Goal: Information Seeking & Learning: Learn about a topic

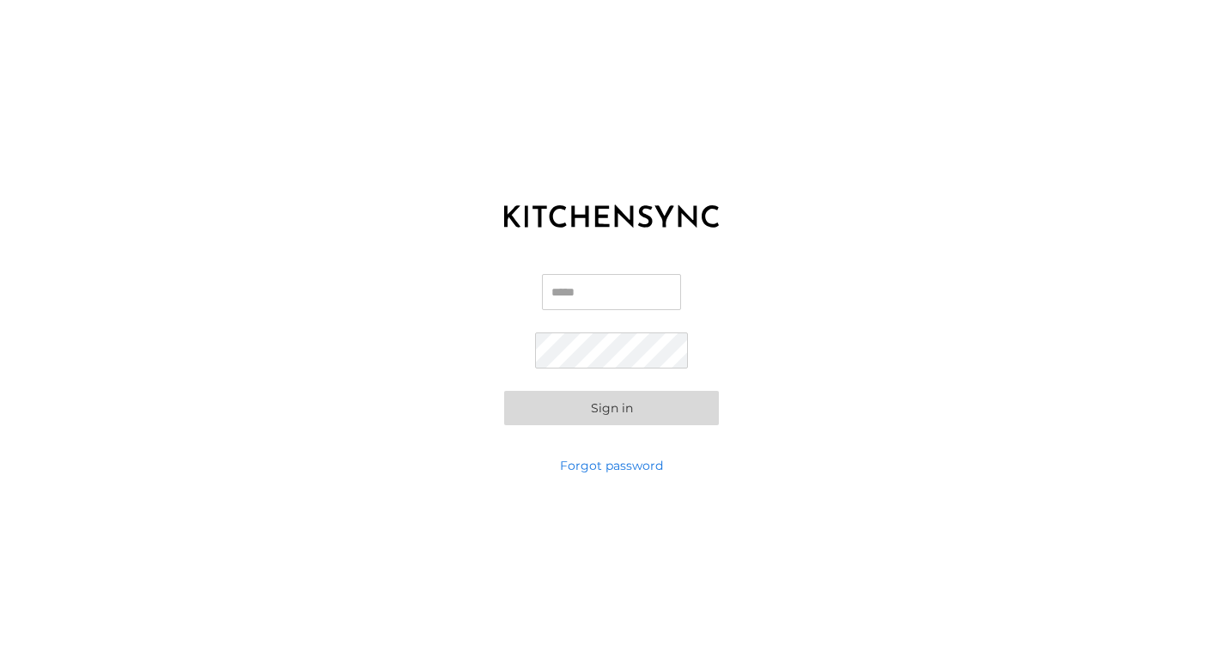
click at [626, 297] on input "Email" at bounding box center [611, 292] width 139 height 36
type input "**********"
click at [618, 299] on input "**********" at bounding box center [611, 292] width 139 height 36
click at [613, 472] on link "Forgot password" at bounding box center [611, 465] width 103 height 17
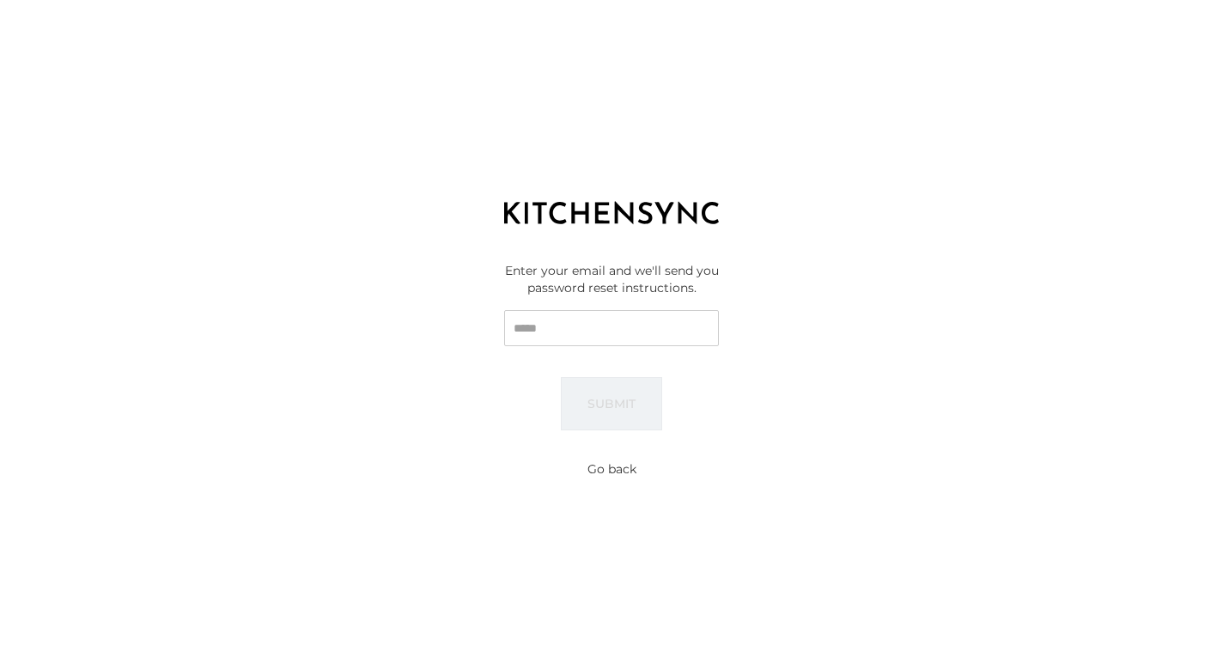
click at [593, 323] on input "Email" at bounding box center [611, 328] width 215 height 36
paste input "**********"
type input "**********"
click at [621, 403] on button "Submit" at bounding box center [611, 403] width 101 height 53
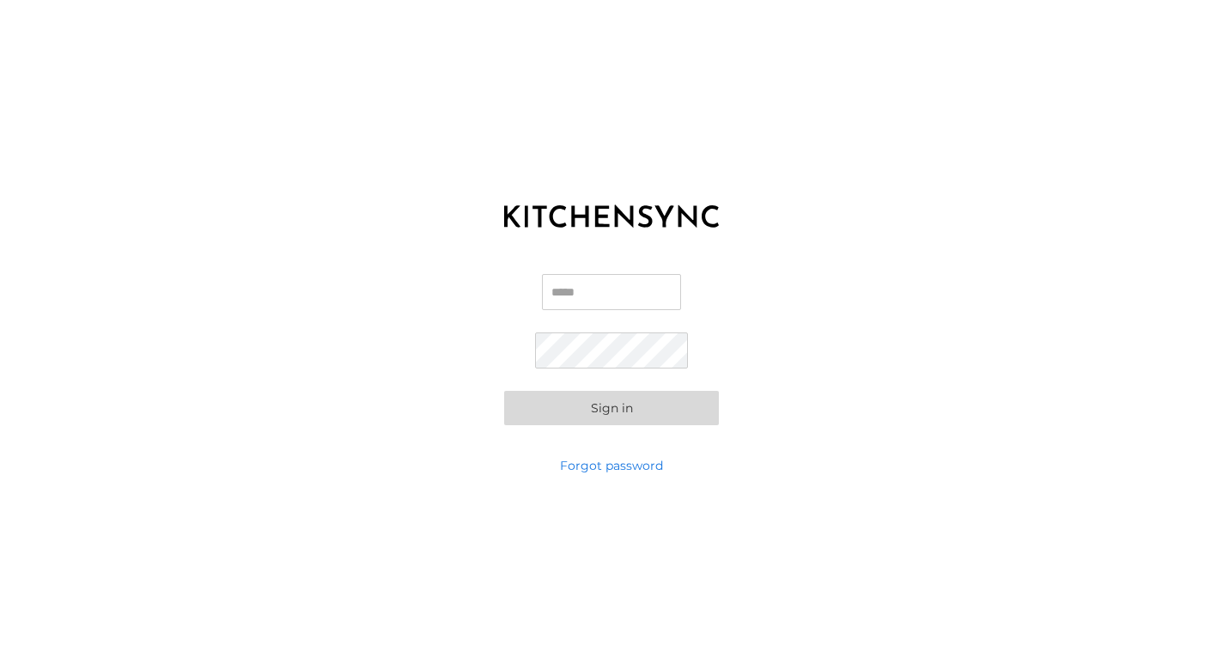
click at [587, 291] on input "Email" at bounding box center [611, 292] width 139 height 36
type input "**********"
click at [617, 431] on div "**********" at bounding box center [611, 349] width 1223 height 215
click at [614, 409] on button "Sign in" at bounding box center [611, 408] width 215 height 34
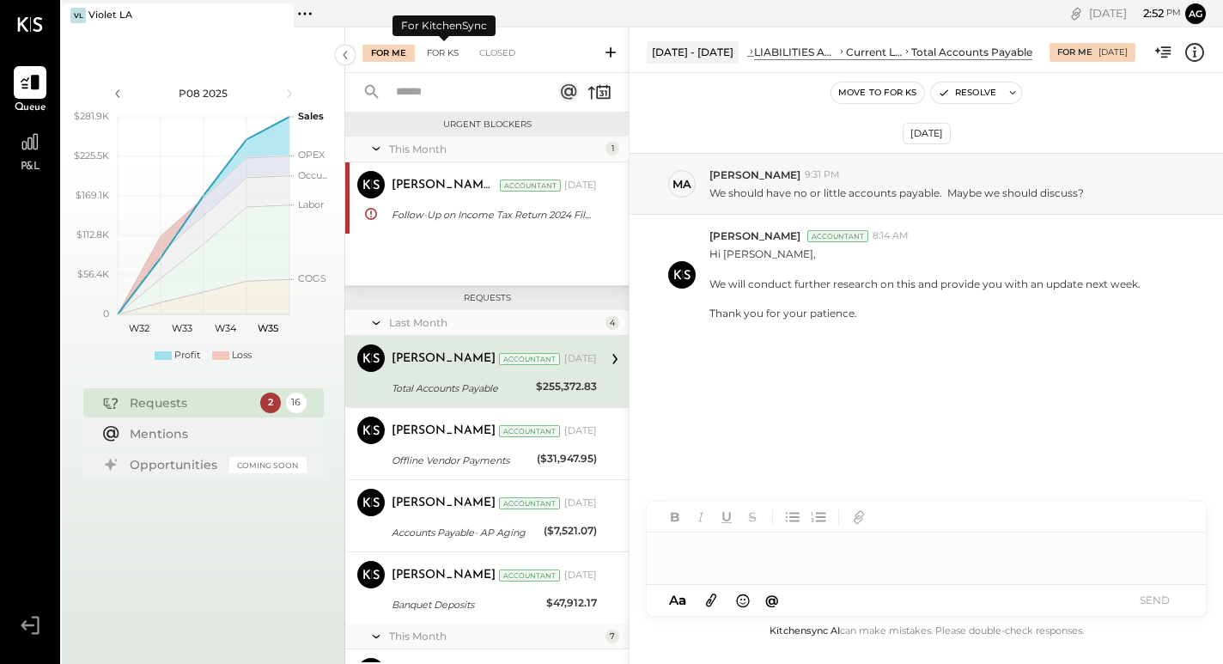
click at [430, 53] on div "For KS" at bounding box center [442, 53] width 49 height 17
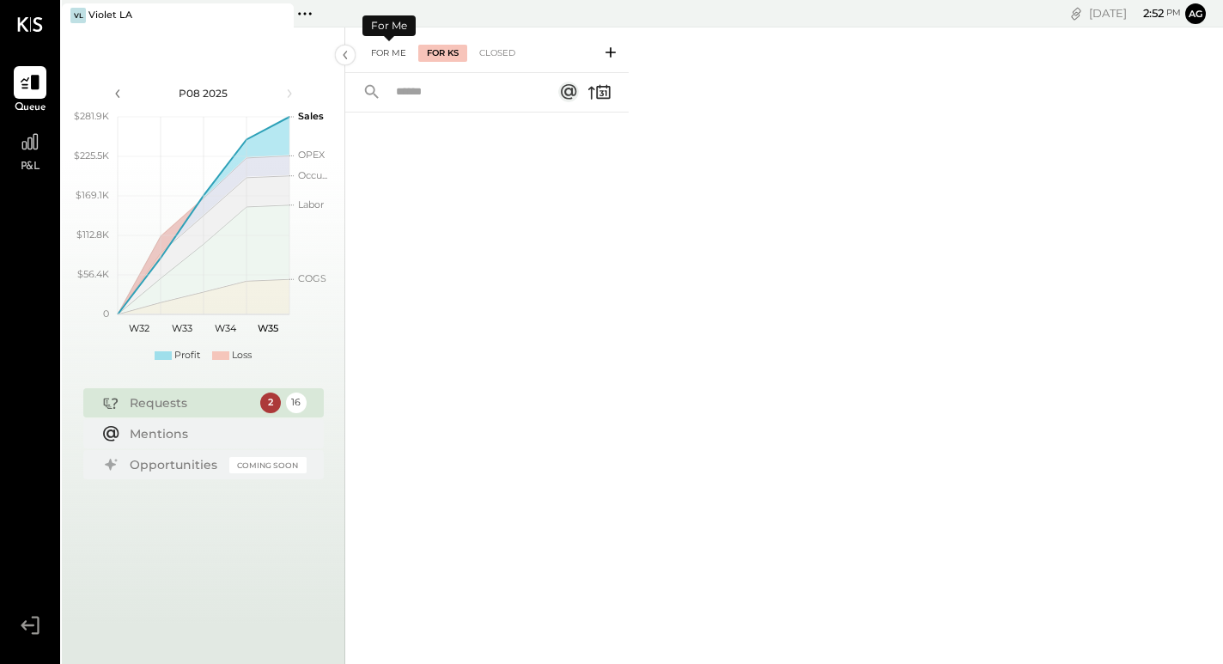
click at [377, 47] on div "For Me" at bounding box center [388, 53] width 52 height 17
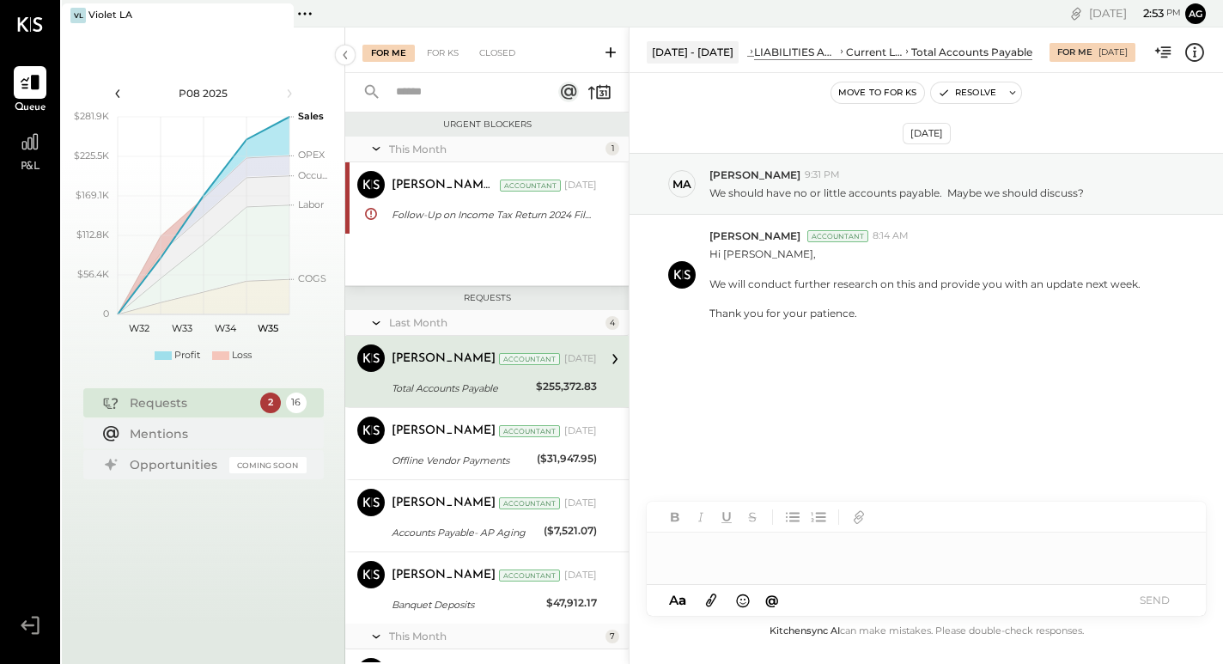
click at [115, 88] on icon at bounding box center [117, 93] width 19 height 19
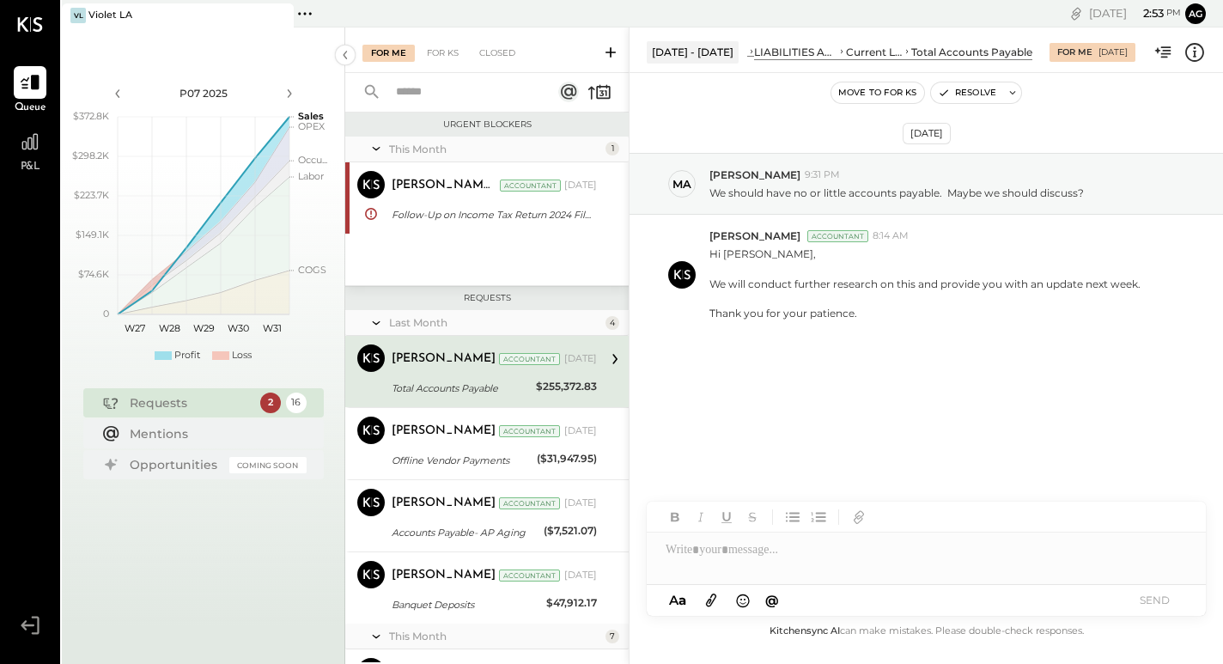
click at [306, 13] on icon at bounding box center [304, 13] width 3 height 3
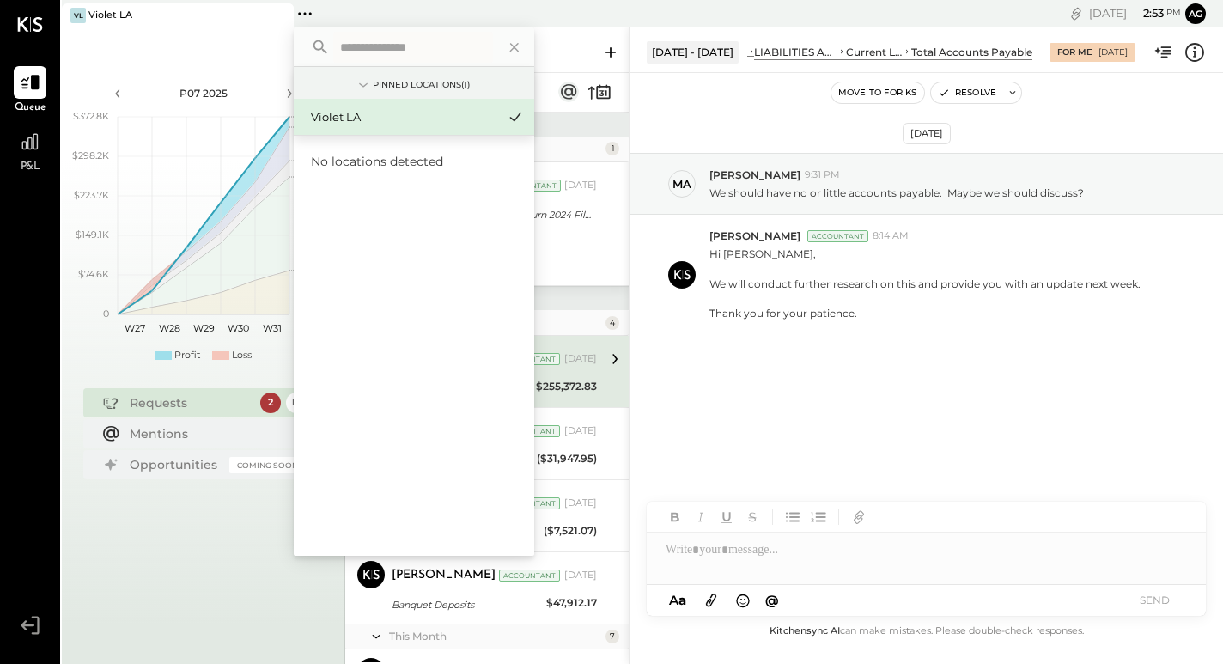
click at [641, 11] on div "[DATE] 2 : 53 pm ag User Profile" at bounding box center [924, 13] width 600 height 27
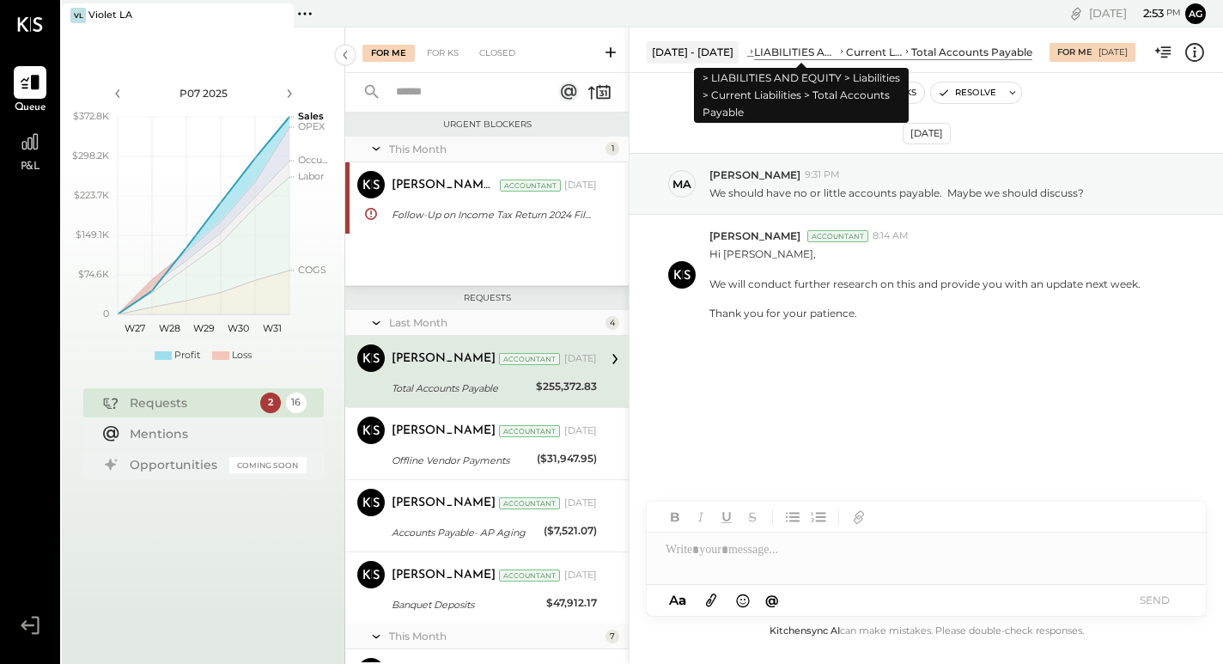
click at [815, 58] on div "LIABILITIES AND EQUITY" at bounding box center [795, 52] width 83 height 15
click at [818, 48] on div "LIABILITIES AND EQUITY" at bounding box center [795, 52] width 83 height 15
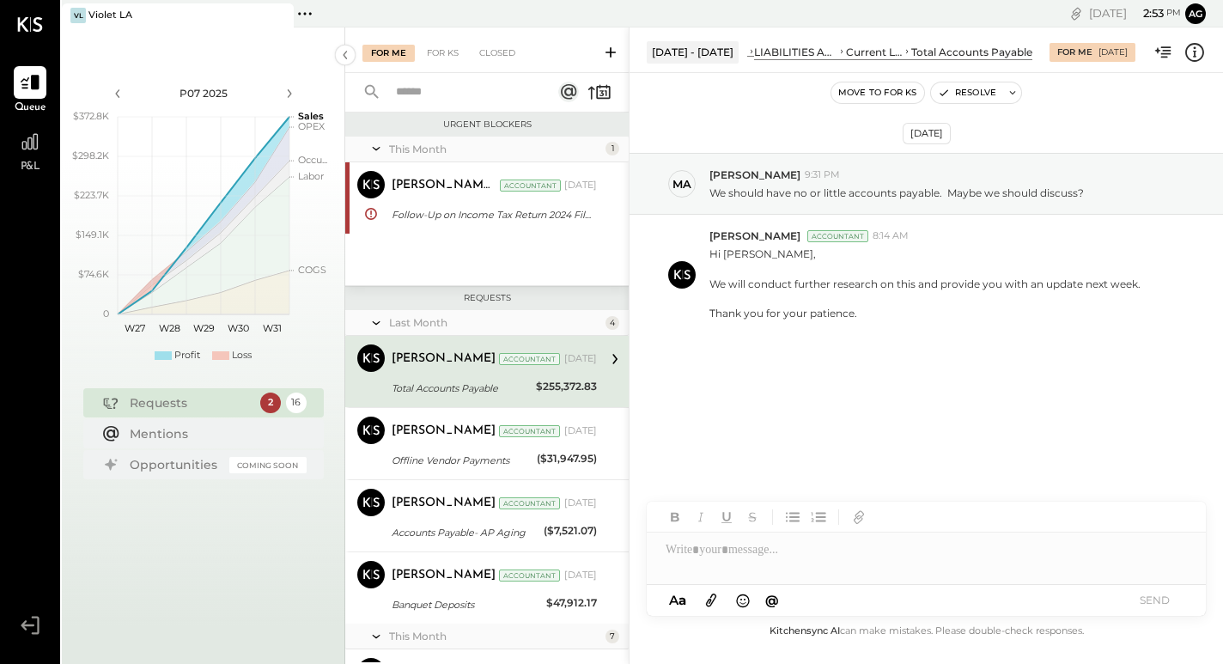
click at [952, 50] on div "Total Accounts Payable" at bounding box center [971, 52] width 121 height 15
click at [1081, 51] on div "For Me [DATE]" at bounding box center [1093, 52] width 86 height 19
click at [22, 155] on div at bounding box center [30, 141] width 33 height 33
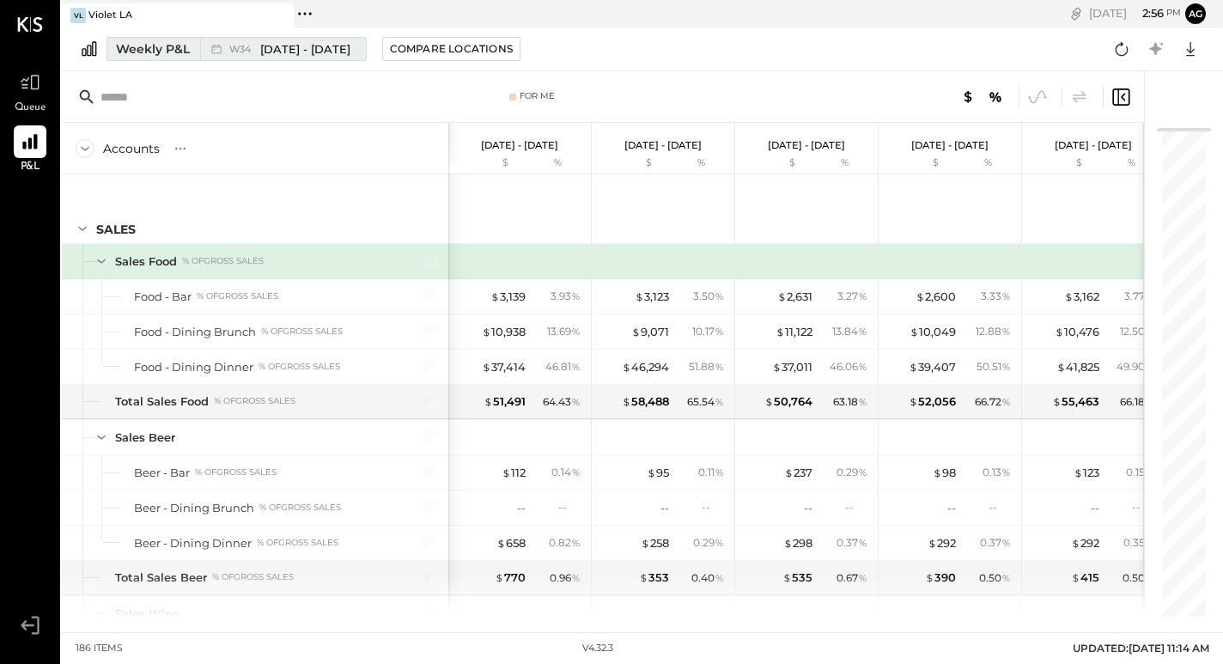
click at [346, 44] on span "[DATE] - [DATE]" at bounding box center [305, 49] width 90 height 16
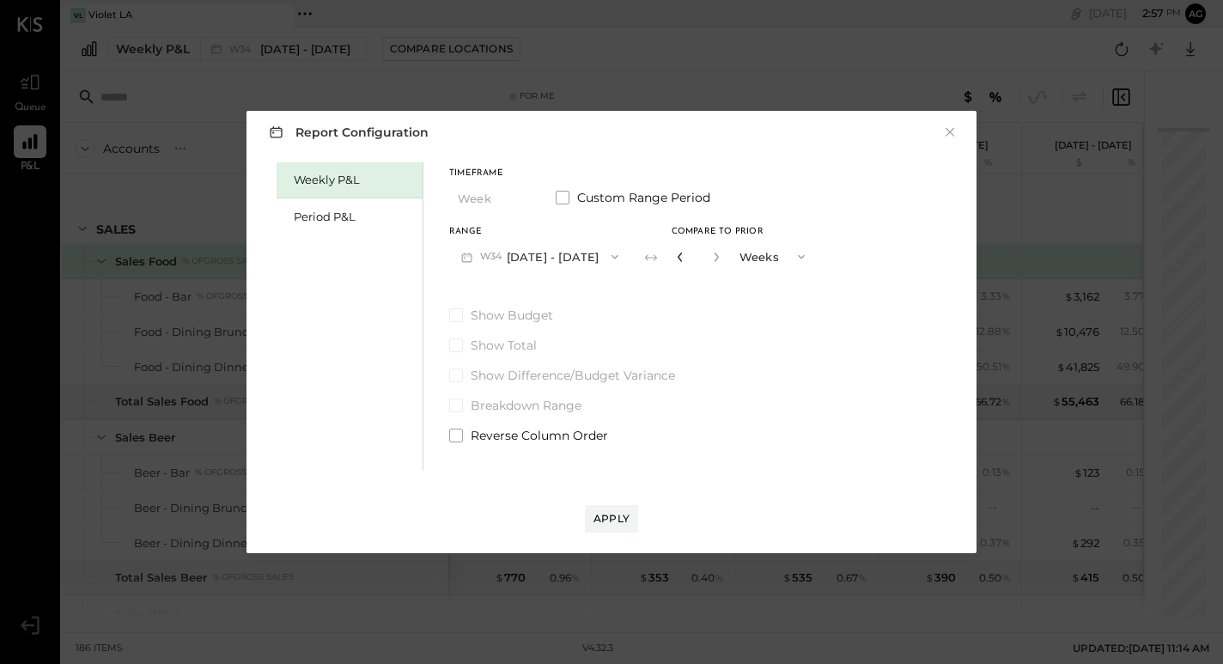
click at [685, 259] on icon "button" at bounding box center [680, 257] width 10 height 10
type input "*"
click at [585, 250] on button "W34 [DATE] - [DATE]" at bounding box center [539, 257] width 181 height 32
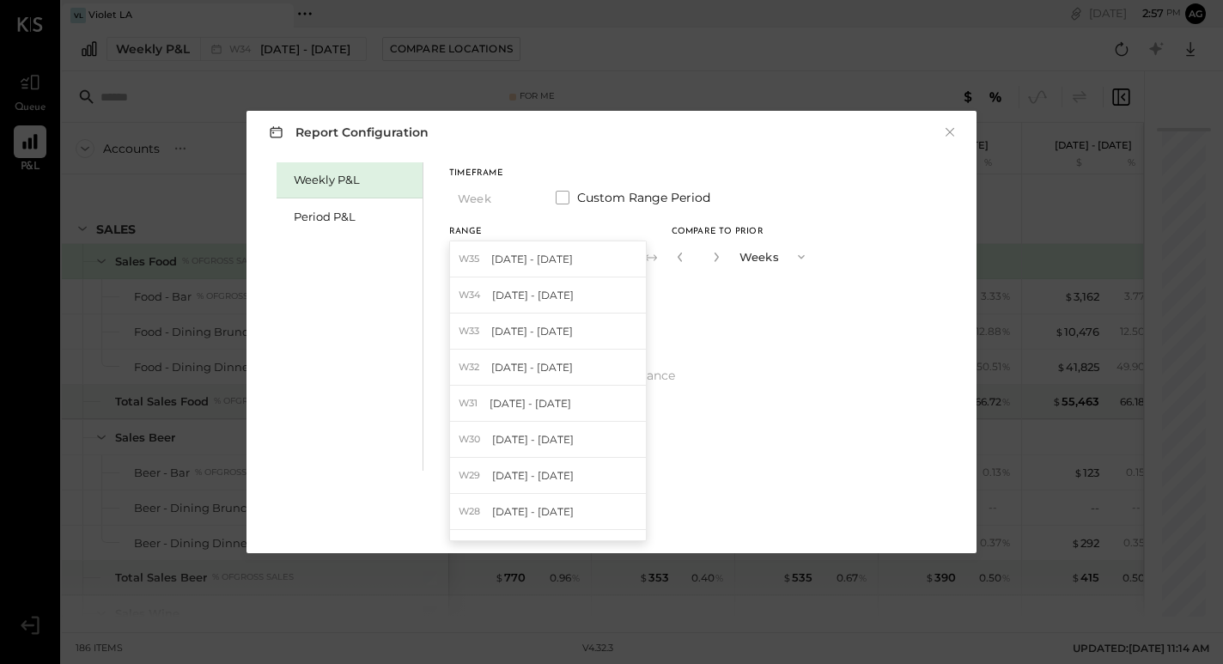
click at [585, 250] on div "W35 [DATE] - [DATE]" at bounding box center [548, 259] width 196 height 36
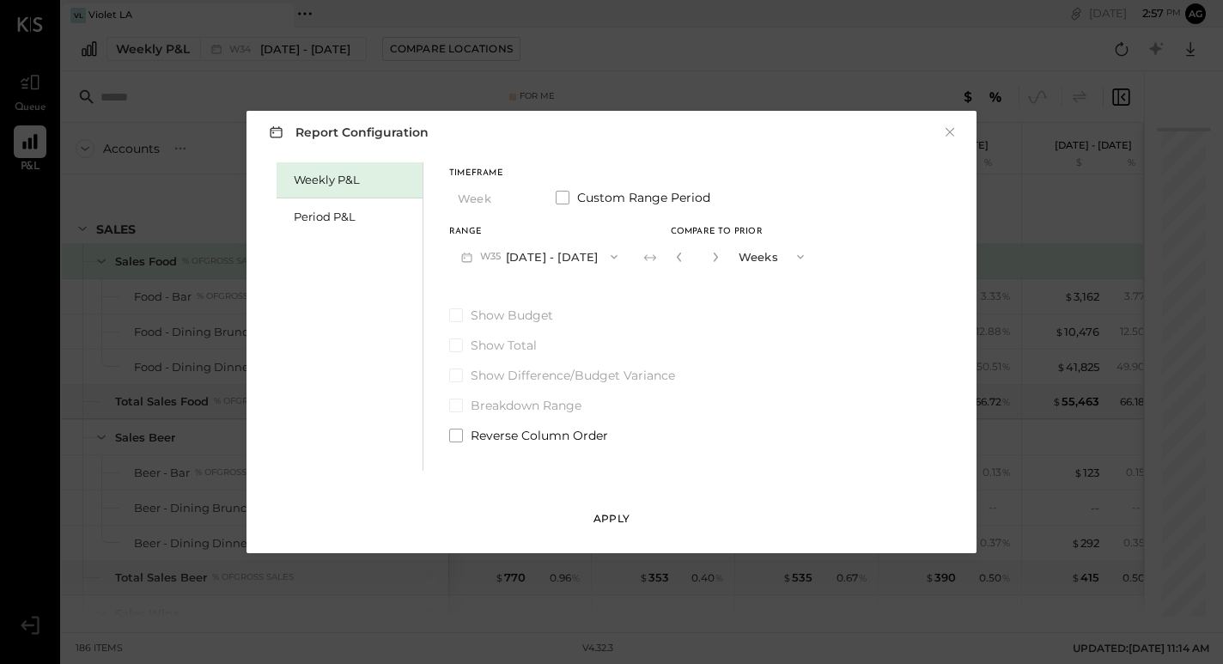
click at [618, 521] on div "Apply" at bounding box center [612, 518] width 36 height 15
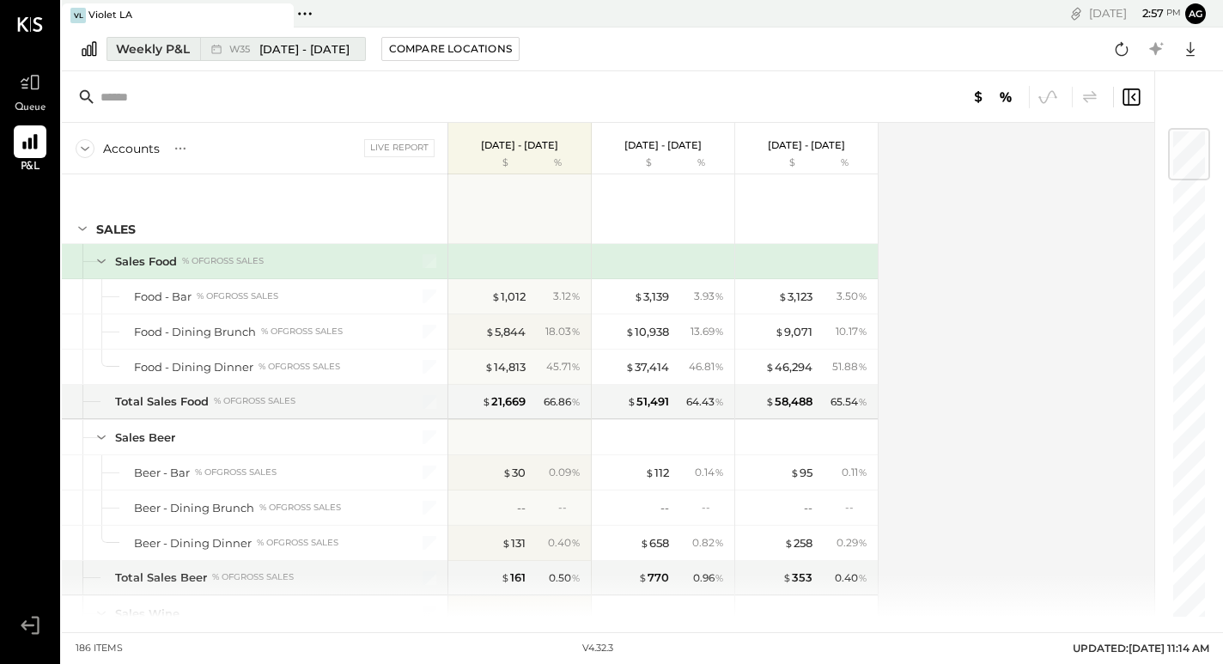
click at [271, 55] on span "[DATE] - [DATE]" at bounding box center [304, 49] width 90 height 16
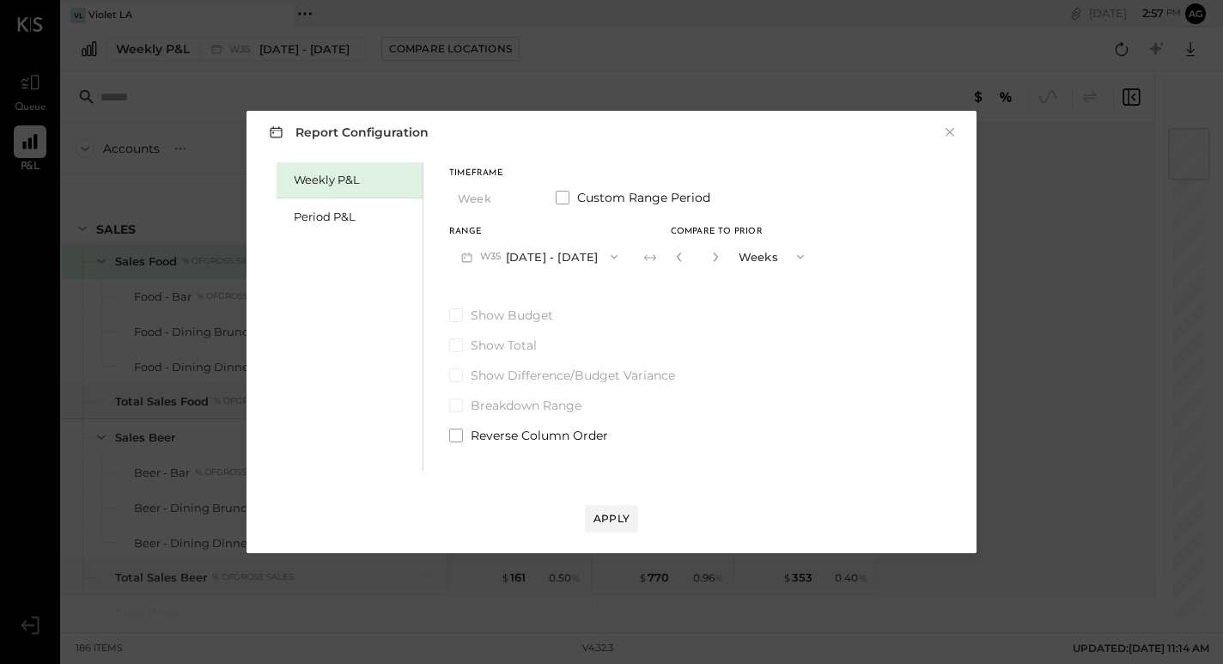
click at [511, 256] on button "W35 [DATE] - [DATE]" at bounding box center [539, 257] width 180 height 32
click at [736, 301] on div "Timeframe Week Custom Range Period Range W35 [DATE] - [DATE] Compare to Prior *…" at bounding box center [632, 303] width 367 height 282
click at [953, 137] on button "×" at bounding box center [949, 132] width 15 height 17
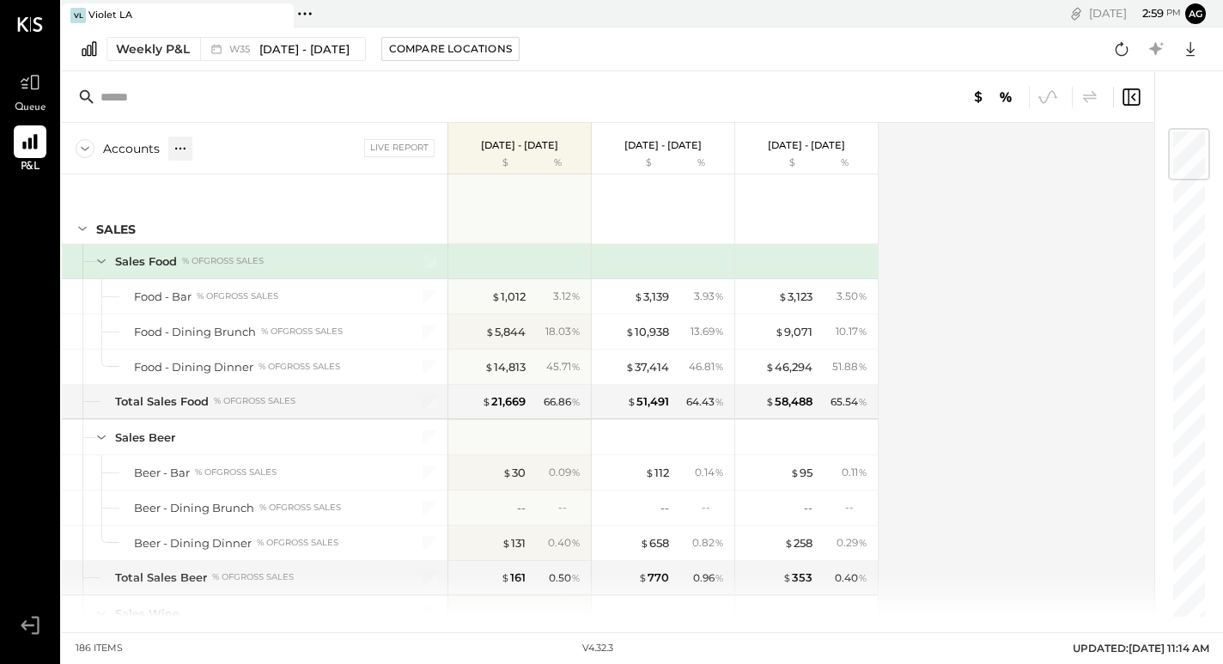
click at [170, 143] on div at bounding box center [180, 149] width 24 height 24
click at [217, 149] on div "GL" at bounding box center [215, 148] width 17 height 15
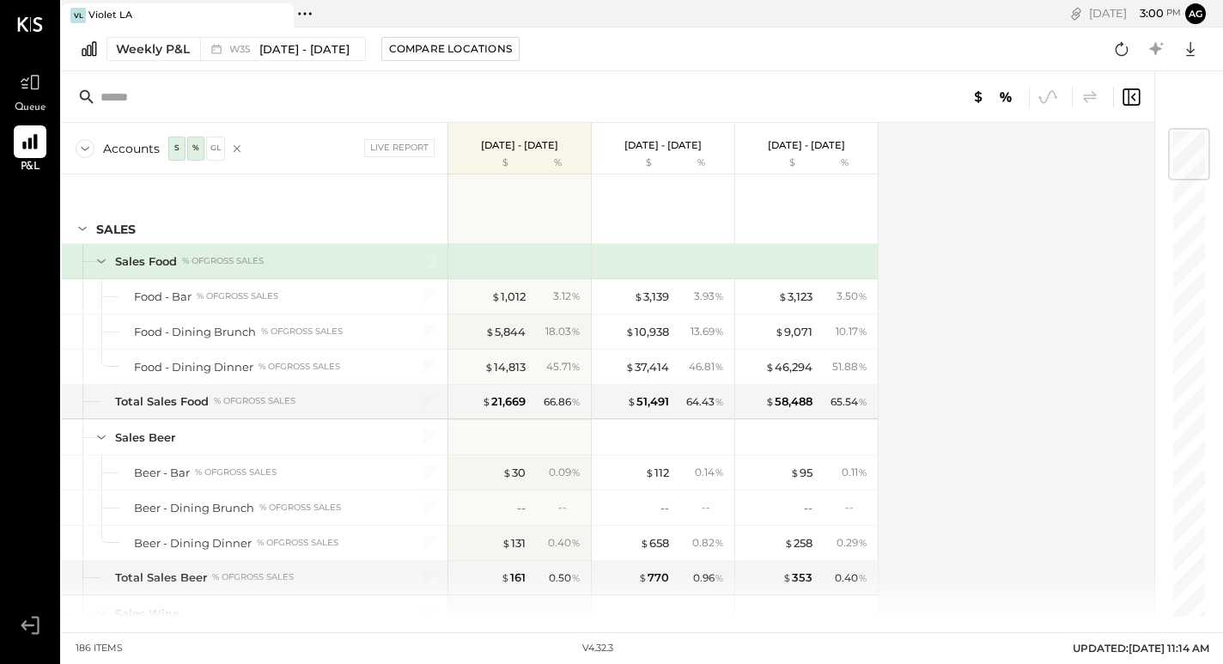
click at [1130, 98] on icon at bounding box center [1131, 97] width 21 height 21
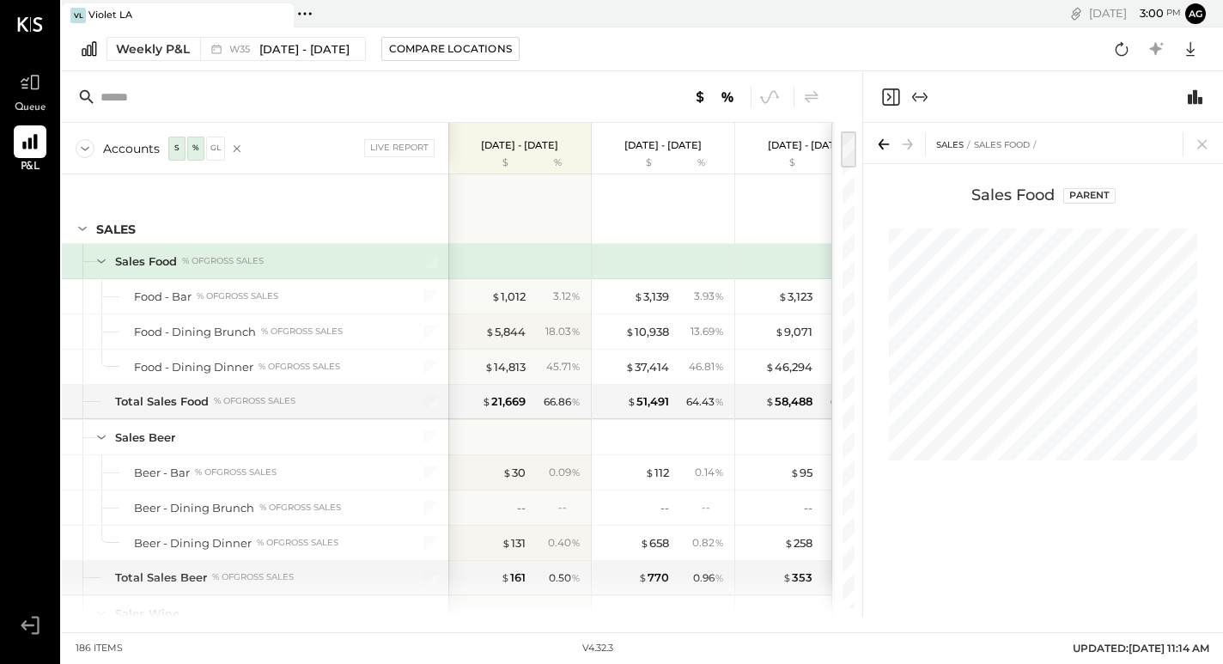
click at [885, 93] on icon "Close panel" at bounding box center [890, 97] width 21 height 21
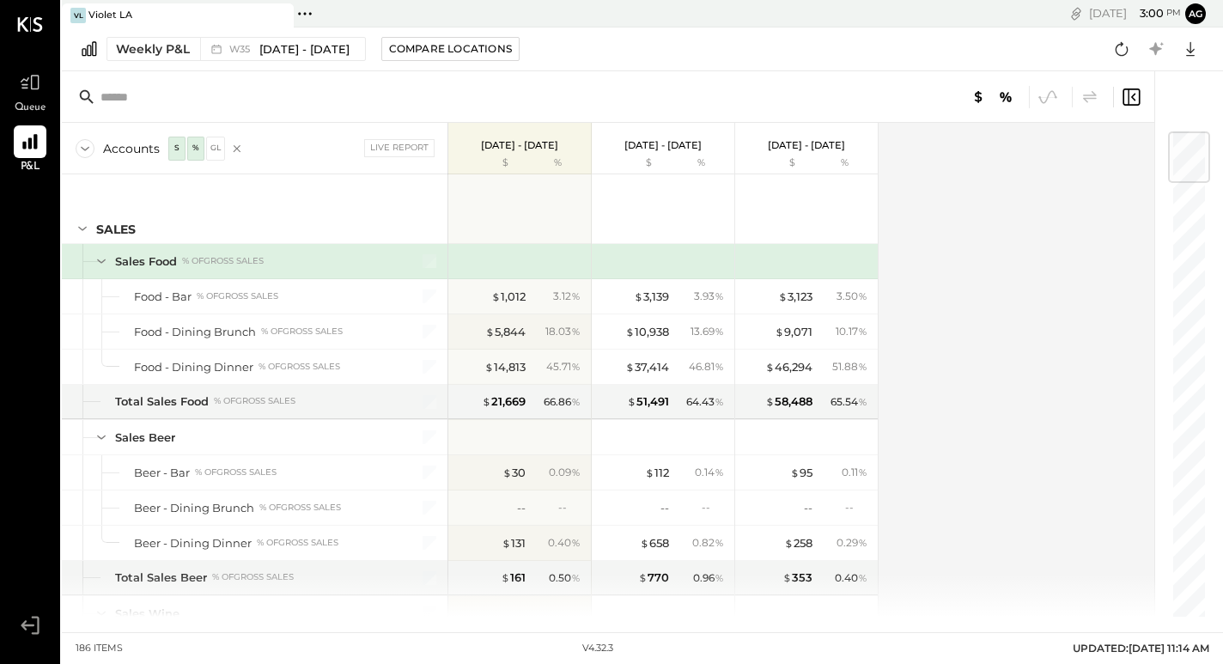
click at [979, 103] on icon at bounding box center [978, 97] width 21 height 21
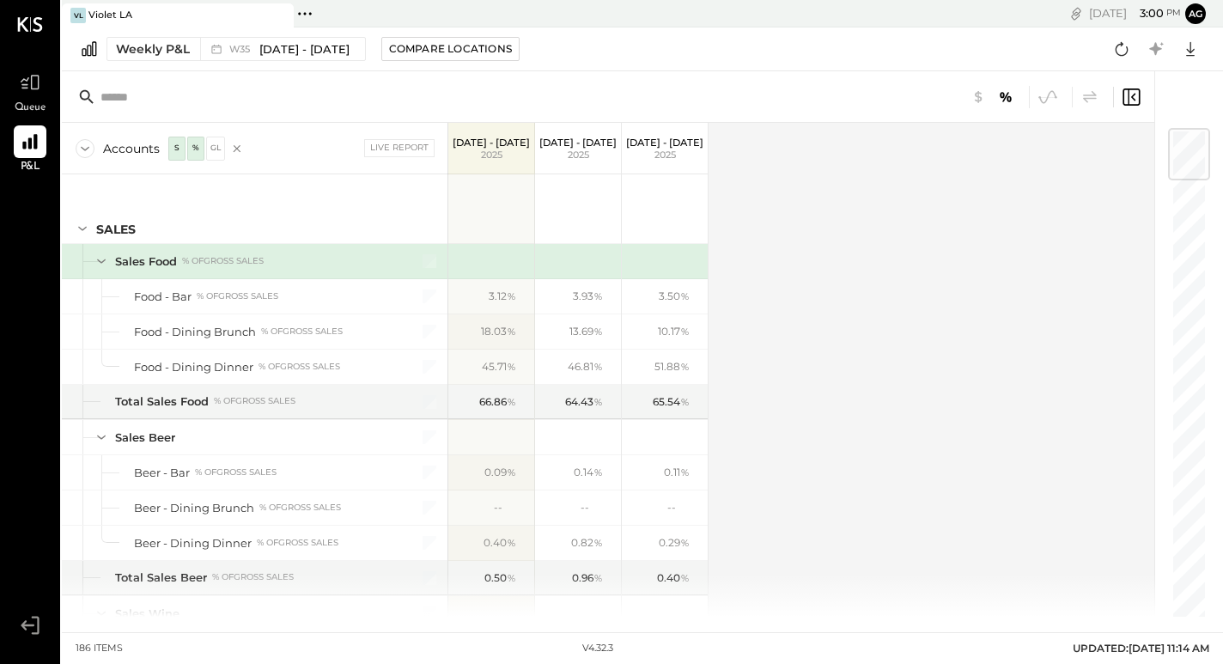
click at [996, 98] on icon at bounding box center [1006, 97] width 21 height 21
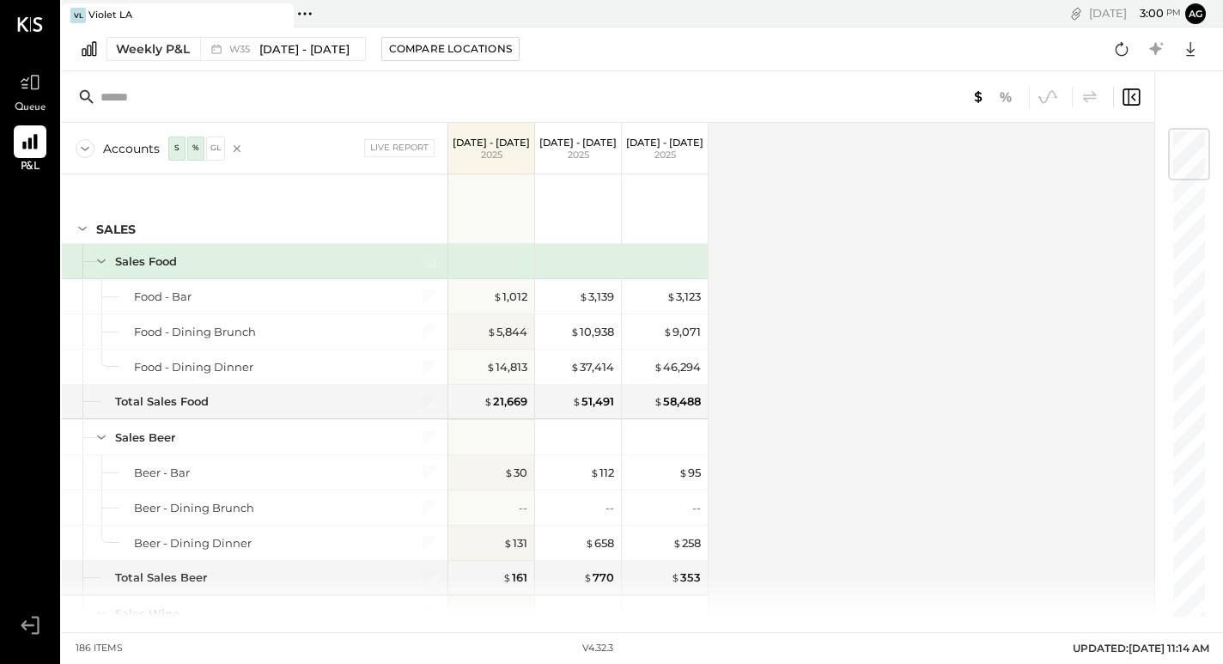
click at [1000, 100] on icon at bounding box center [1006, 97] width 21 height 21
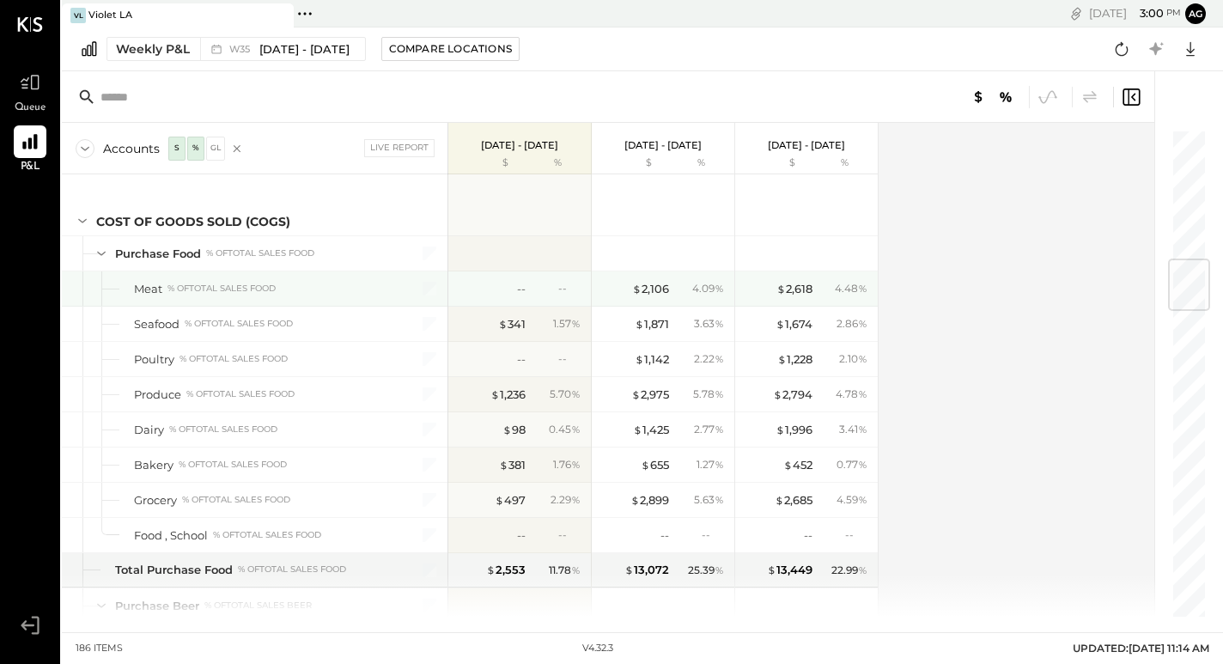
scroll to position [1100, 0]
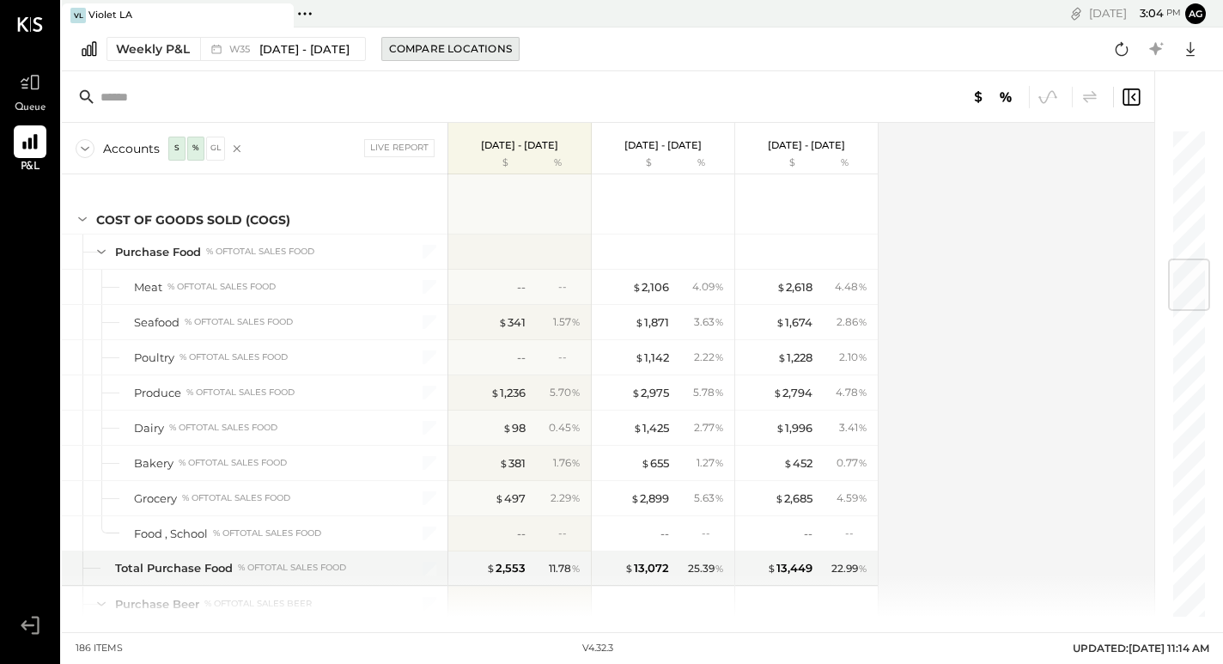
click at [456, 48] on div "Compare Locations" at bounding box center [450, 48] width 123 height 15
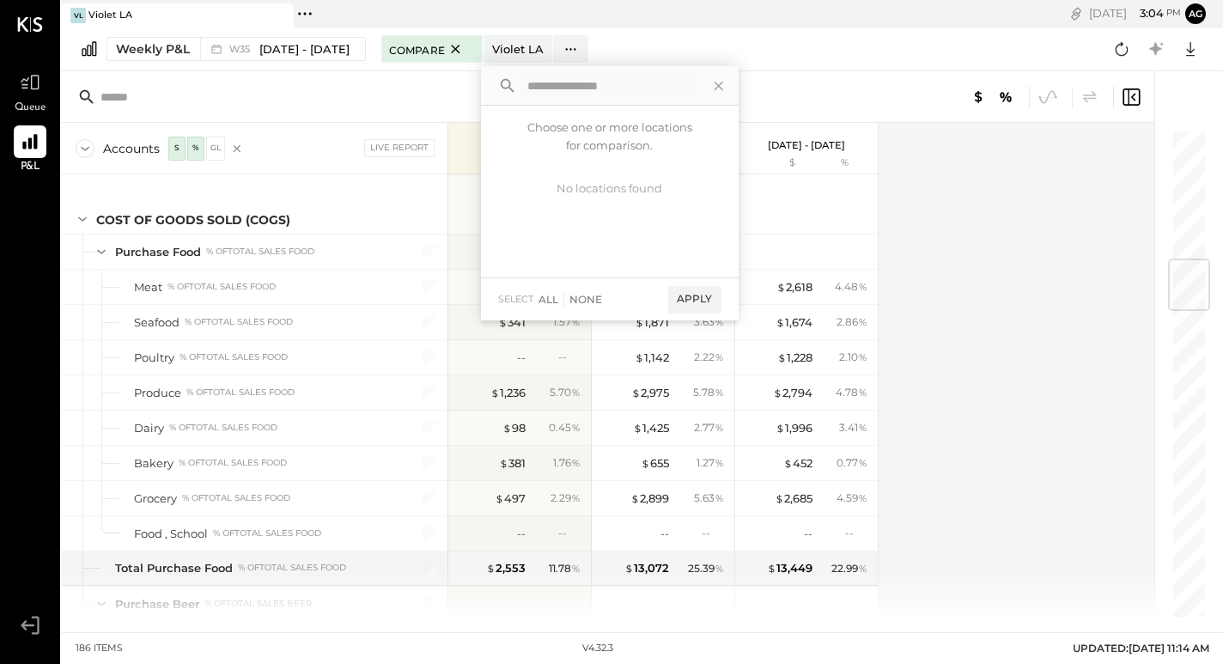
click at [456, 48] on icon at bounding box center [455, 49] width 9 height 9
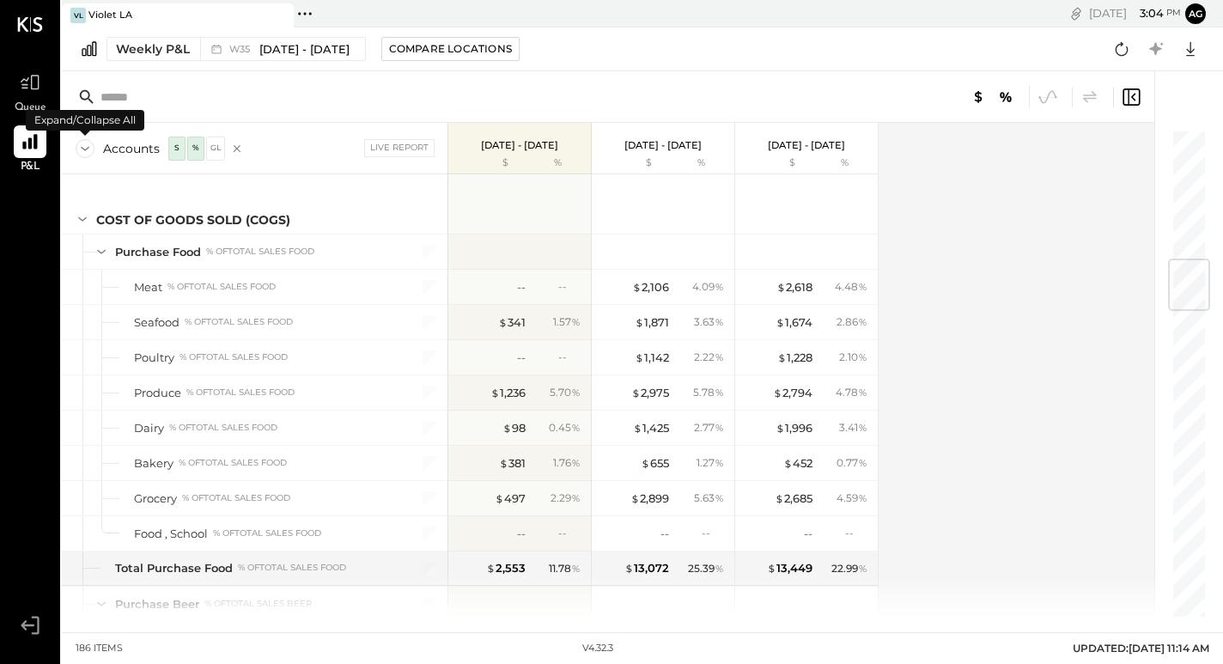
click at [82, 150] on icon at bounding box center [85, 148] width 19 height 19
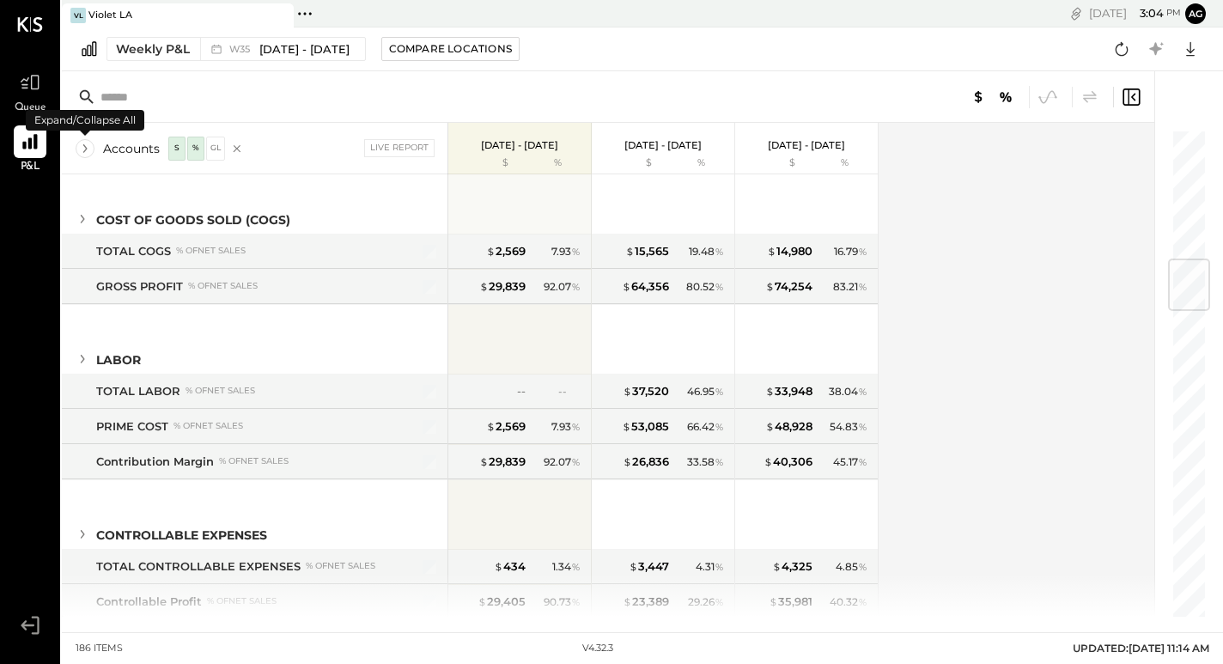
click at [82, 150] on icon at bounding box center [85, 148] width 19 height 19
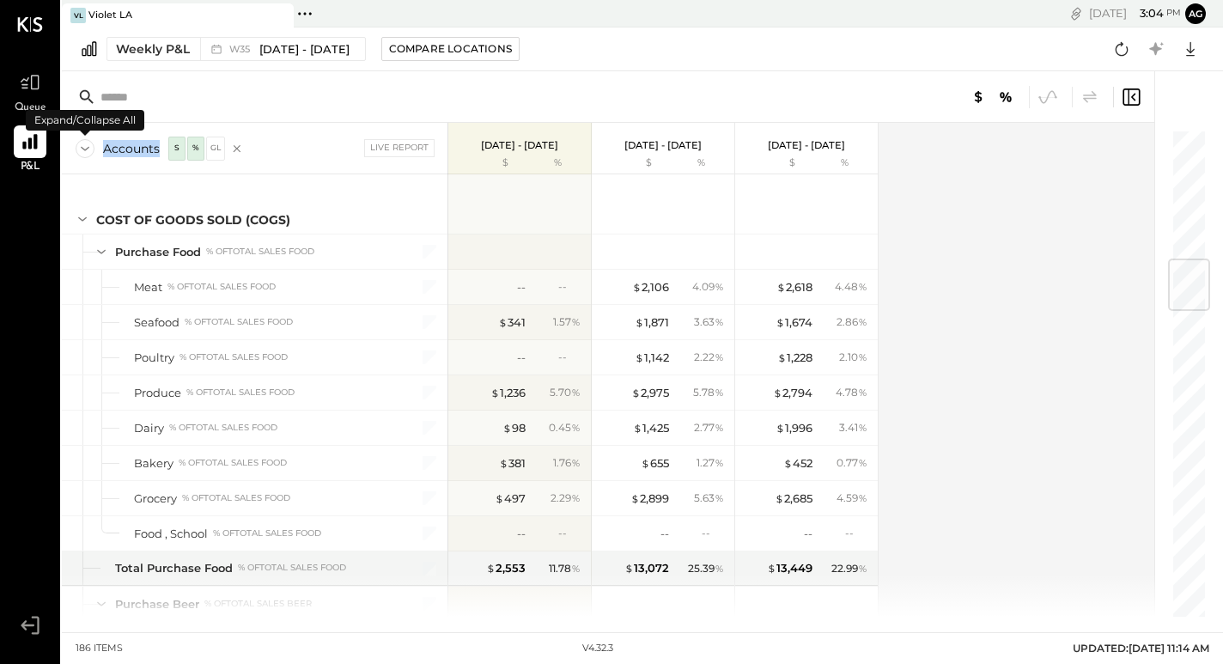
click at [82, 150] on icon at bounding box center [85, 148] width 19 height 19
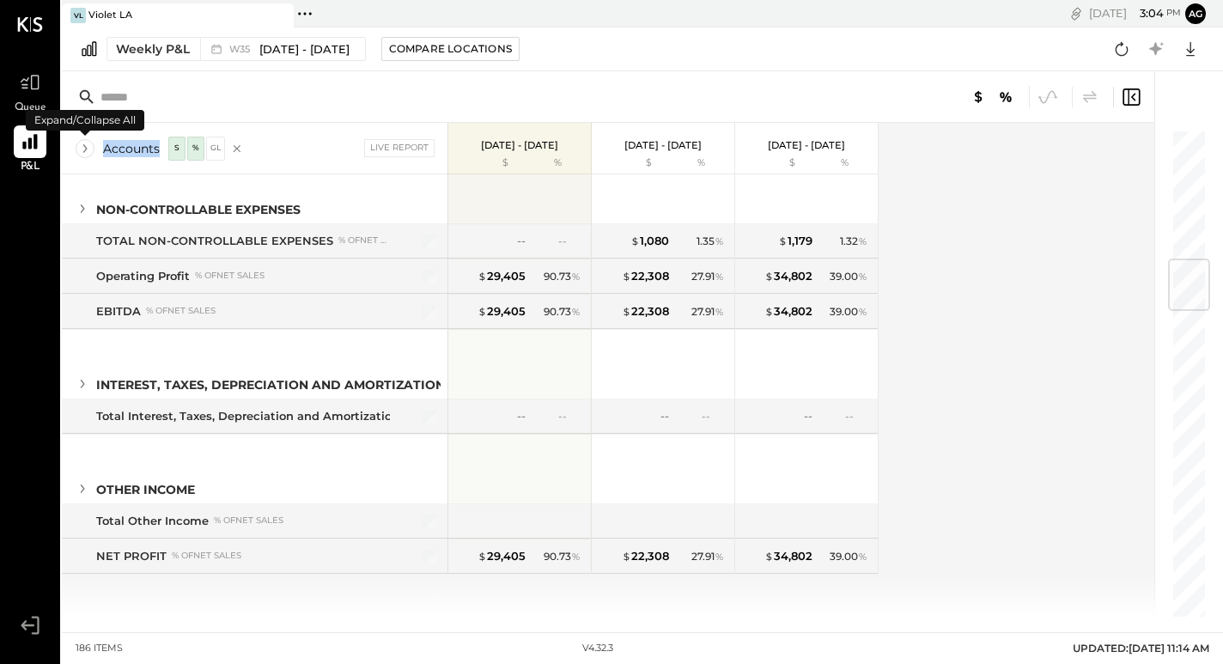
scroll to position [149, 0]
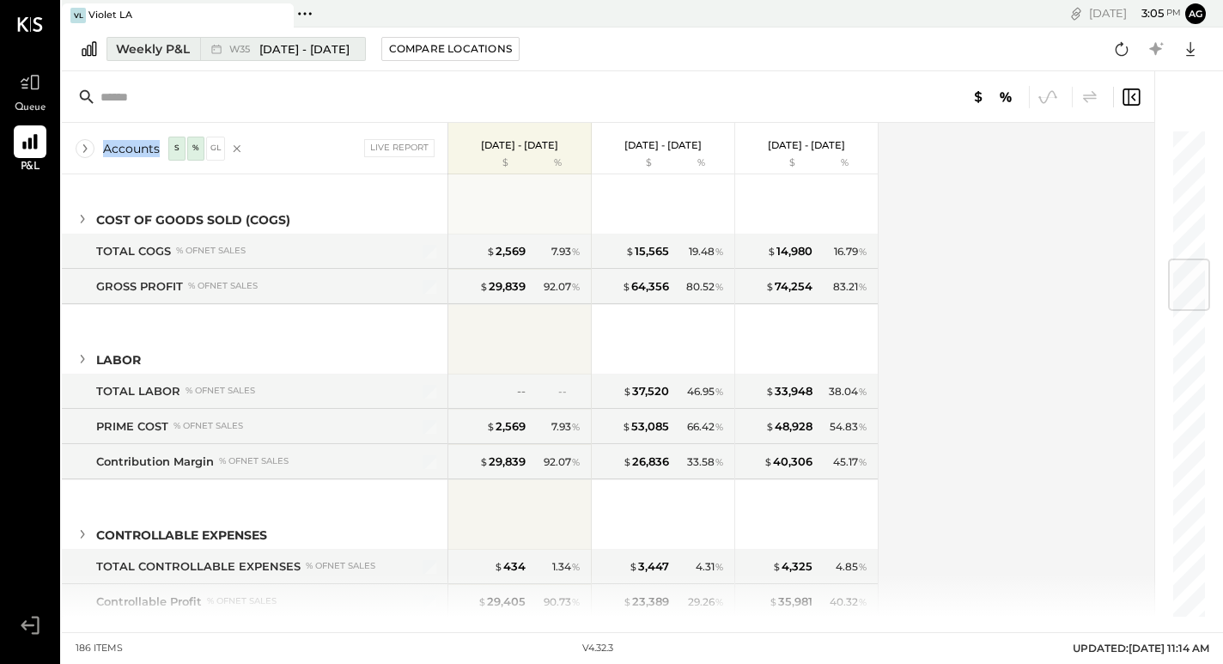
click at [301, 45] on span "[DATE] - [DATE]" at bounding box center [304, 49] width 90 height 16
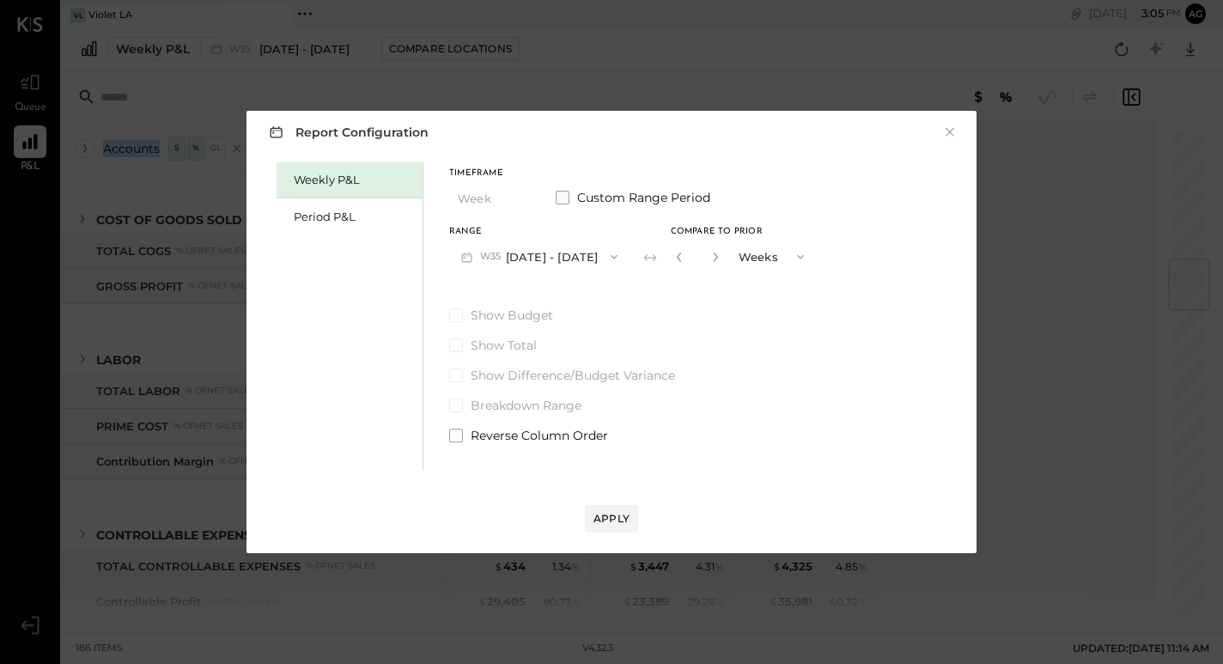
click at [562, 192] on span at bounding box center [563, 198] width 14 height 14
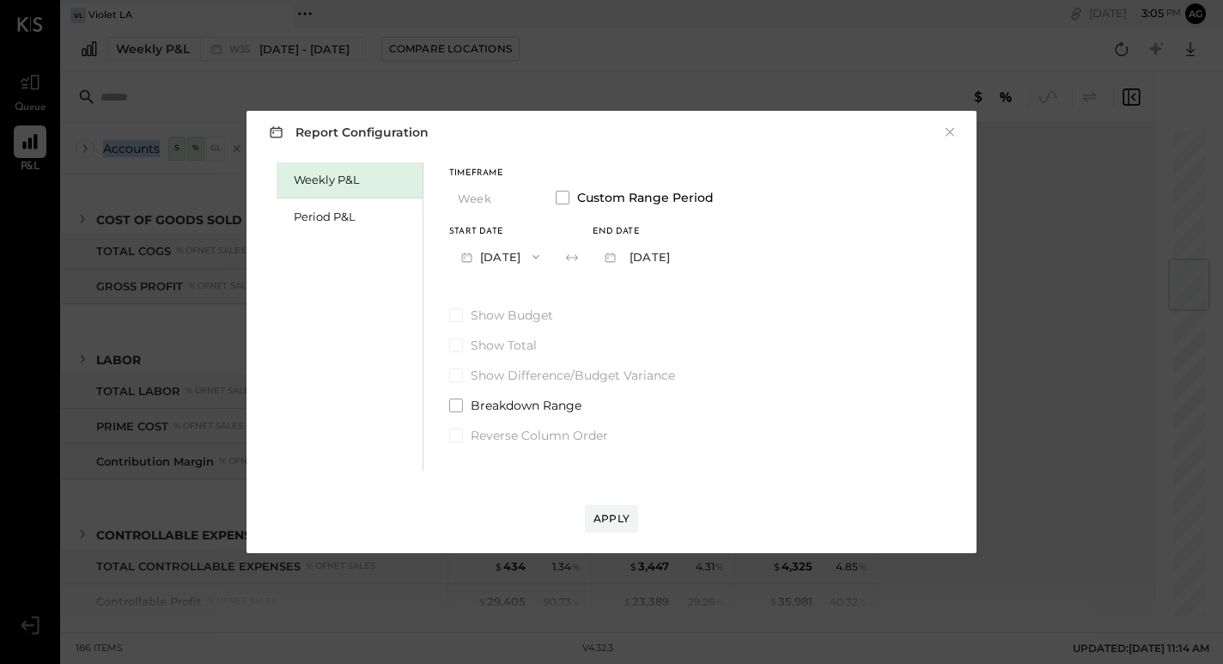
click at [467, 259] on icon "button" at bounding box center [467, 257] width 18 height 18
click at [705, 310] on label "Show Budget" at bounding box center [581, 315] width 265 height 17
click at [559, 195] on span at bounding box center [563, 198] width 14 height 14
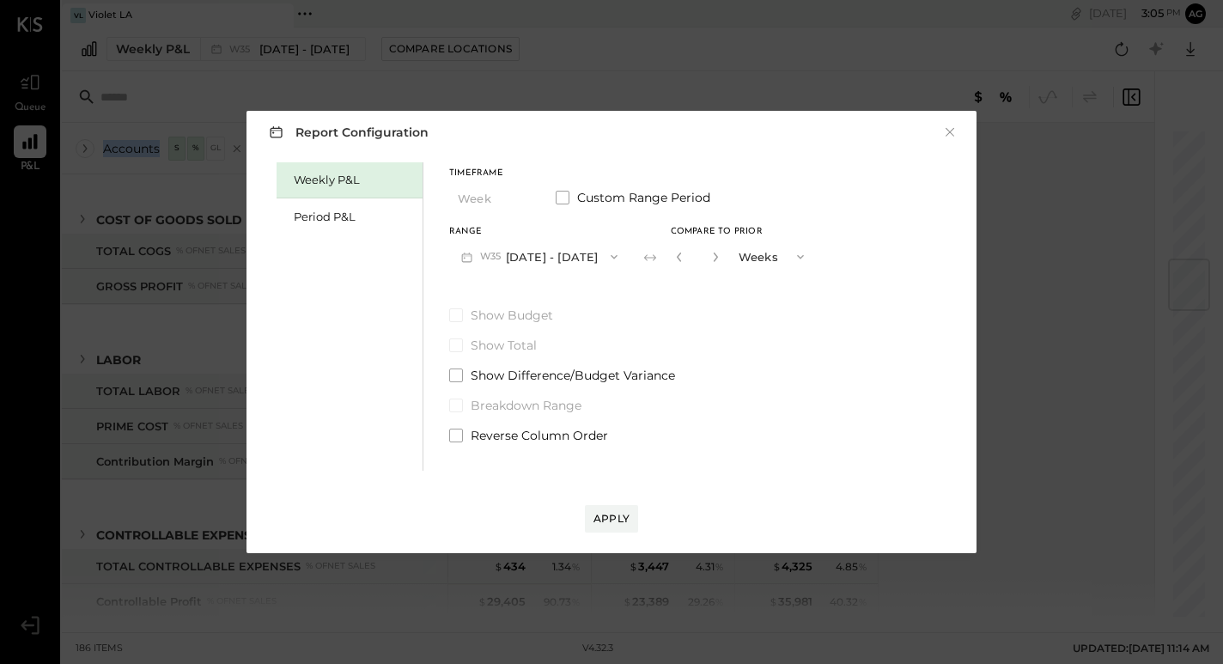
click at [722, 253] on button "button" at bounding box center [716, 256] width 14 height 19
click at [721, 259] on icon "button" at bounding box center [715, 257] width 10 height 10
type input "*"
click at [562, 201] on span at bounding box center [563, 198] width 14 height 14
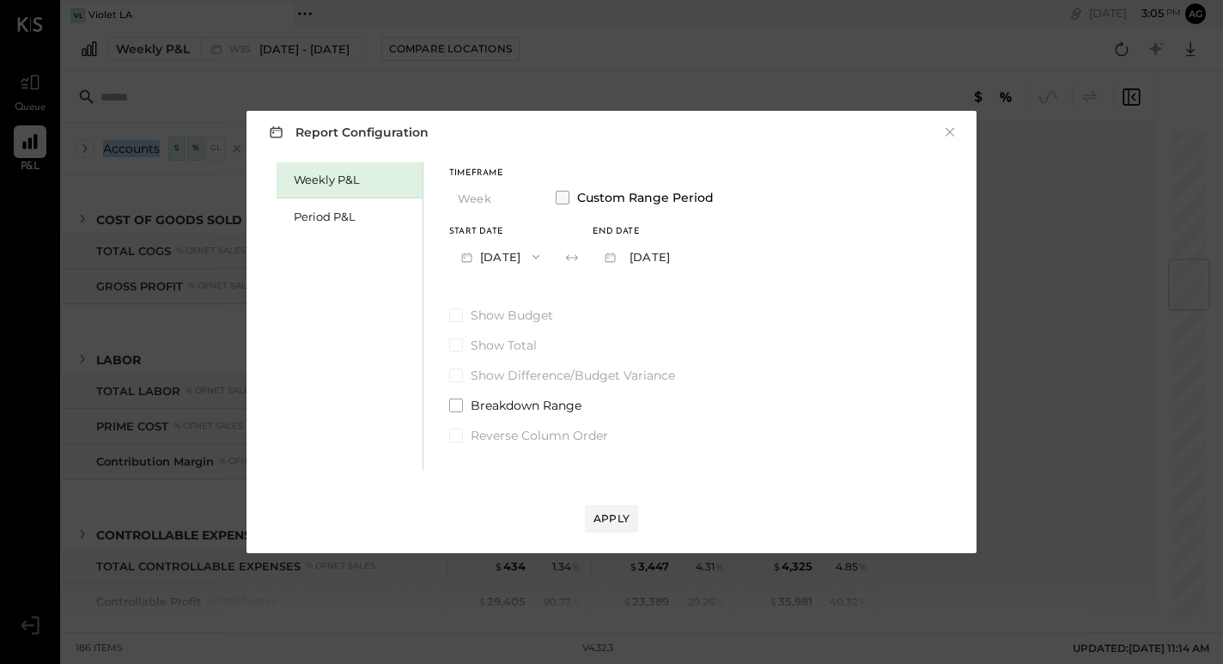
click at [567, 199] on span at bounding box center [563, 198] width 14 height 14
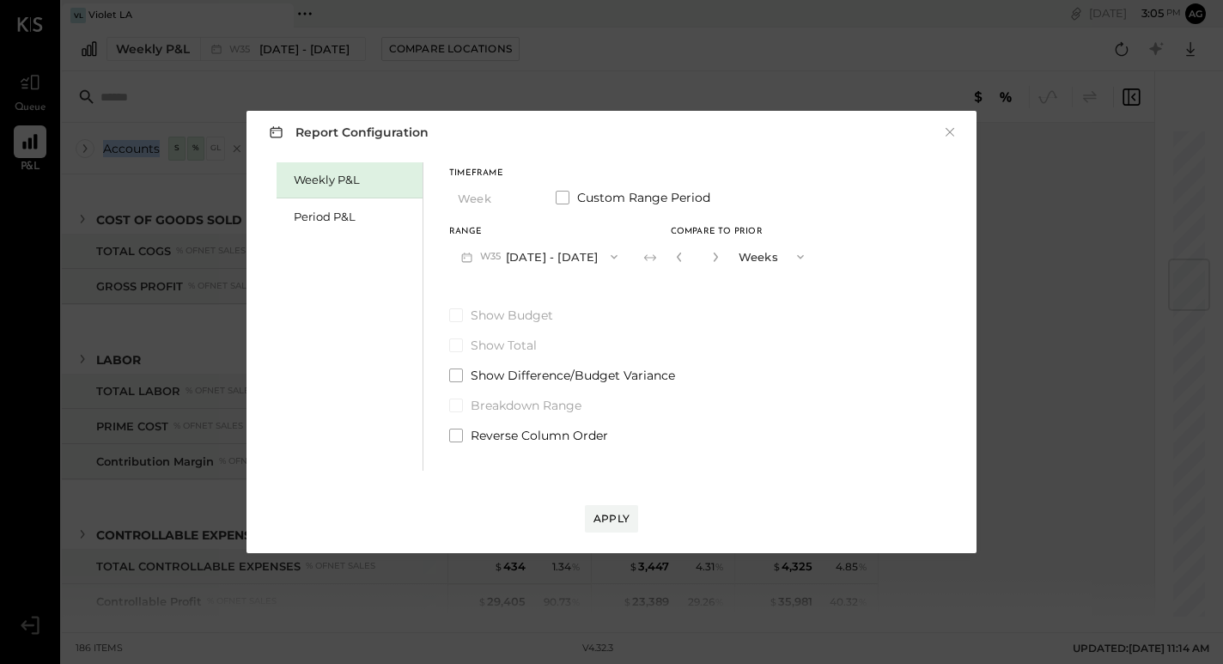
click at [496, 256] on span "W35" at bounding box center [493, 257] width 26 height 14
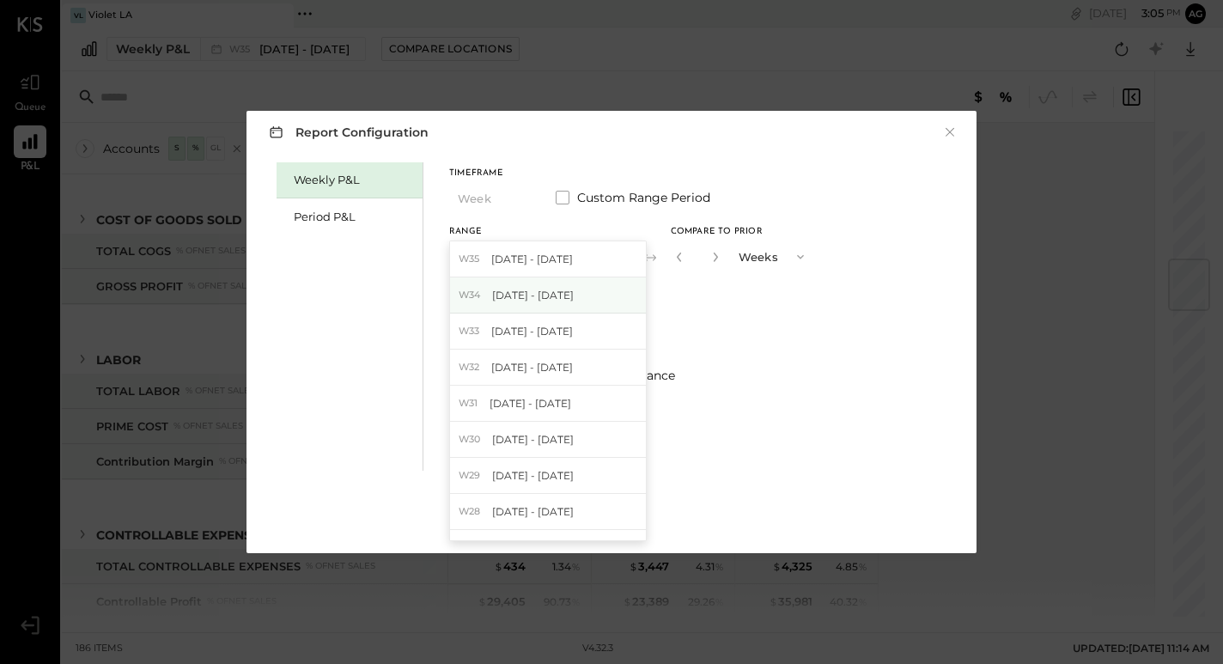
click at [514, 280] on div "W34 [DATE] - [DATE]" at bounding box center [548, 295] width 196 height 36
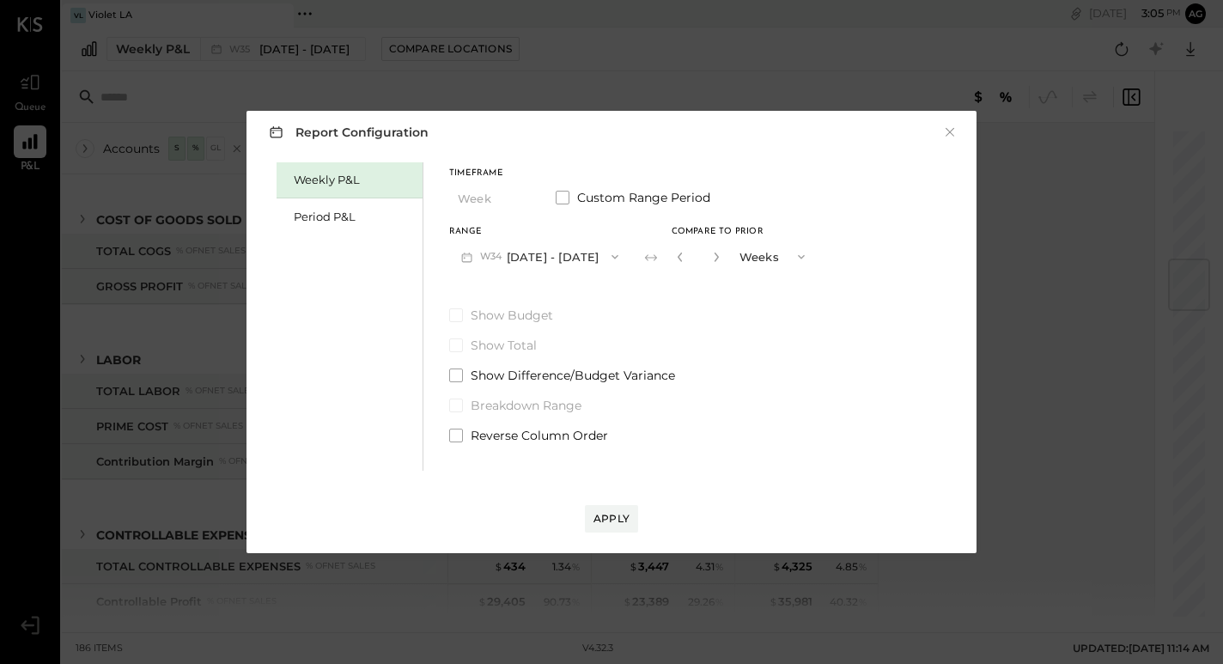
click at [775, 255] on button "Weeks" at bounding box center [774, 257] width 86 height 32
click at [770, 289] on span "Years" at bounding box center [759, 287] width 28 height 11
click at [608, 519] on div "Apply" at bounding box center [612, 518] width 36 height 15
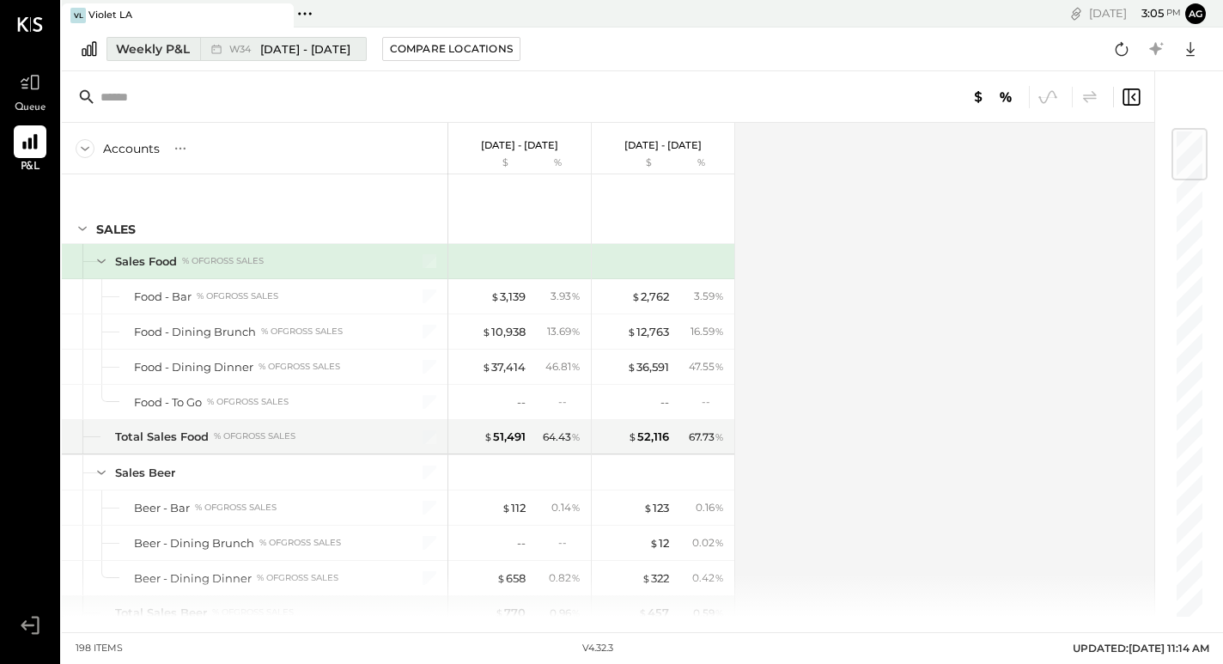
click at [296, 47] on span "[DATE] - [DATE]" at bounding box center [305, 49] width 90 height 16
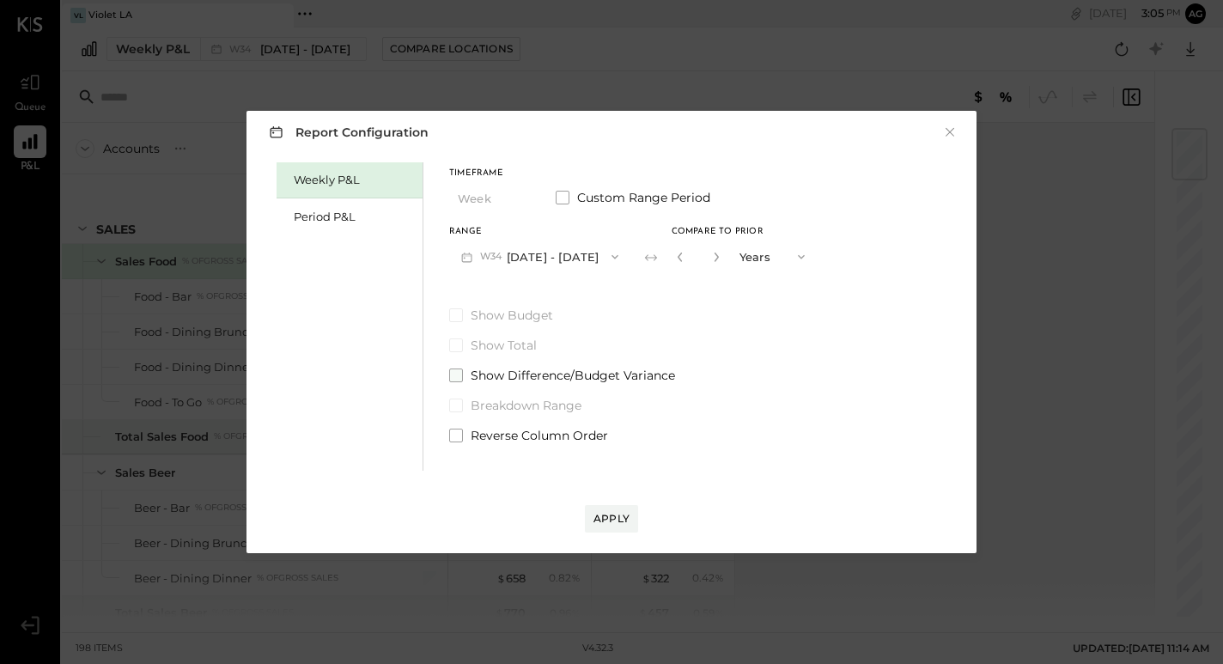
click at [533, 375] on span "Show Difference/Budget Variance" at bounding box center [573, 375] width 204 height 17
click at [633, 523] on button "Apply" at bounding box center [611, 518] width 53 height 27
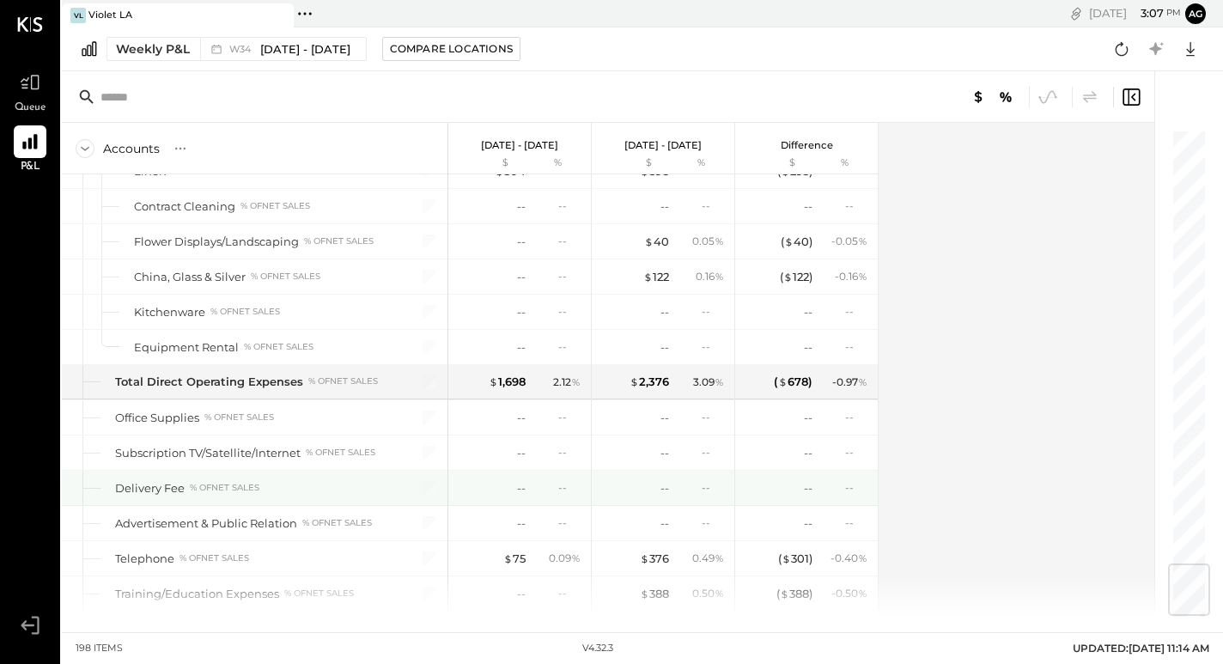
scroll to position [3657, 0]
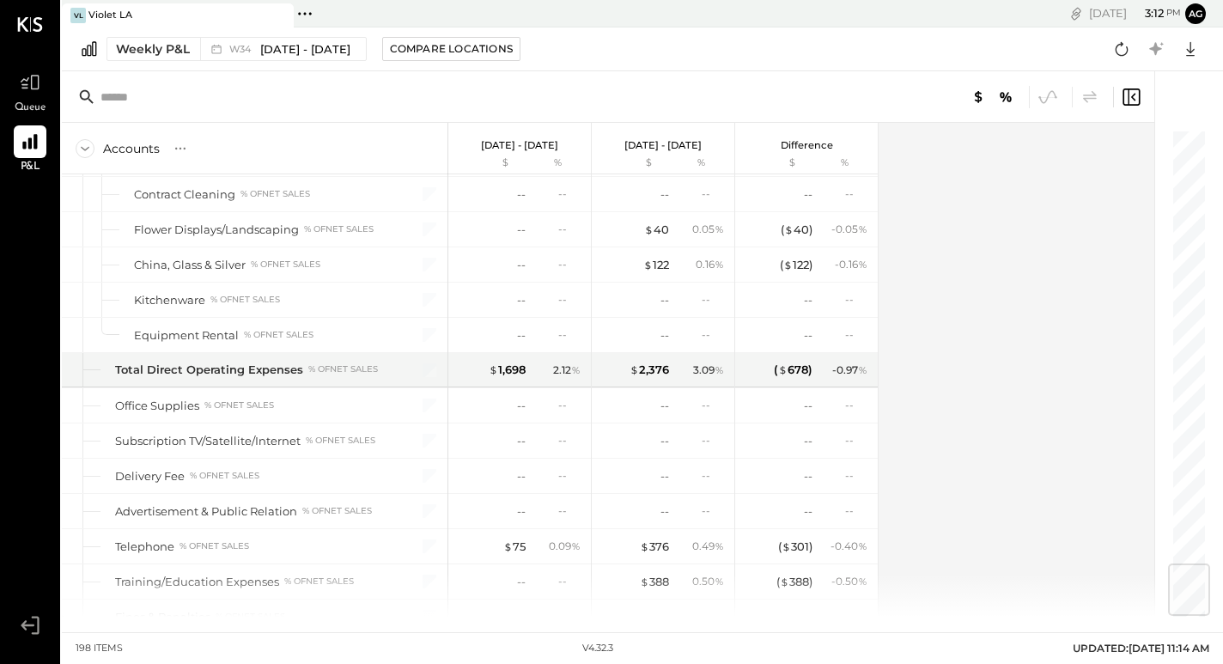
click at [941, 24] on div "[DATE] 3 : 12 pm ag User Profile" at bounding box center [924, 13] width 600 height 27
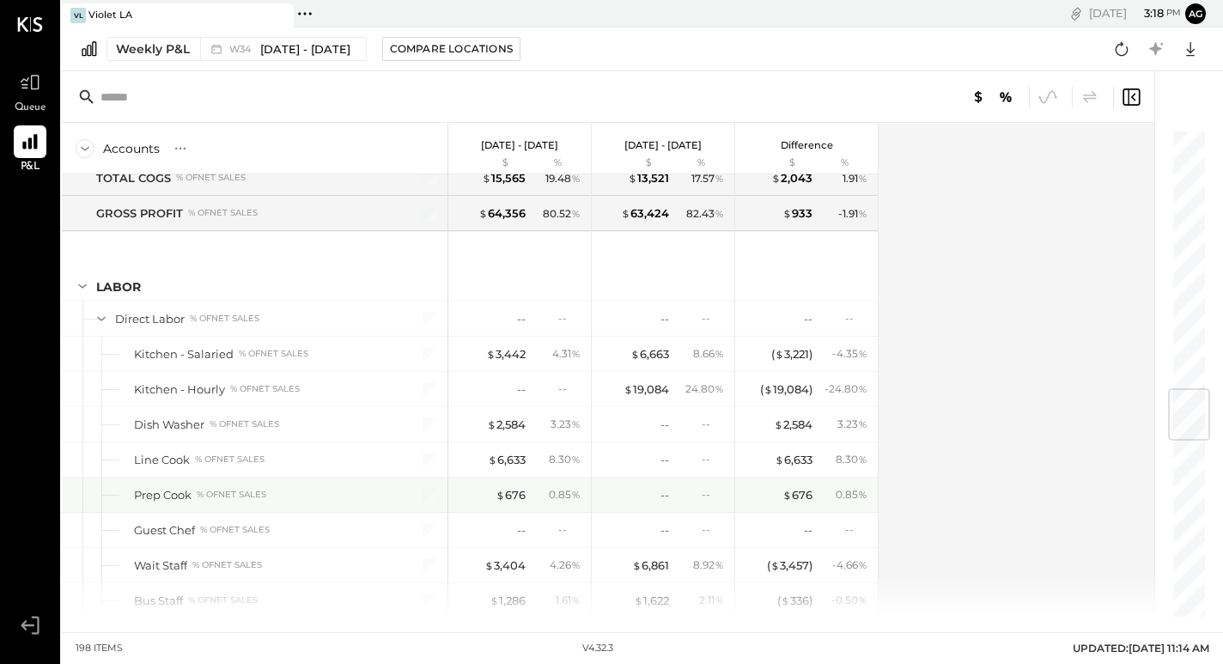
scroll to position [2183, 0]
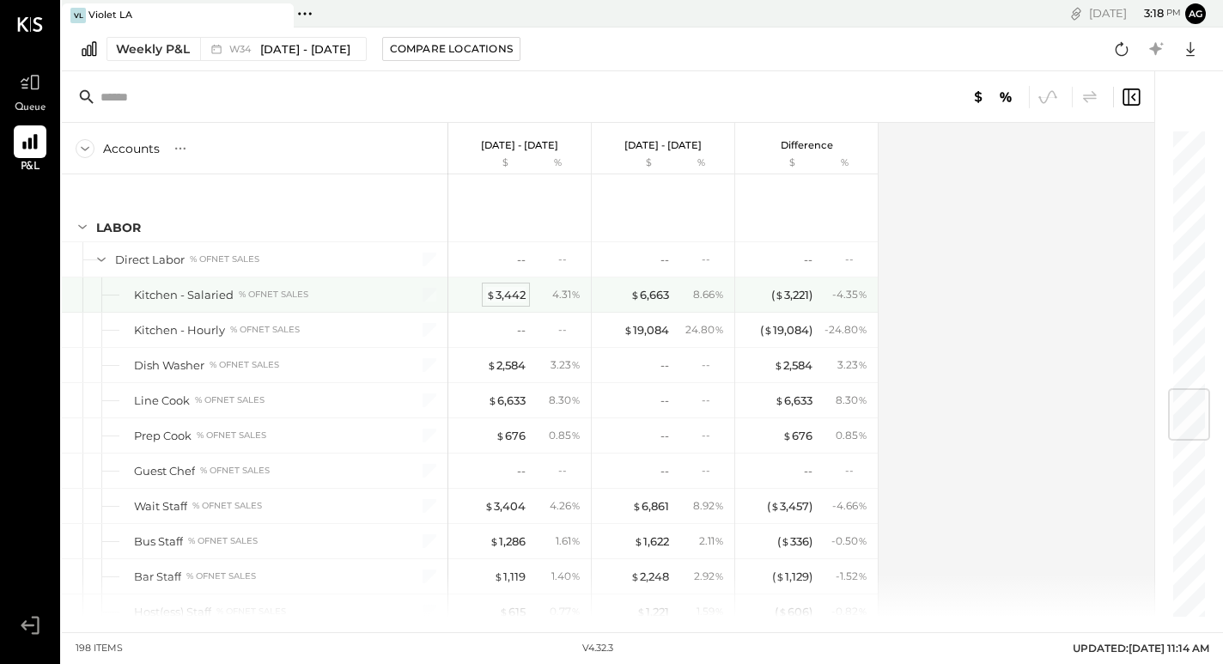
click at [509, 289] on div "$ 3,442" at bounding box center [506, 295] width 40 height 16
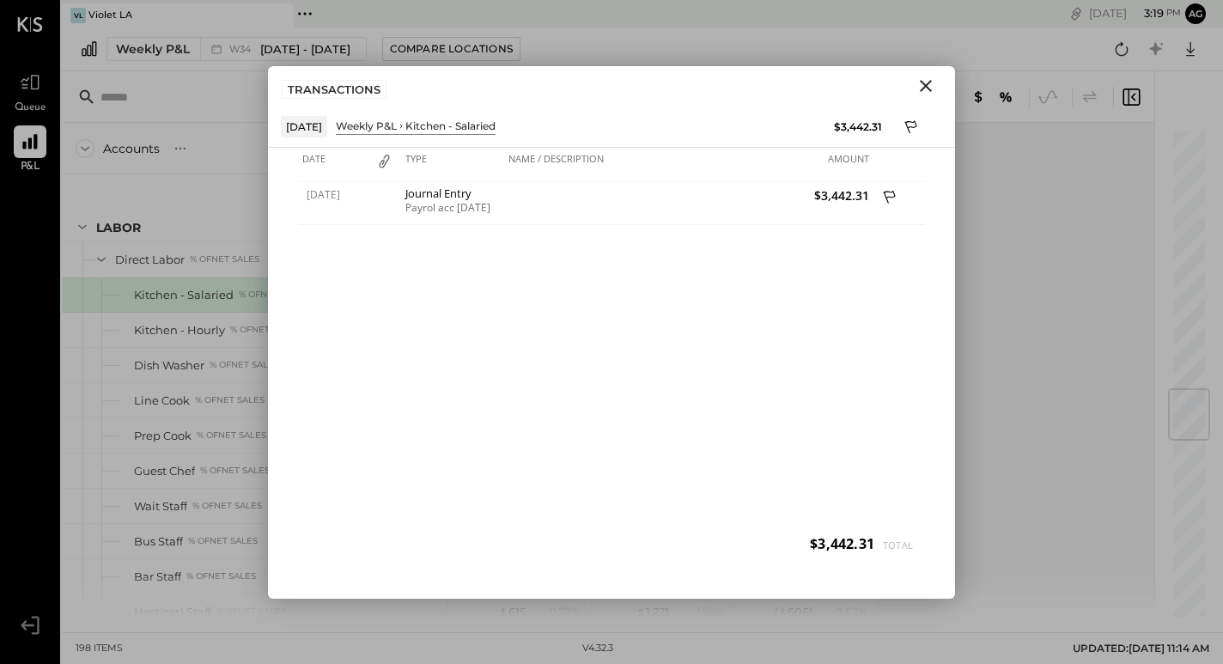
click at [926, 87] on icon "Close" at bounding box center [926, 86] width 21 height 21
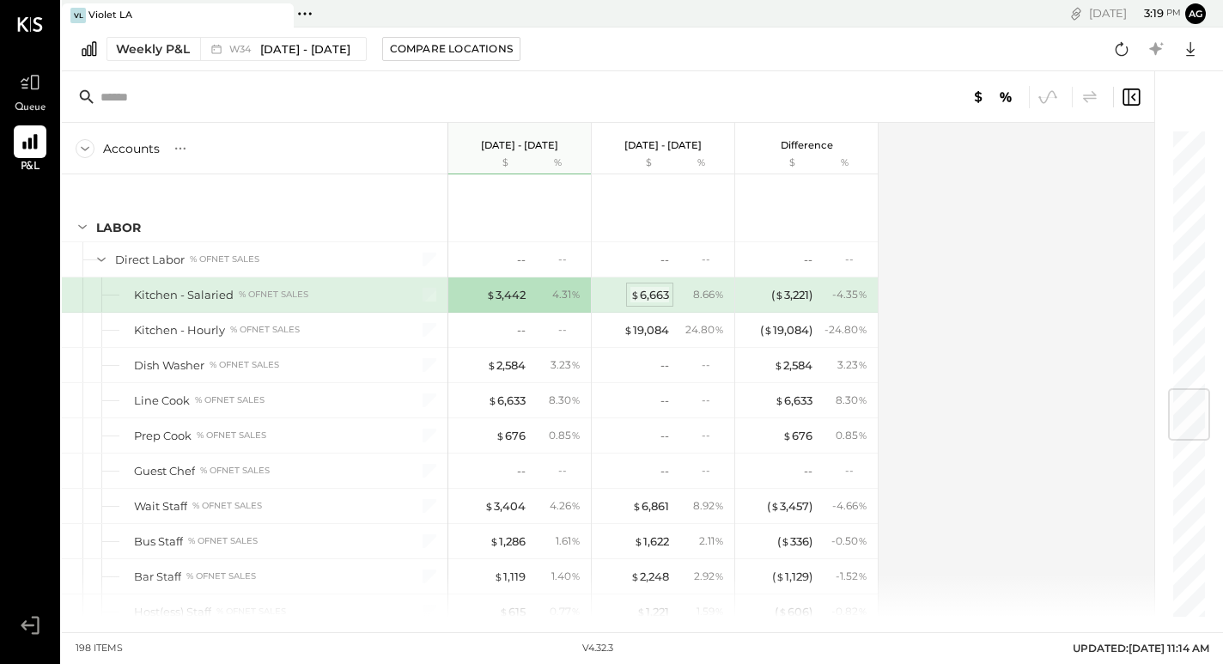
click at [667, 289] on div "$ 6,663" at bounding box center [649, 295] width 39 height 16
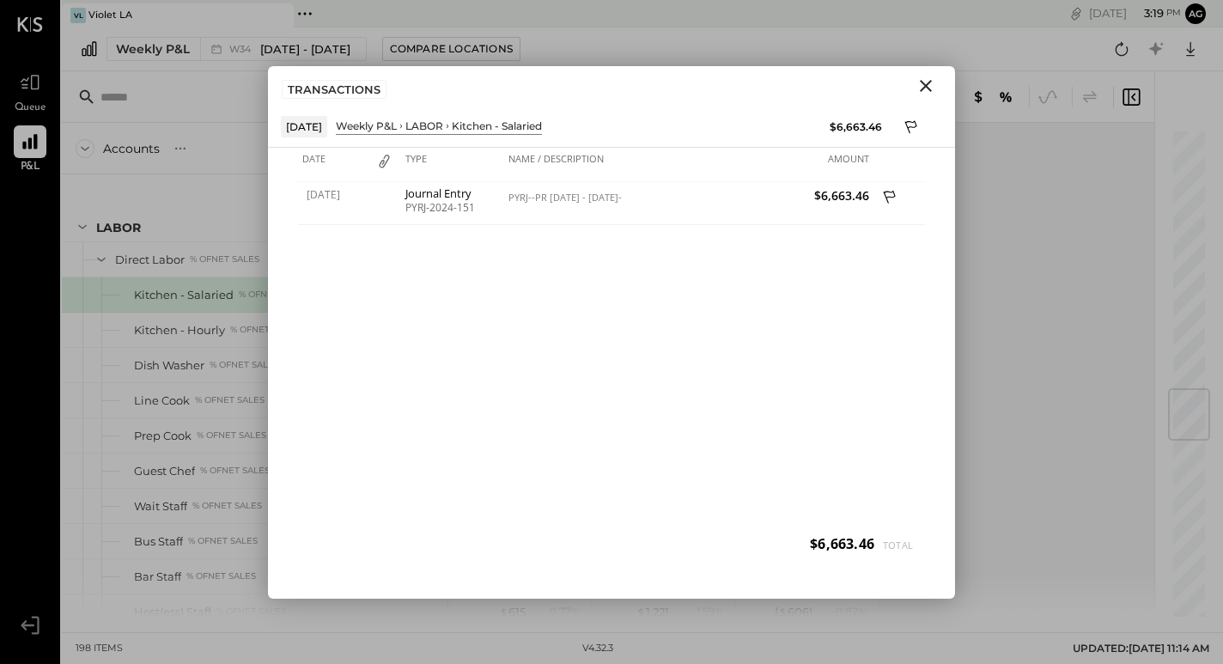
click at [926, 79] on icon "Close" at bounding box center [926, 86] width 21 height 21
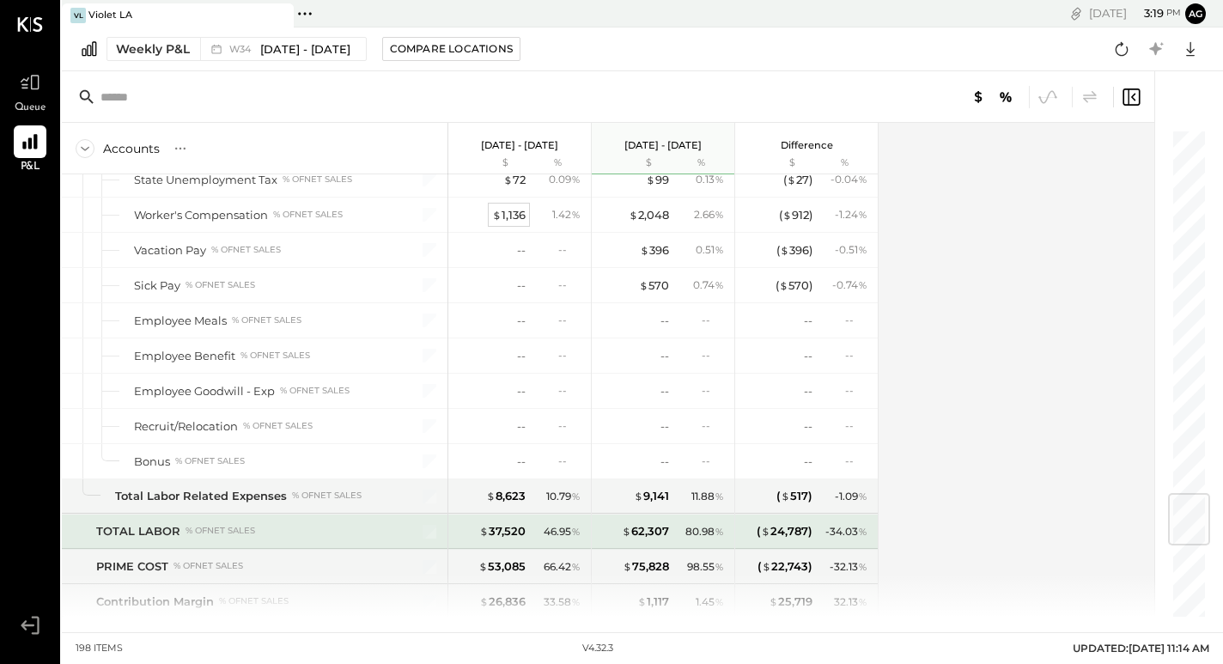
scroll to position [3066, 0]
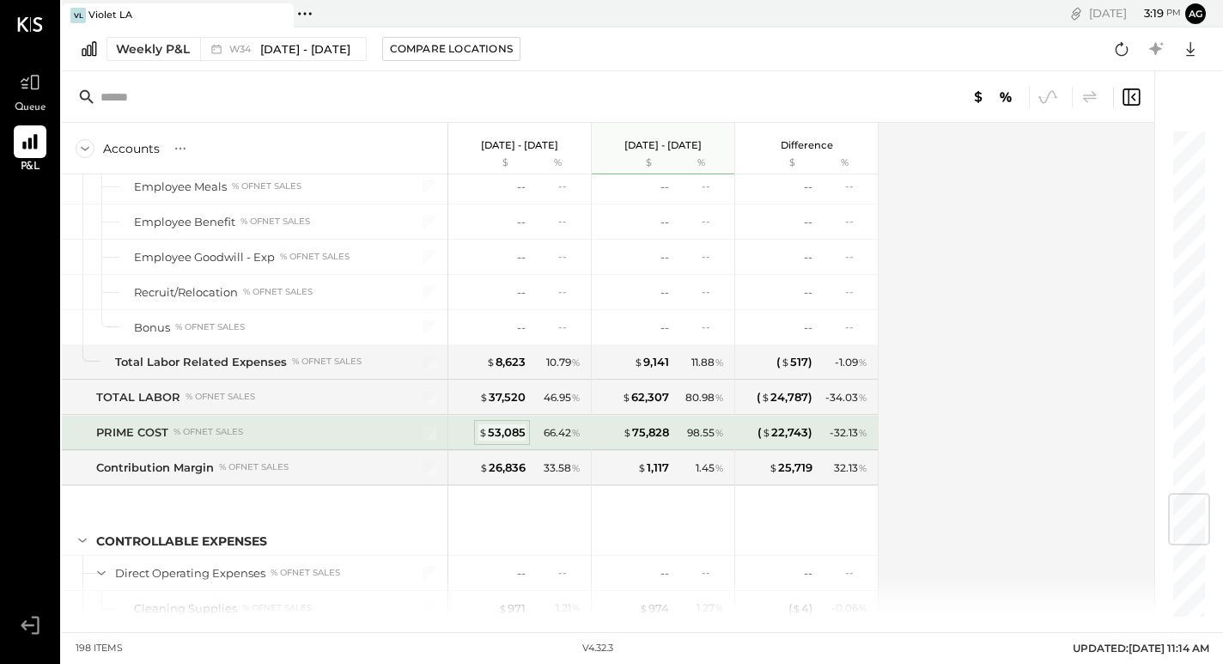
click at [517, 435] on div "$ 53,085" at bounding box center [501, 432] width 47 height 16
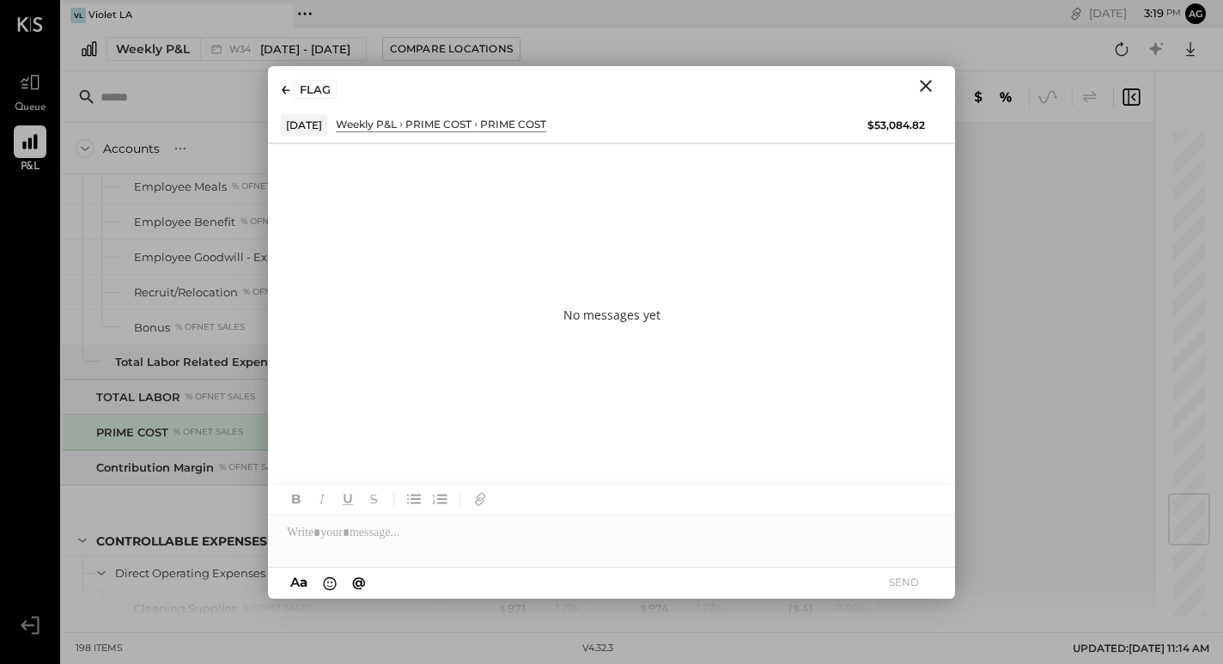
click at [936, 82] on button "Close" at bounding box center [925, 86] width 31 height 22
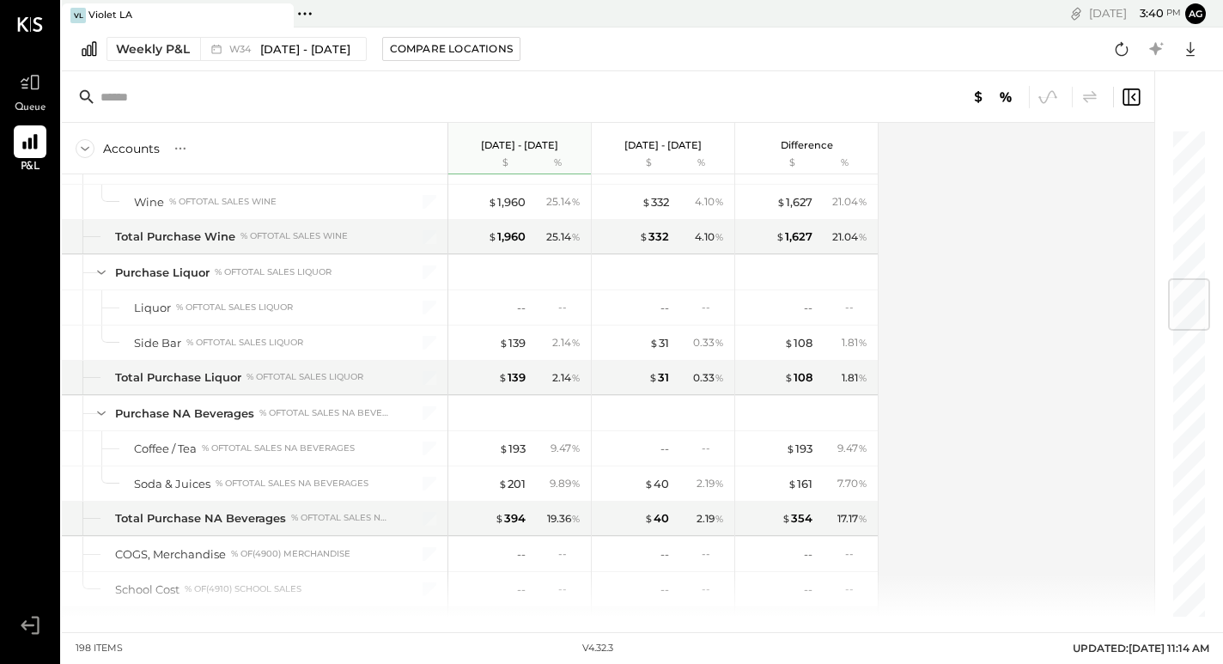
scroll to position [1261, 0]
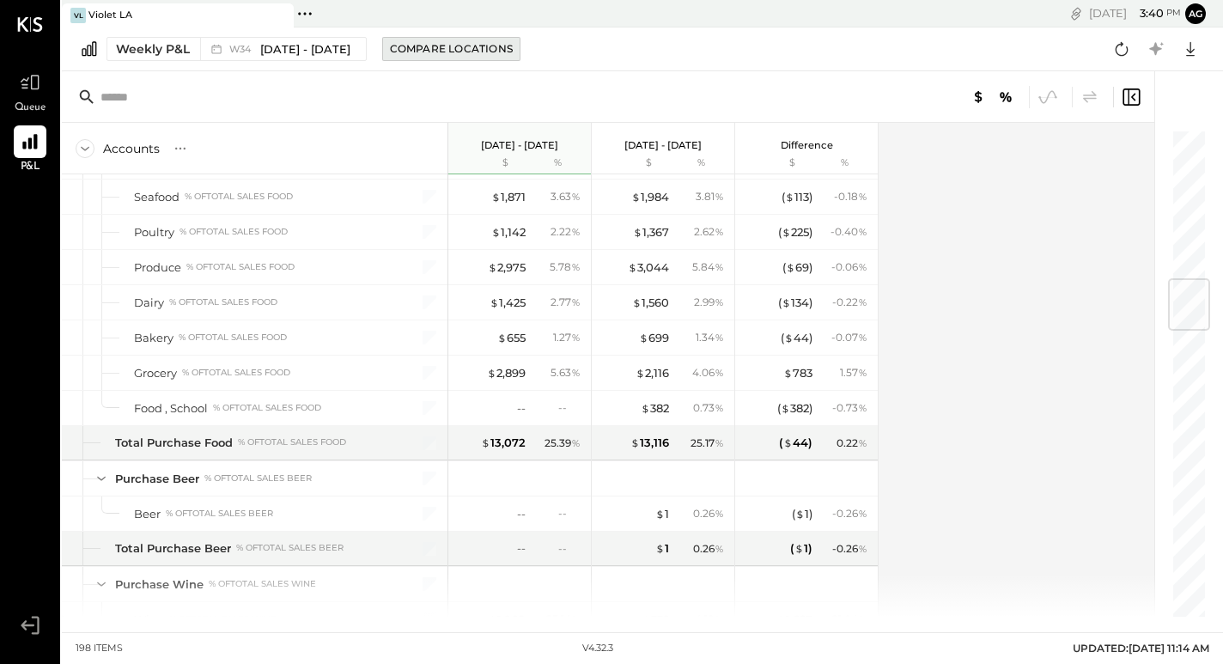
click at [491, 44] on div "Compare Locations" at bounding box center [451, 48] width 123 height 15
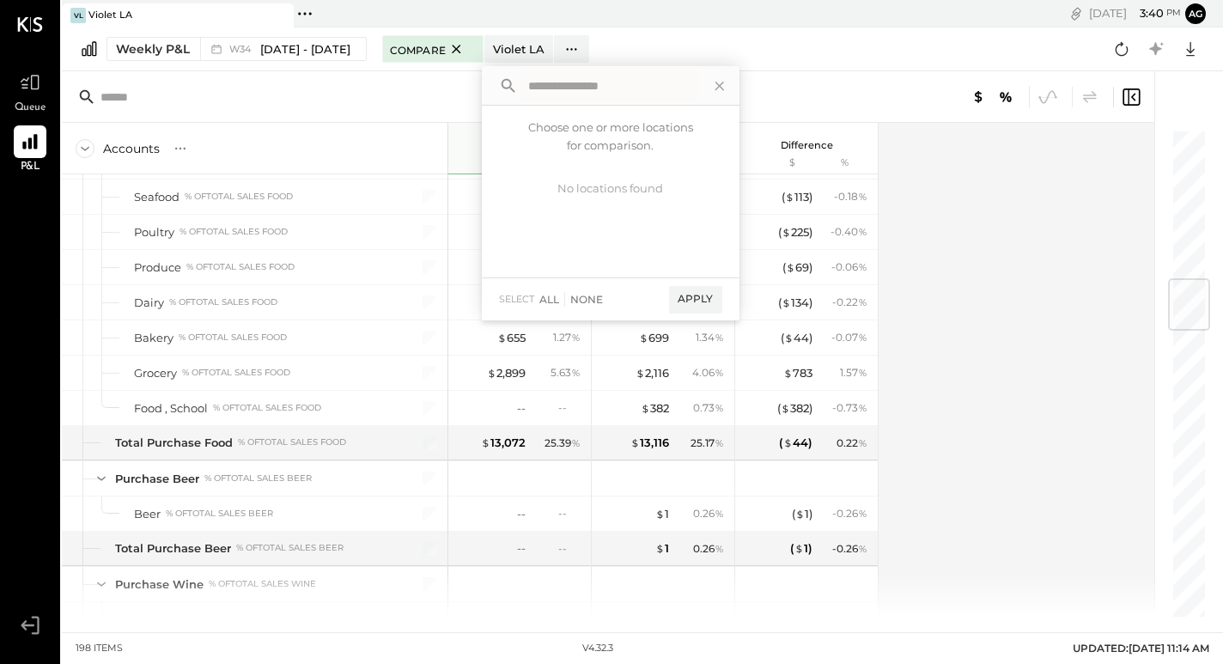
click at [491, 44] on button "Violet LA" at bounding box center [518, 48] width 69 height 27
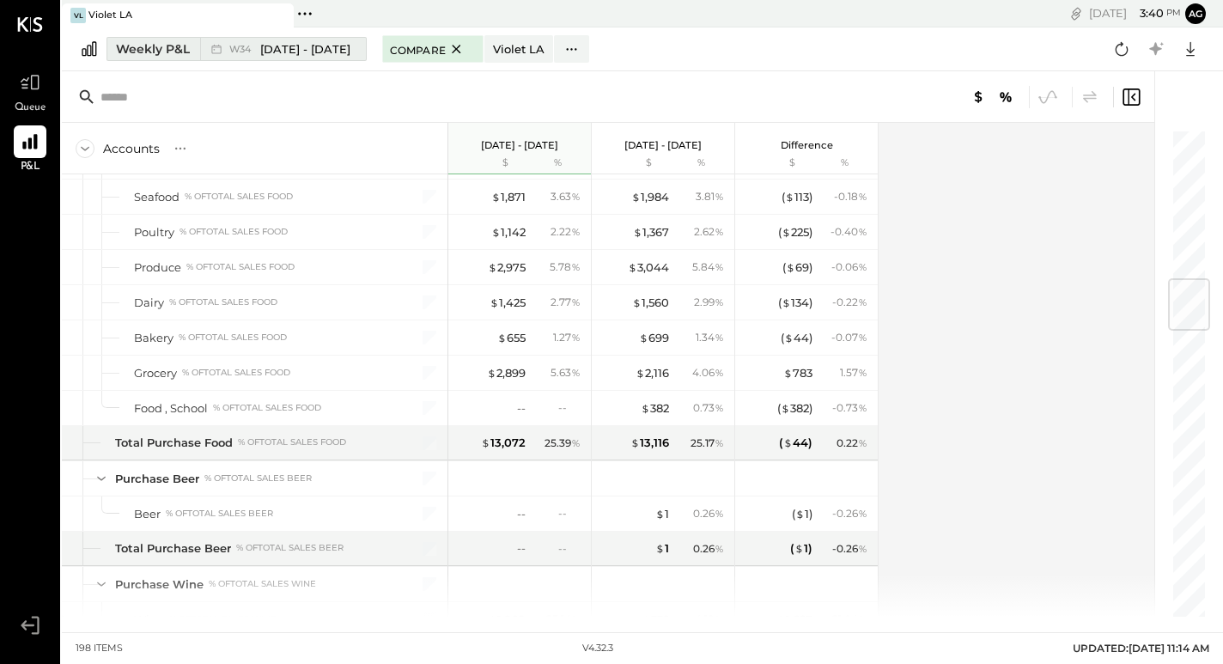
click at [315, 48] on span "[DATE] - [DATE]" at bounding box center [305, 49] width 90 height 16
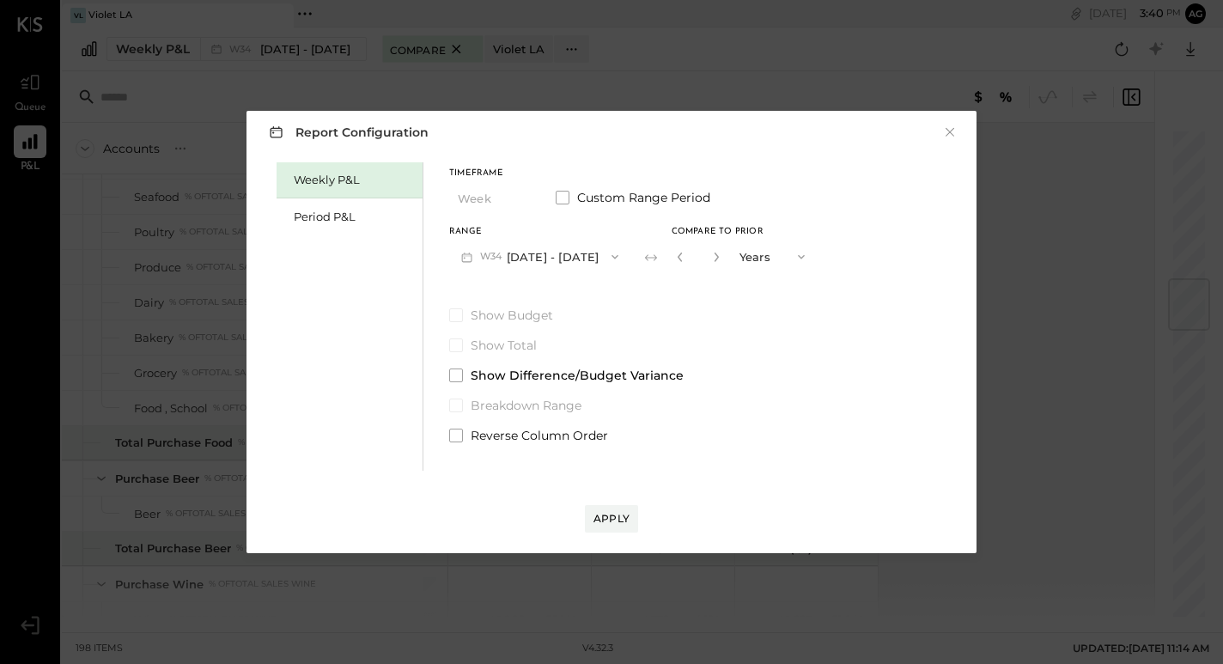
click at [777, 265] on button "Years" at bounding box center [774, 257] width 86 height 32
drag, startPoint x: 773, startPoint y: 292, endPoint x: 770, endPoint y: 250, distance: 42.2
click at [770, 250] on div "Weeks Years" at bounding box center [774, 272] width 86 height 63
click at [770, 250] on div "Weeks" at bounding box center [774, 256] width 84 height 31
click at [616, 515] on div "Apply" at bounding box center [612, 518] width 36 height 15
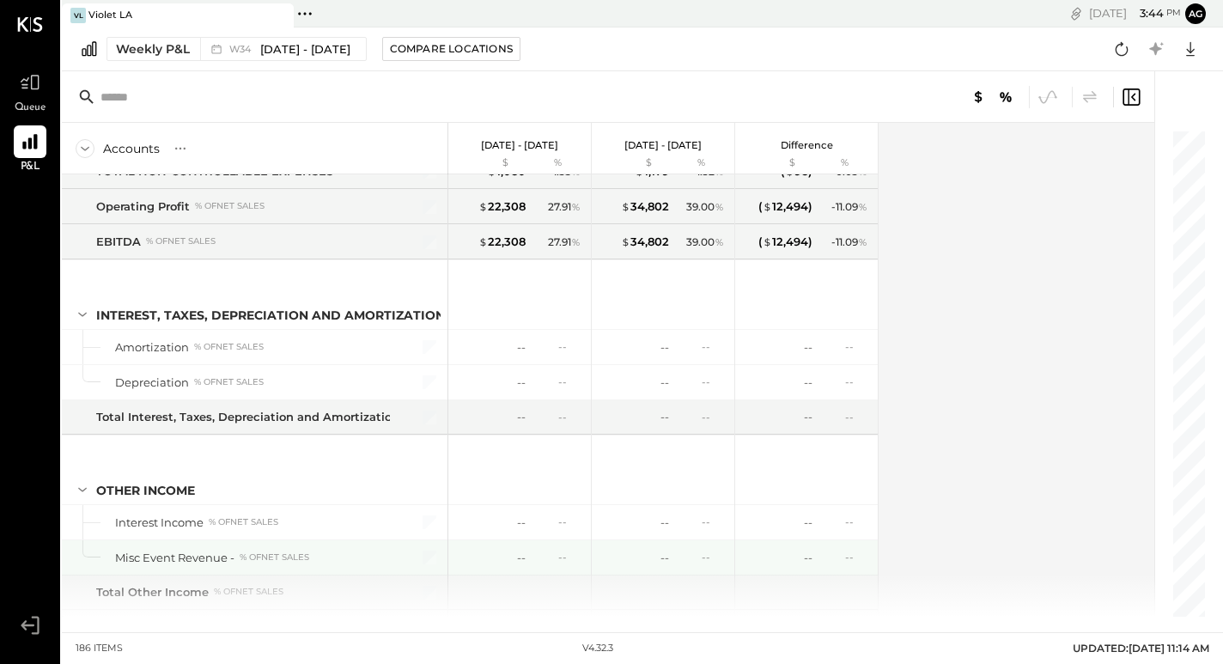
scroll to position [5440, 0]
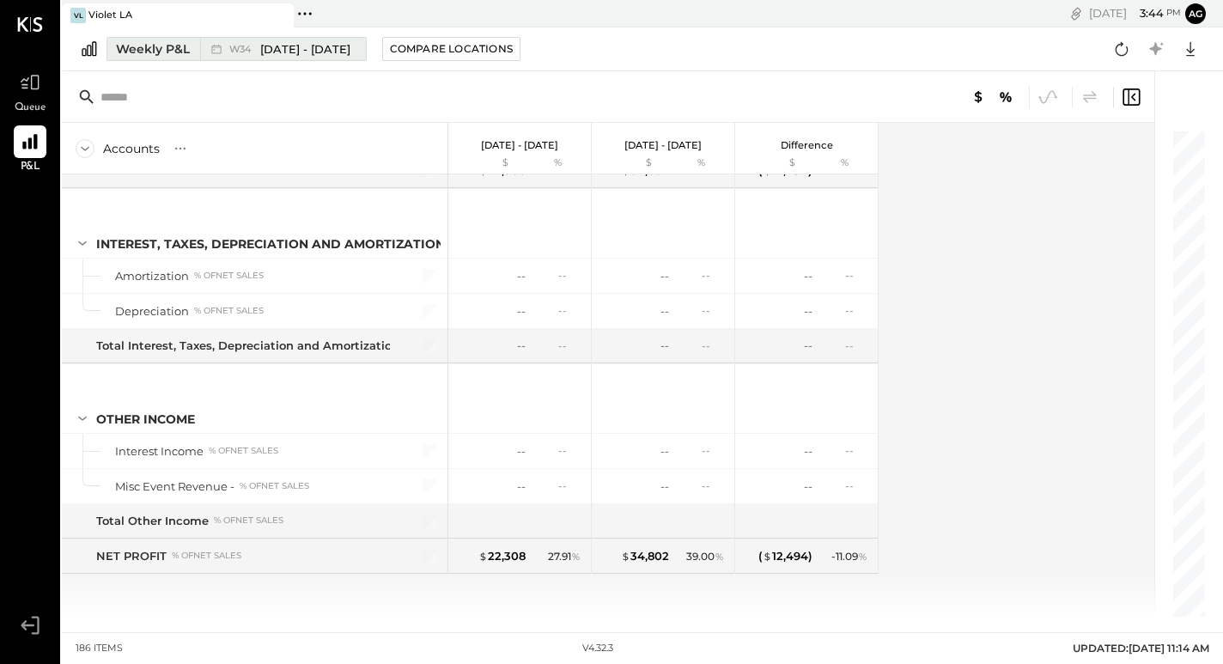
click at [338, 46] on span "[DATE] - [DATE]" at bounding box center [305, 49] width 90 height 16
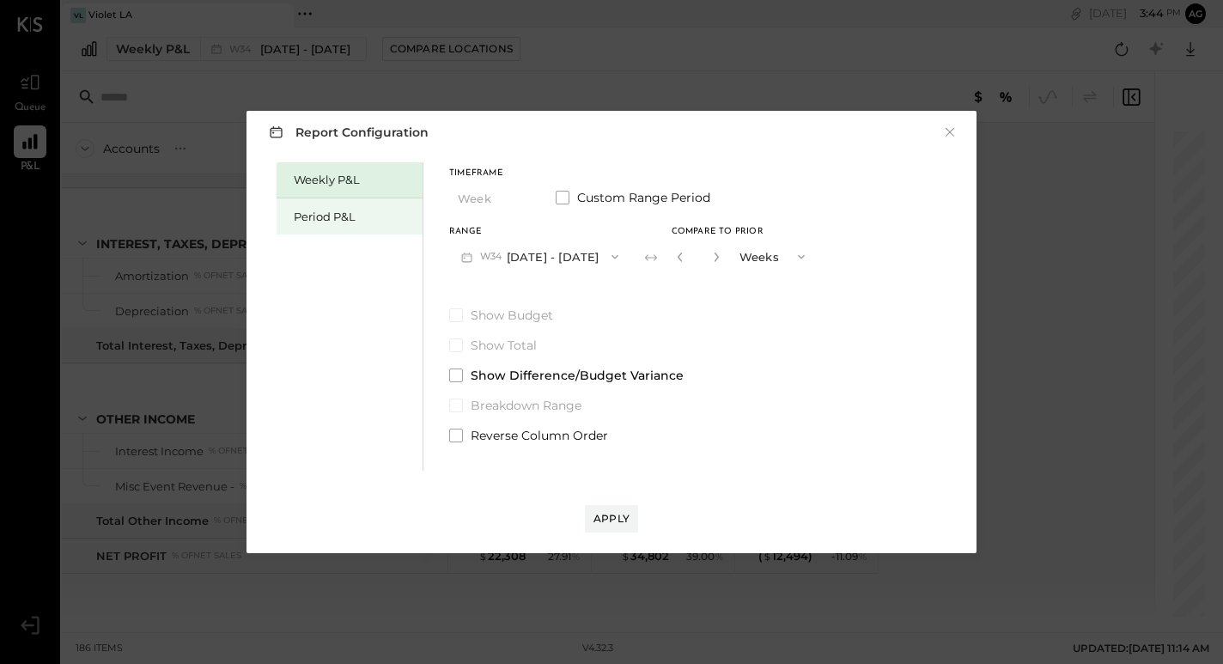
click at [371, 221] on div "Period P&L" at bounding box center [354, 217] width 120 height 16
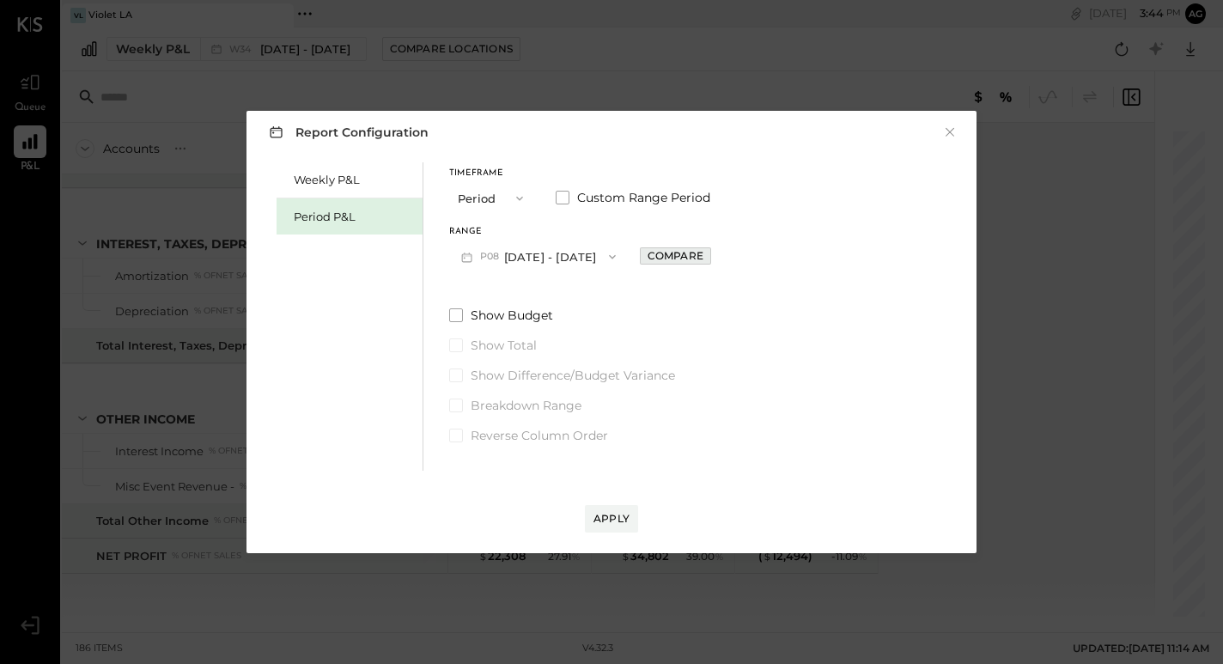
click at [664, 256] on div "Compare" at bounding box center [676, 255] width 56 height 15
click at [716, 262] on button "button" at bounding box center [714, 256] width 14 height 19
type input "*"
click at [618, 521] on div "Apply" at bounding box center [612, 518] width 36 height 15
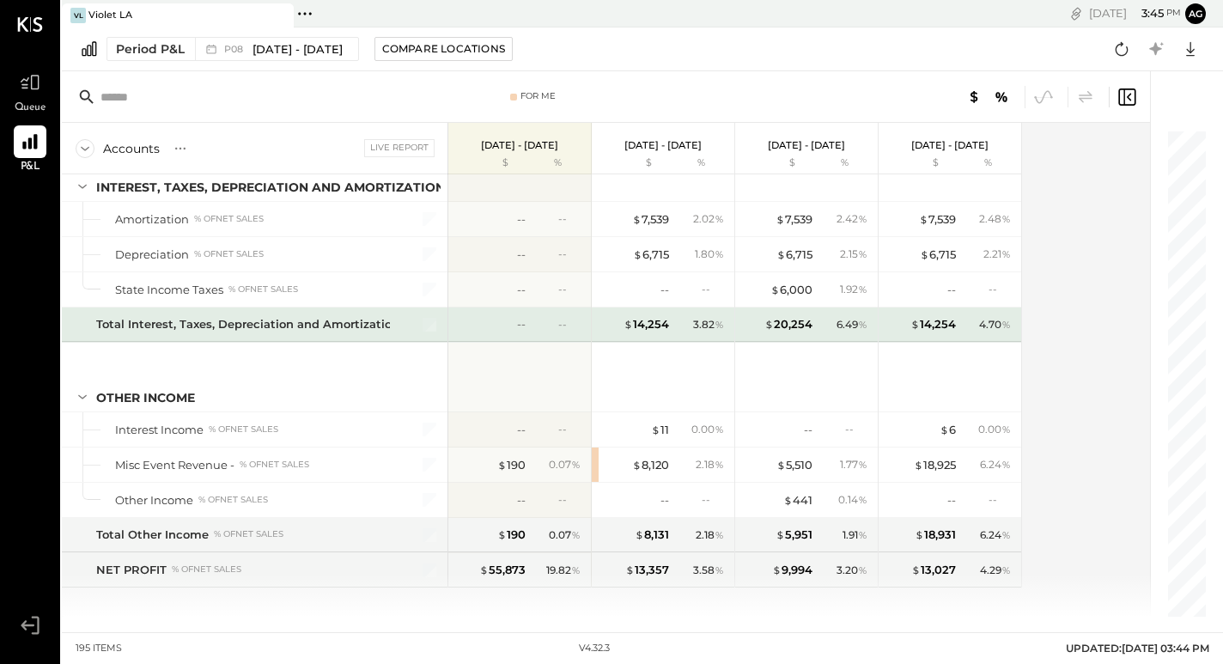
scroll to position [5757, 0]
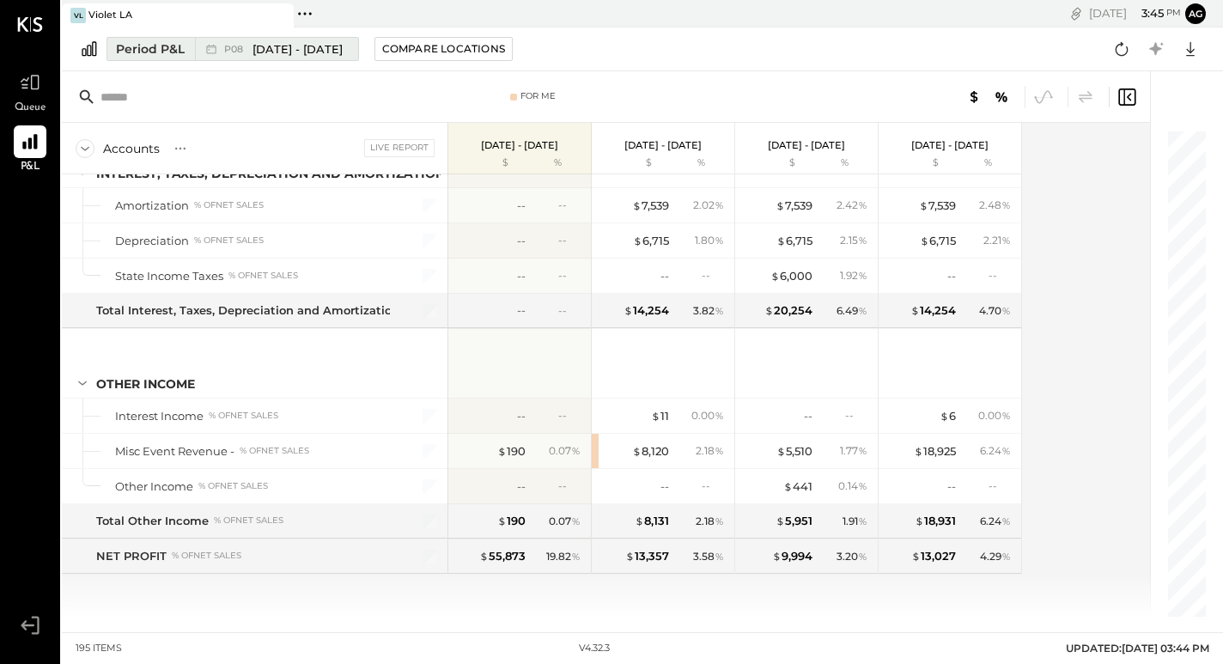
click at [326, 60] on button "Period P&L P08 [DATE] - [DATE]" at bounding box center [233, 49] width 253 height 24
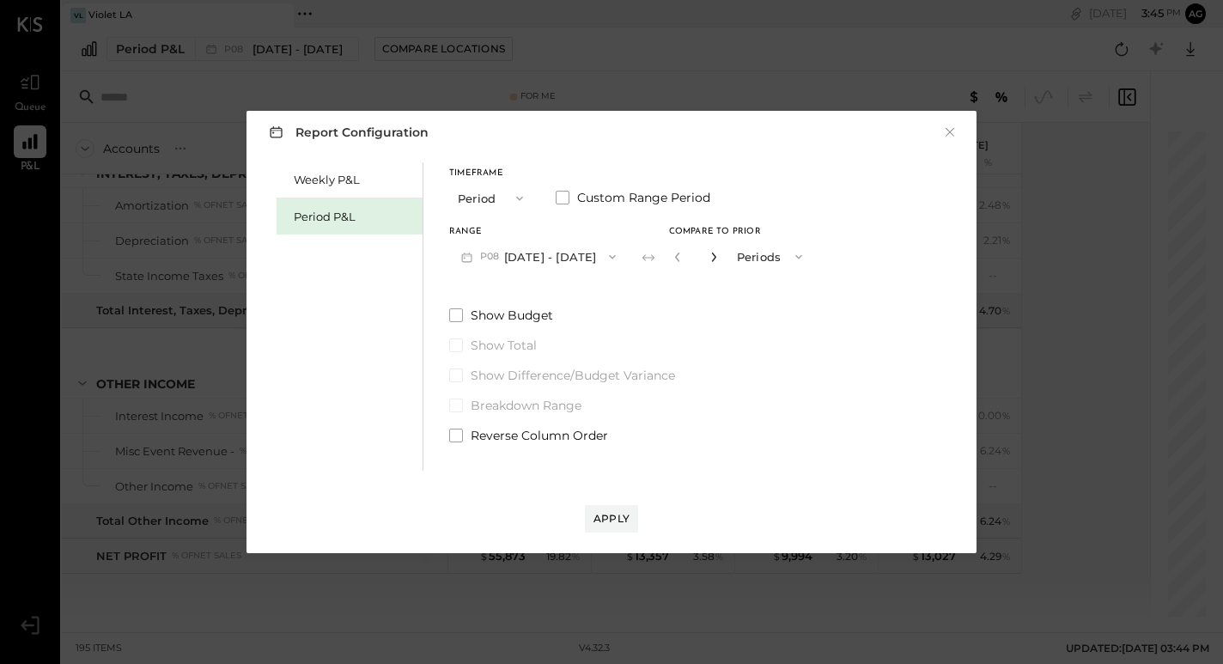
click at [714, 261] on icon "button" at bounding box center [714, 257] width 10 height 10
type input "*"
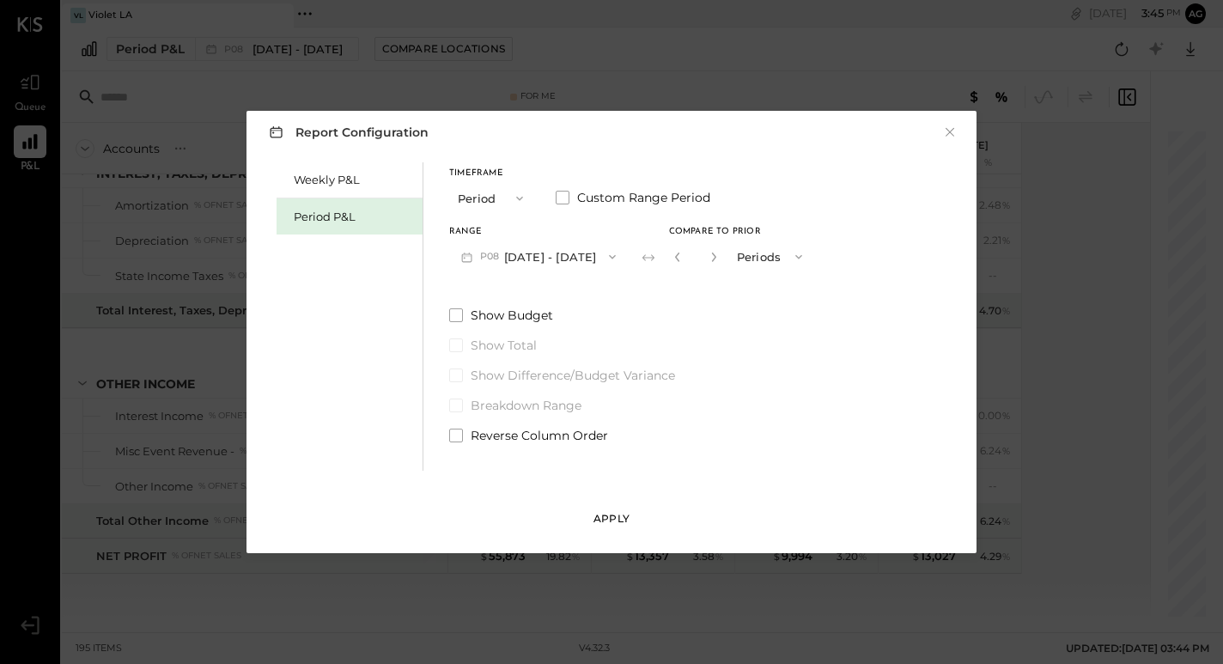
click at [592, 526] on button "Apply" at bounding box center [611, 518] width 53 height 27
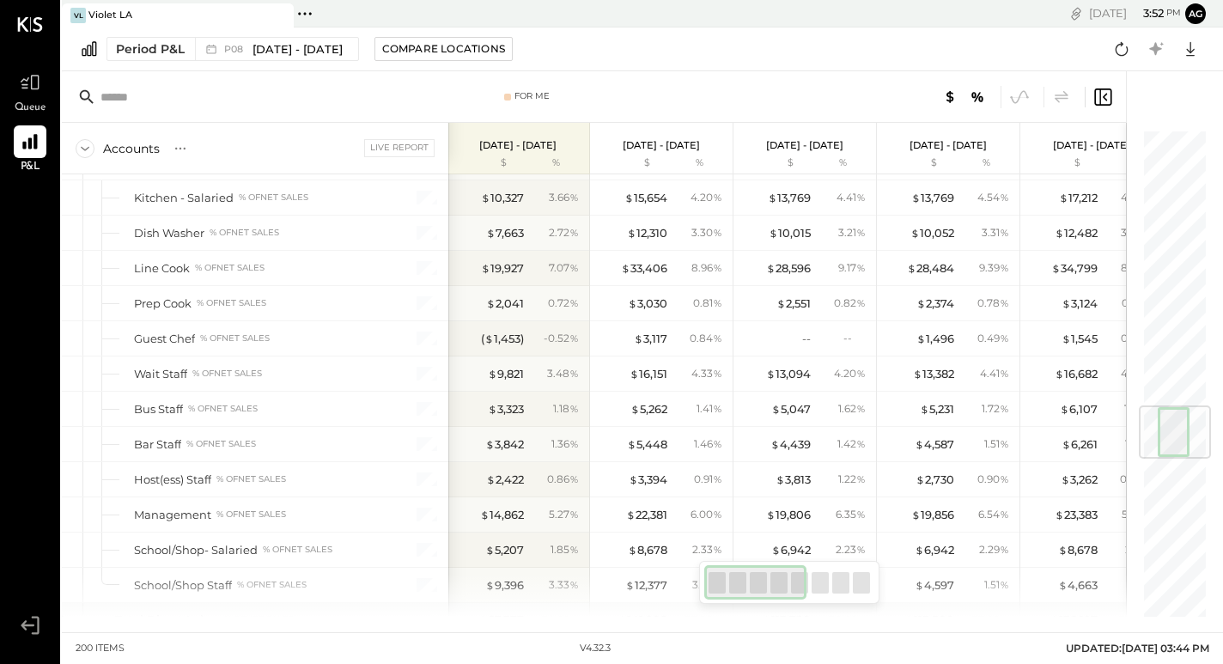
scroll to position [2333, 0]
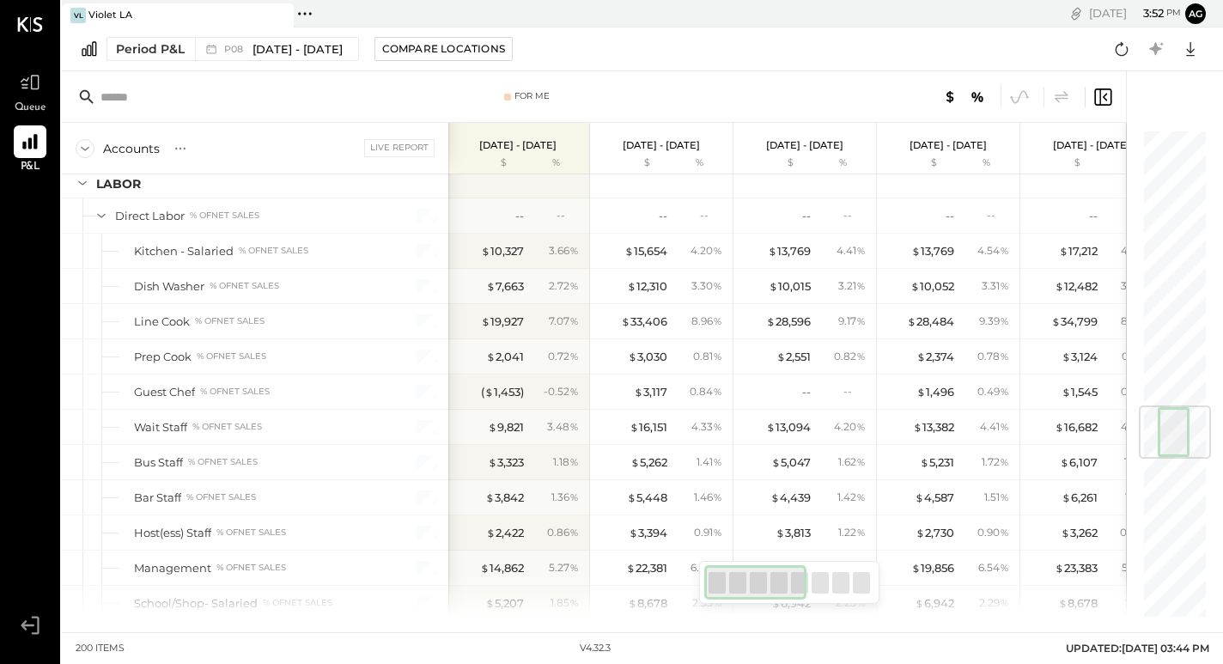
click at [96, 213] on icon at bounding box center [101, 215] width 19 height 19
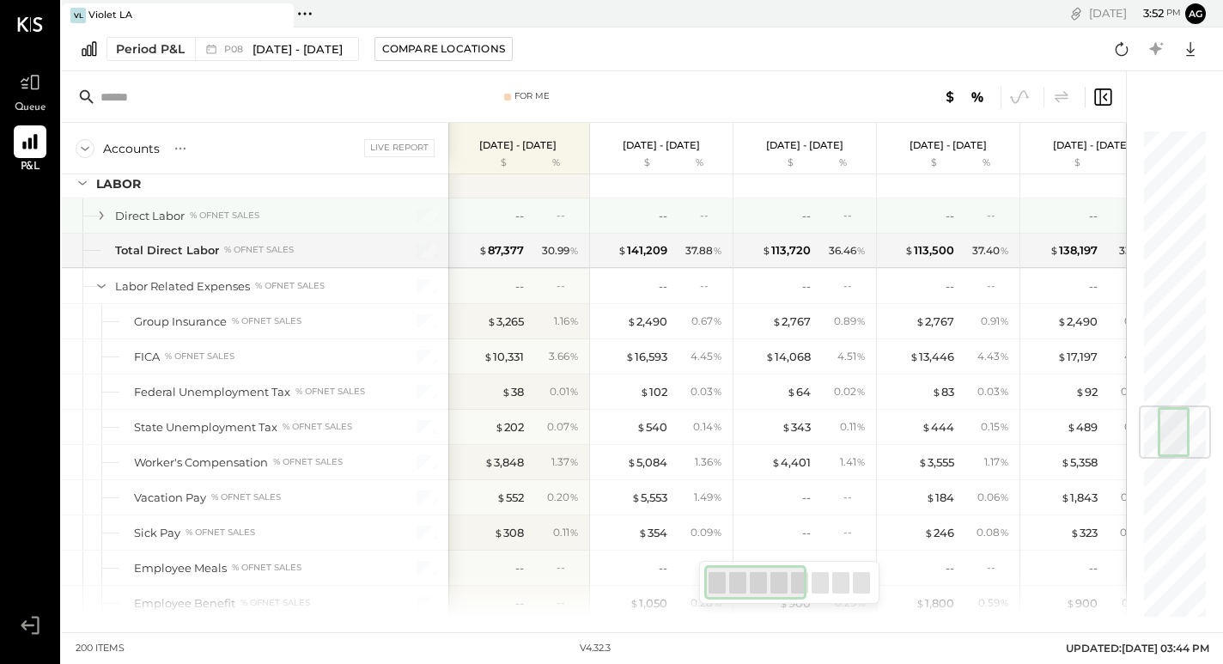
click at [96, 213] on icon at bounding box center [101, 215] width 19 height 19
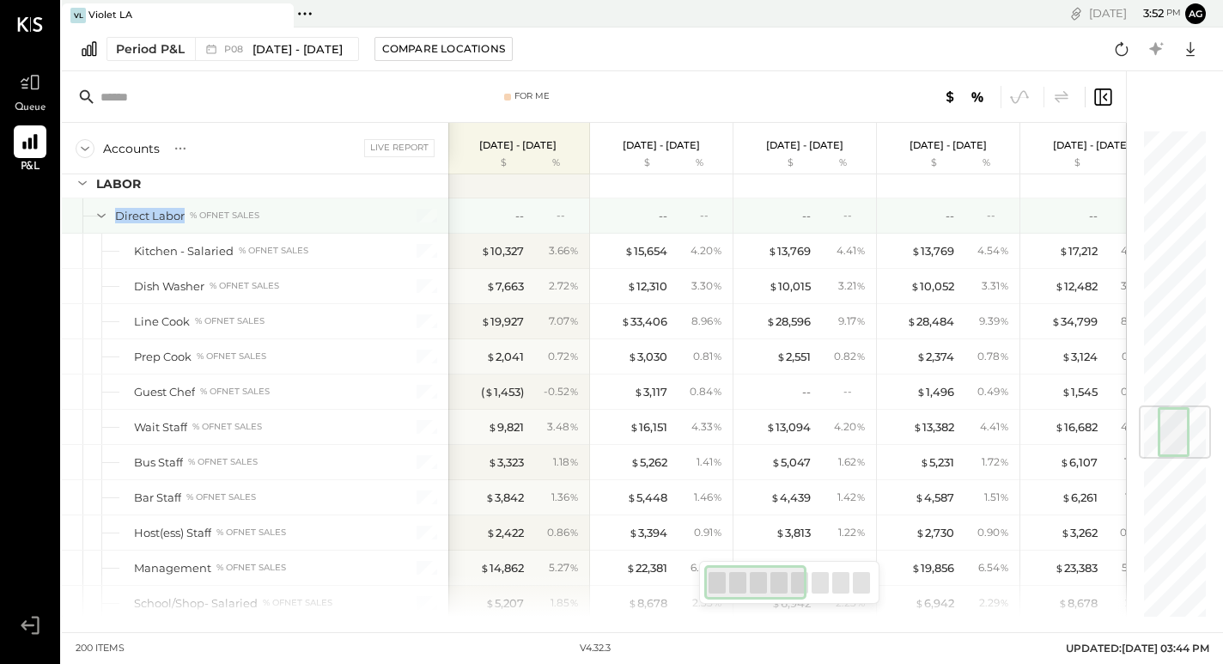
click at [96, 213] on icon at bounding box center [101, 215] width 19 height 19
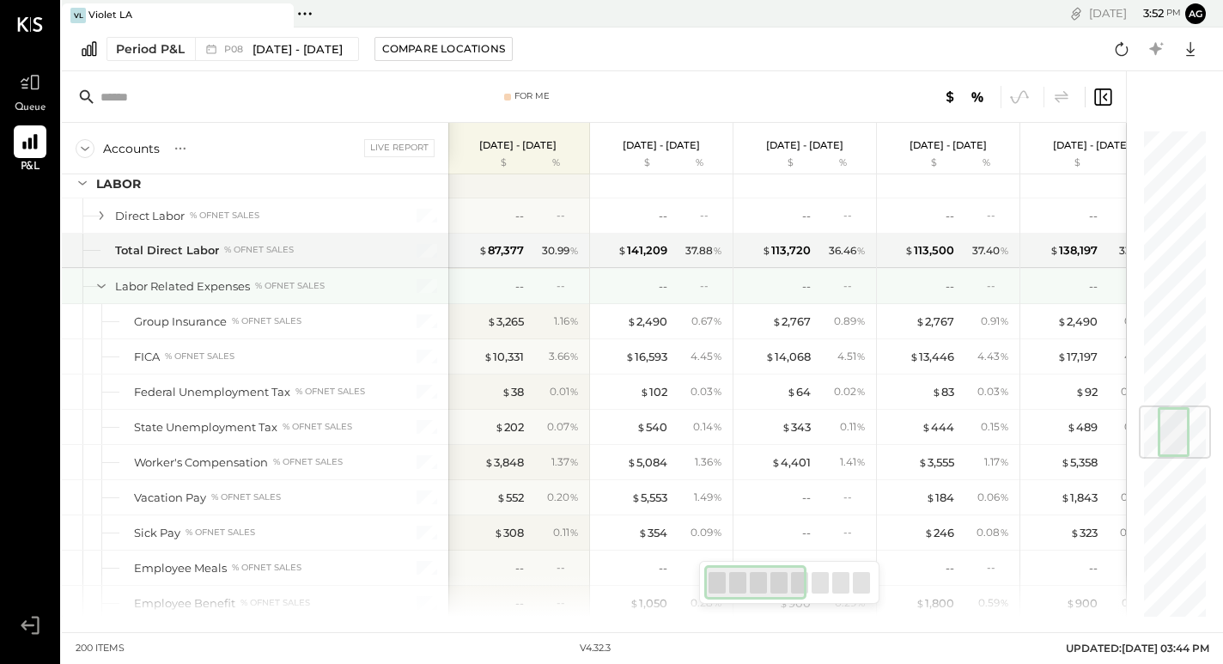
click at [99, 289] on icon at bounding box center [101, 286] width 19 height 19
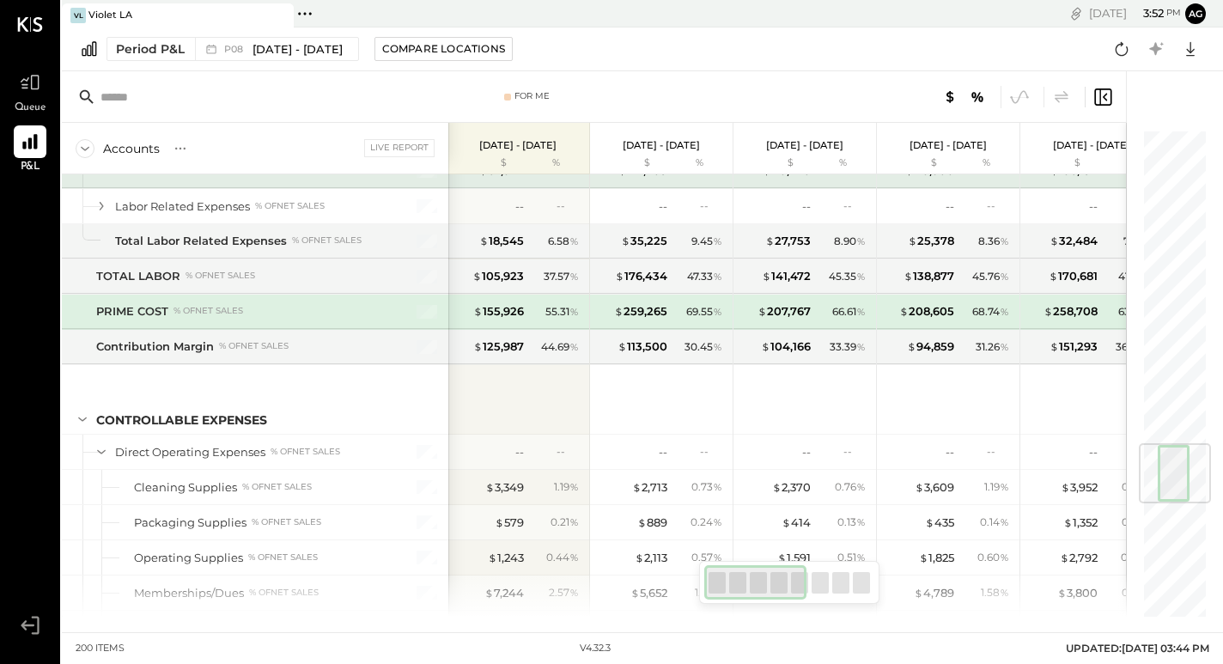
scroll to position [2291, 0]
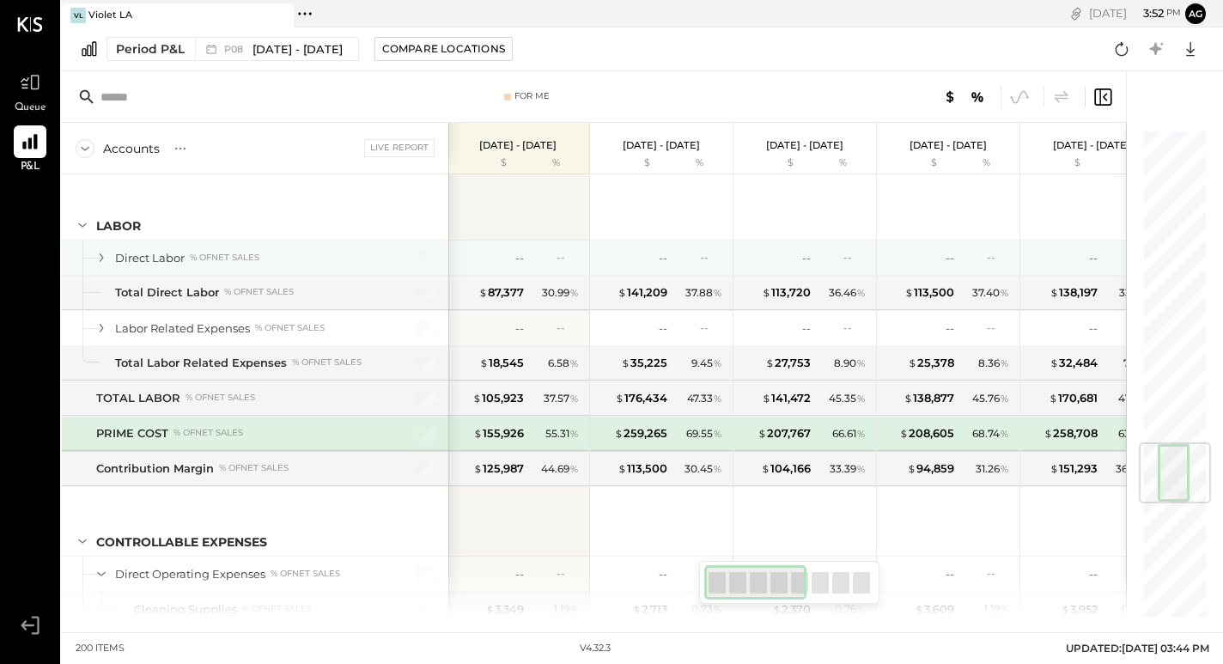
click at [102, 254] on icon at bounding box center [101, 257] width 19 height 19
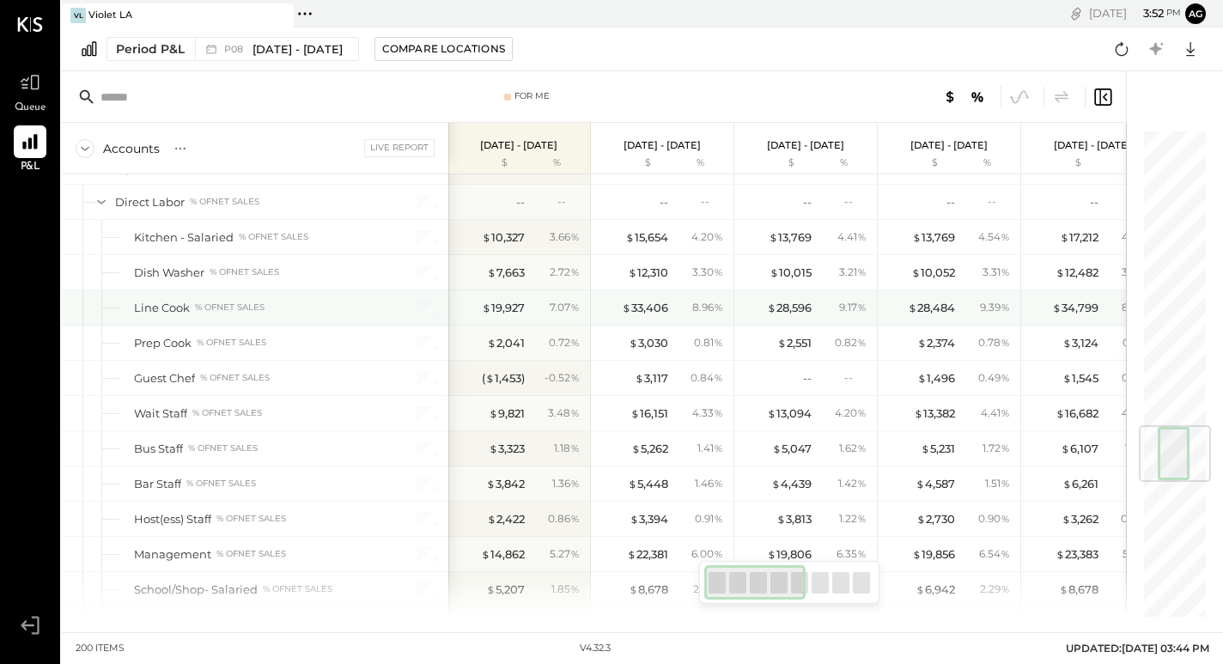
scroll to position [2325, 0]
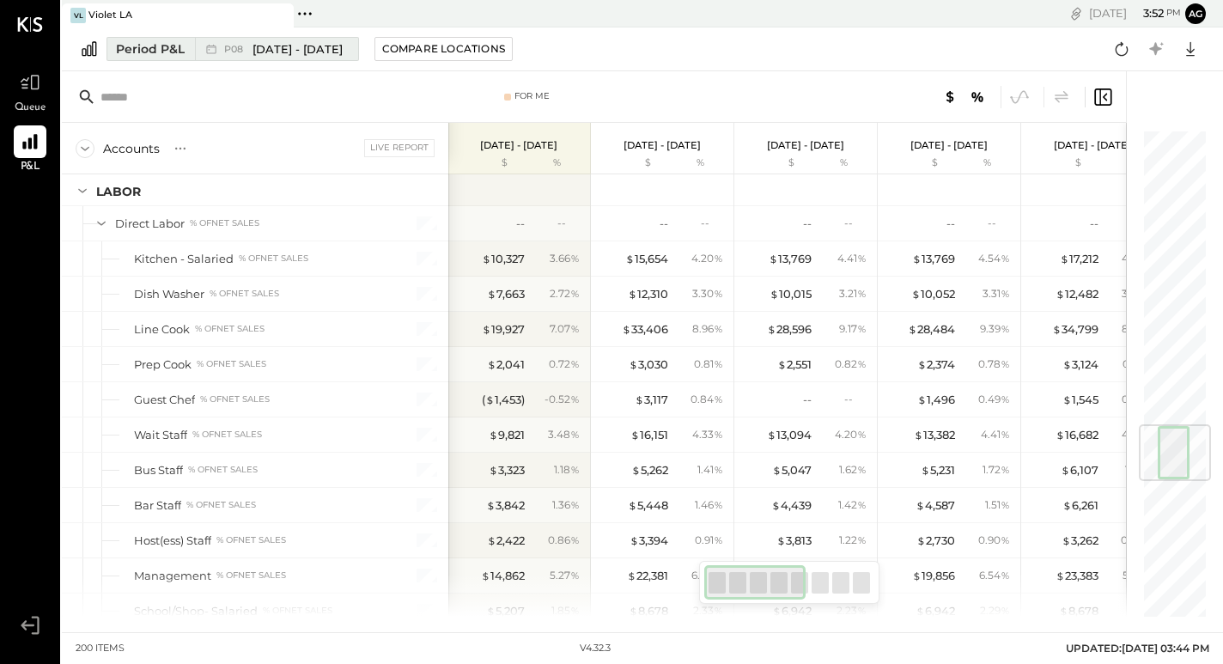
click at [174, 46] on div "Period P&L" at bounding box center [150, 48] width 69 height 17
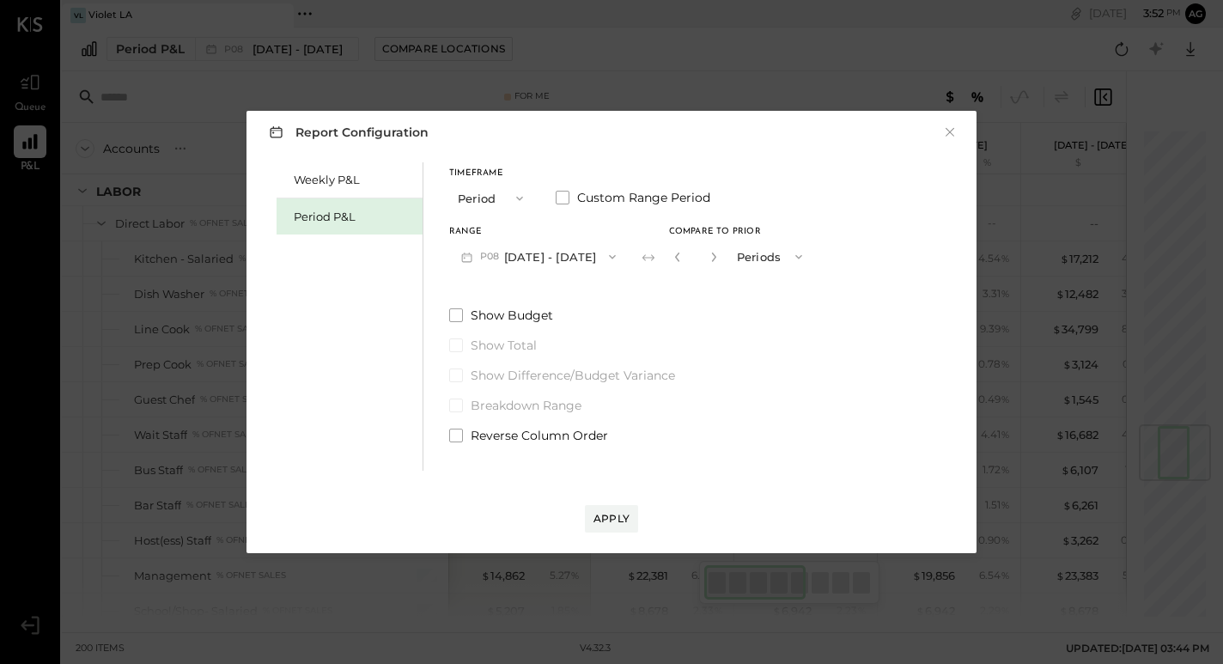
click at [293, 138] on h3 "Report Configuration" at bounding box center [346, 131] width 163 height 21
click at [311, 176] on div "Weekly P&L" at bounding box center [354, 180] width 120 height 16
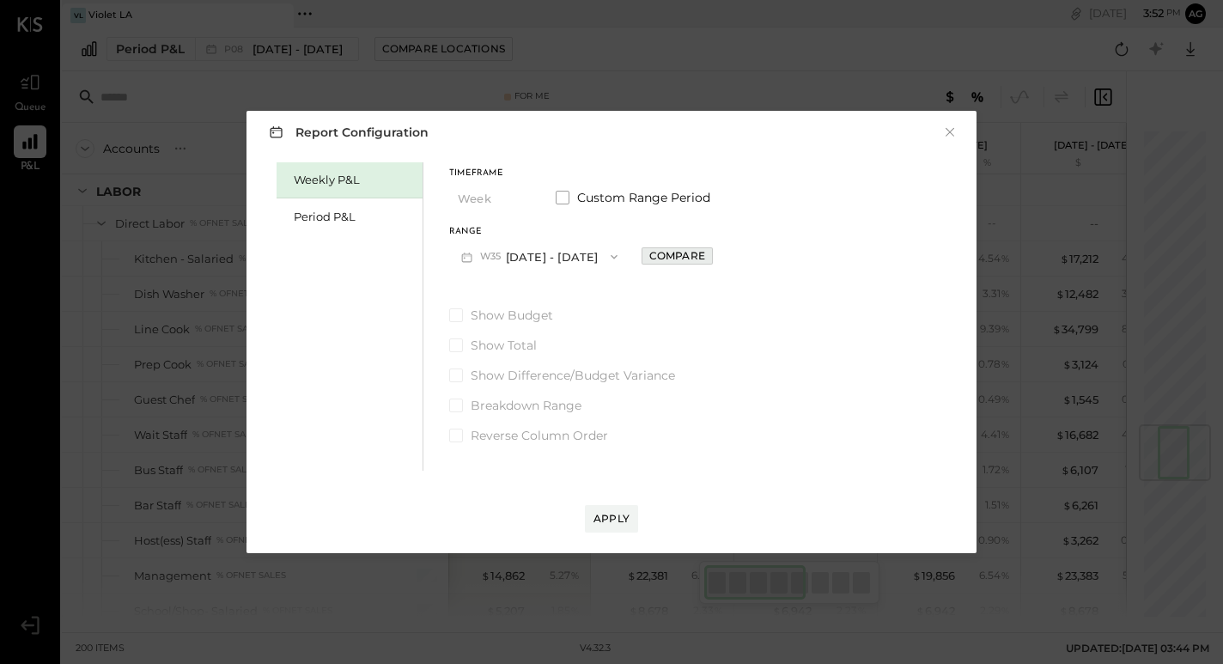
click at [665, 261] on div "Compare" at bounding box center [677, 255] width 56 height 15
click at [717, 259] on icon "button" at bounding box center [715, 257] width 4 height 9
type input "*"
click at [617, 513] on div "Apply" at bounding box center [612, 518] width 36 height 15
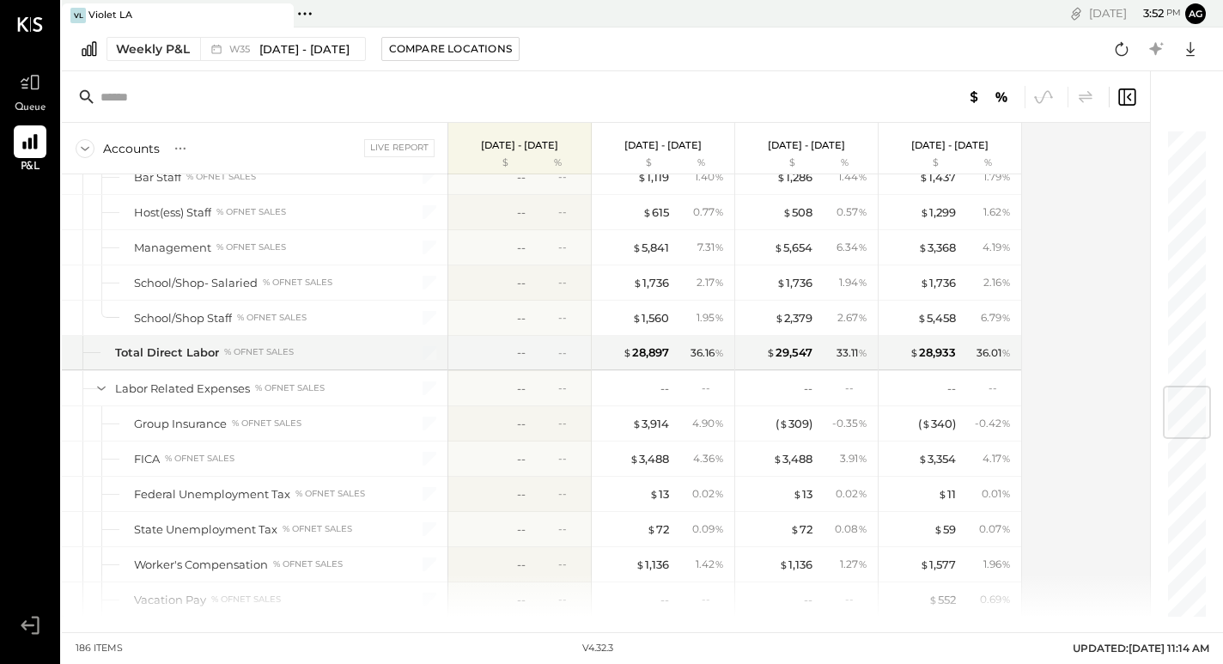
scroll to position [2040, 0]
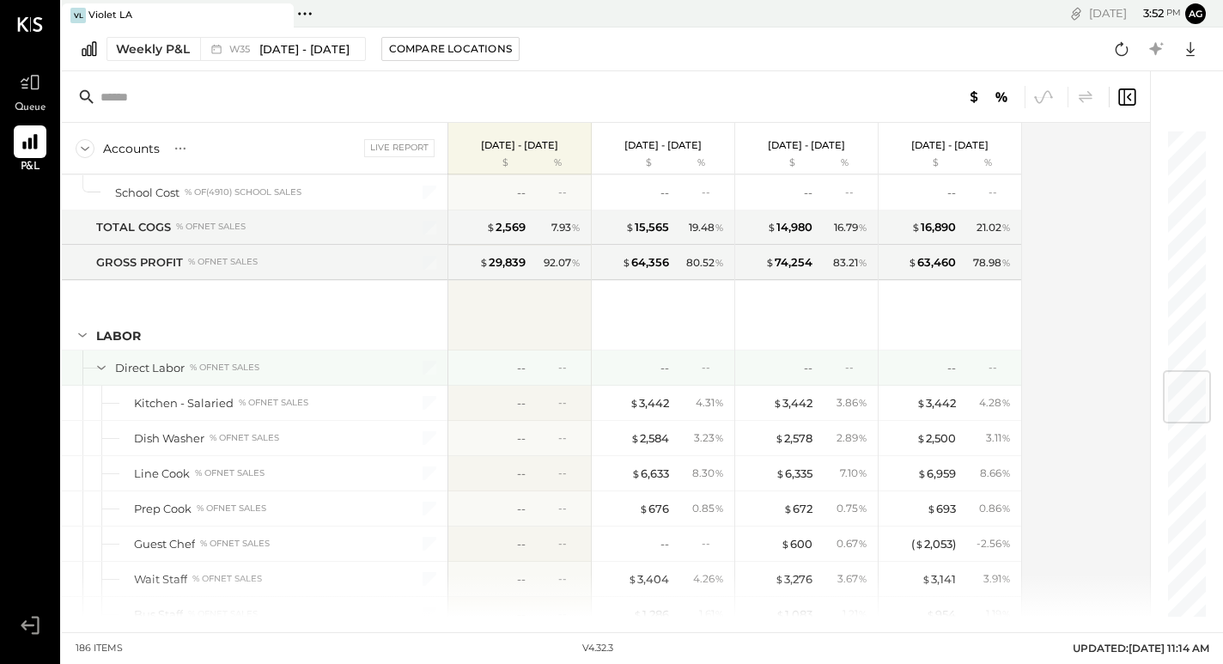
click at [102, 359] on icon at bounding box center [101, 367] width 19 height 19
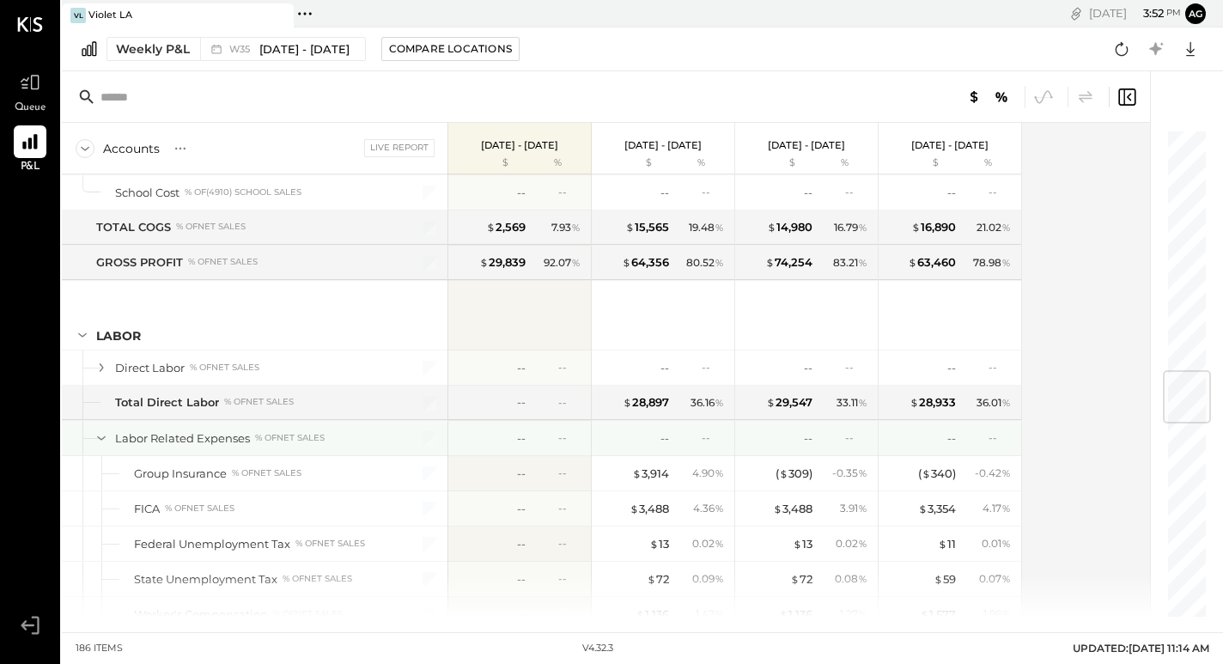
click at [97, 434] on icon at bounding box center [101, 438] width 19 height 19
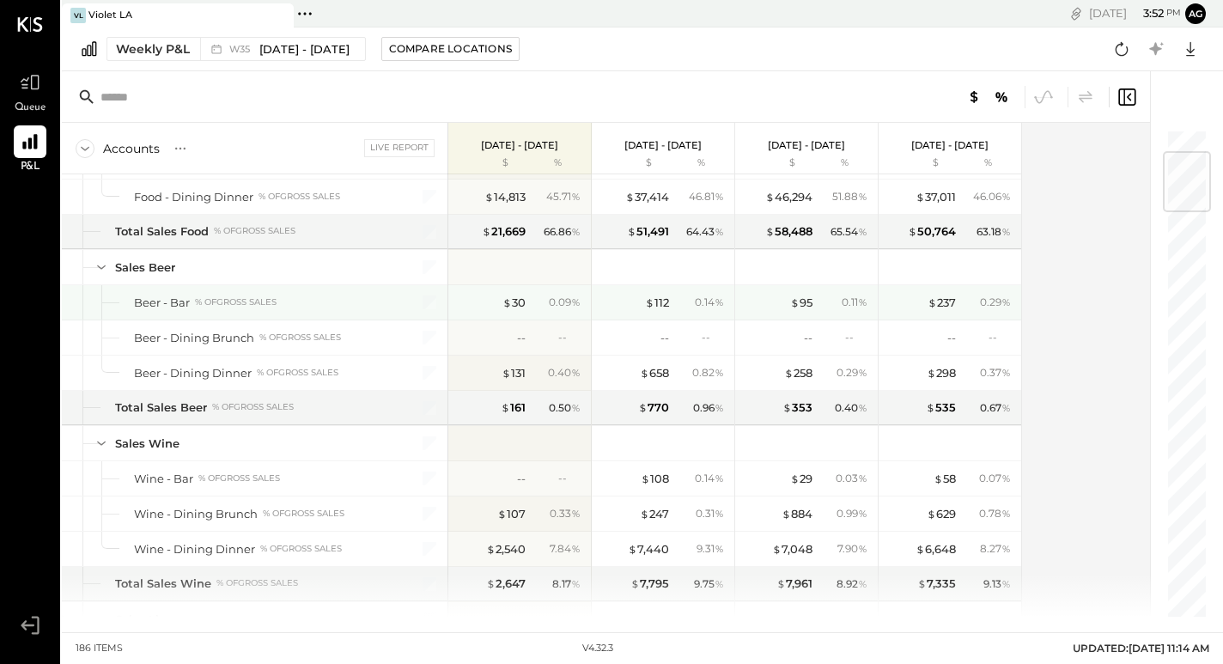
scroll to position [0, 0]
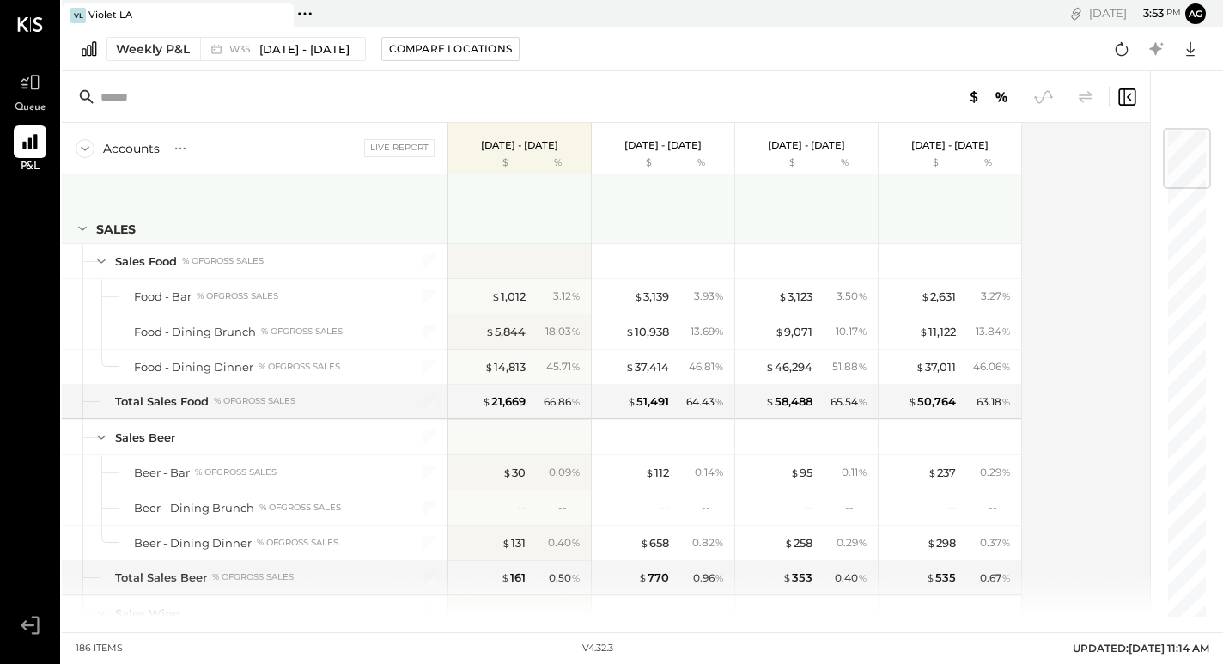
click at [87, 229] on icon at bounding box center [82, 228] width 19 height 19
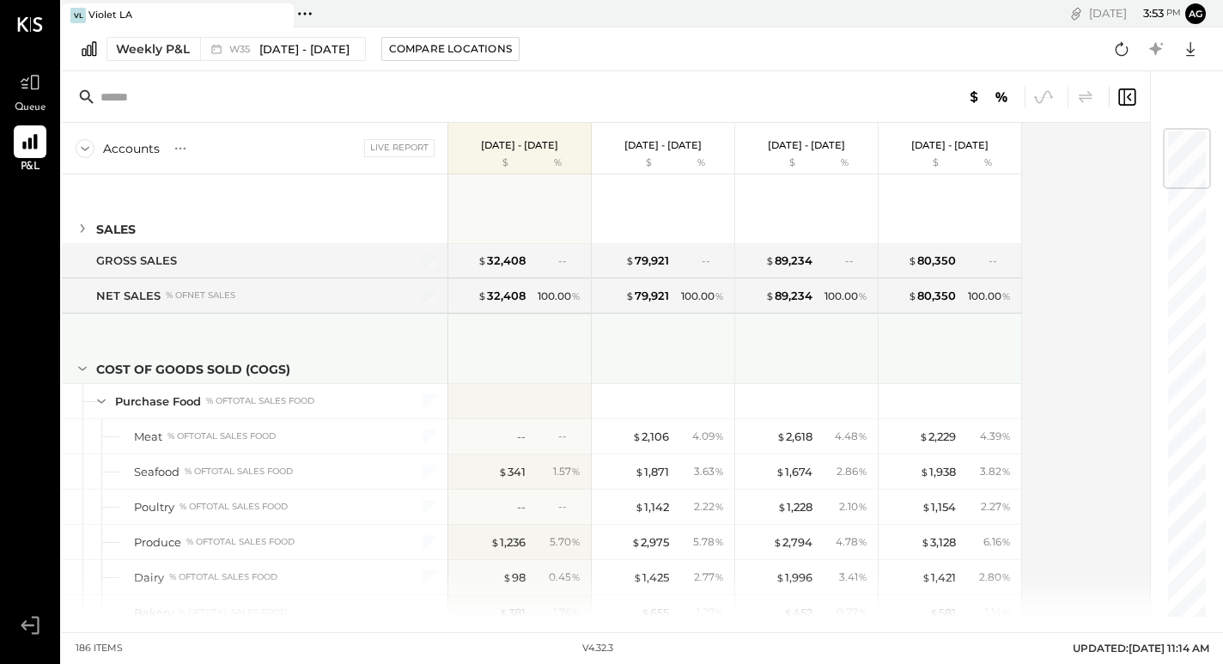
click at [87, 360] on icon at bounding box center [82, 368] width 19 height 19
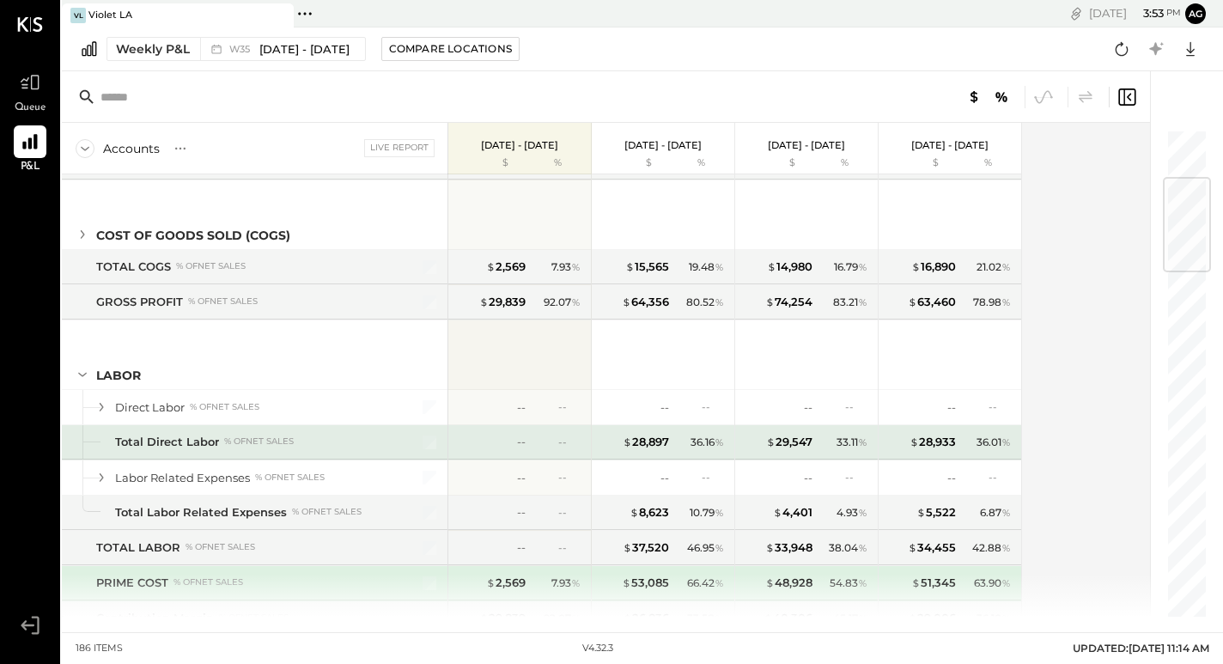
scroll to position [230, 0]
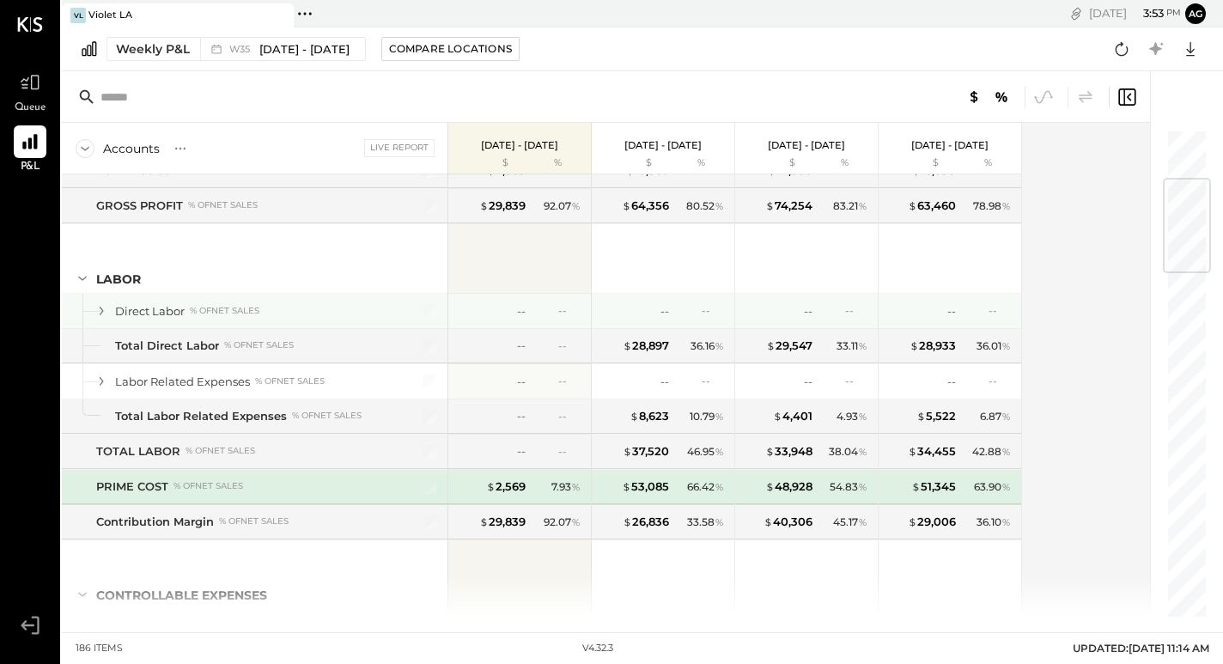
click at [110, 311] on icon at bounding box center [101, 310] width 19 height 19
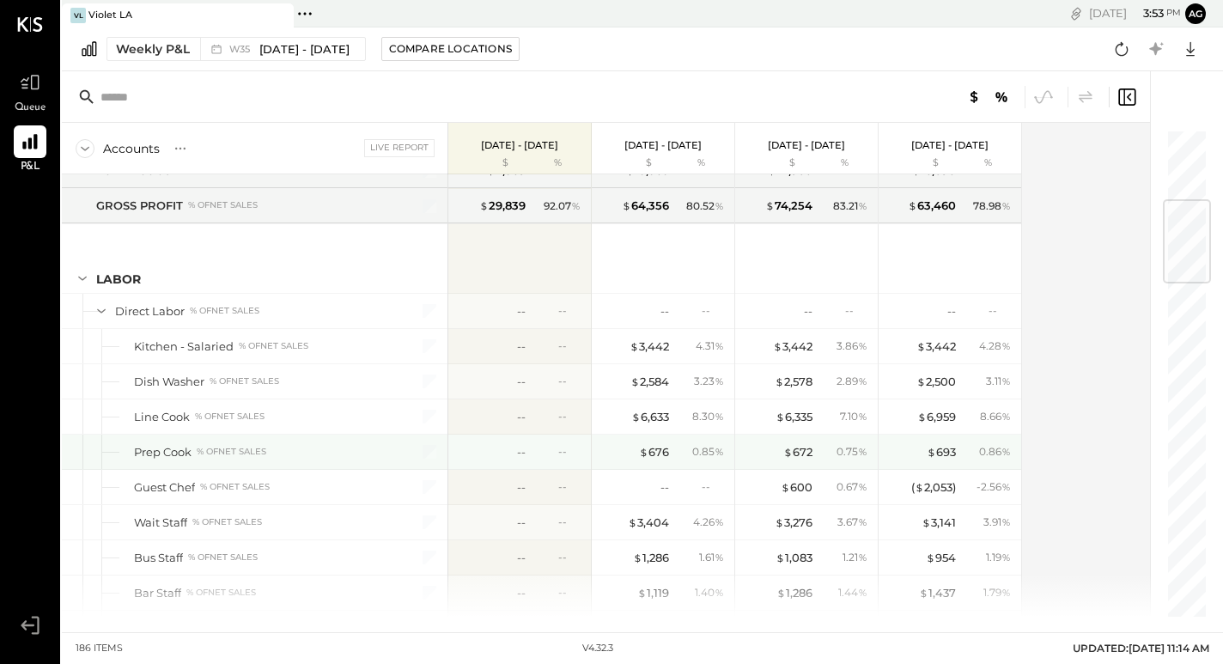
scroll to position [420, 0]
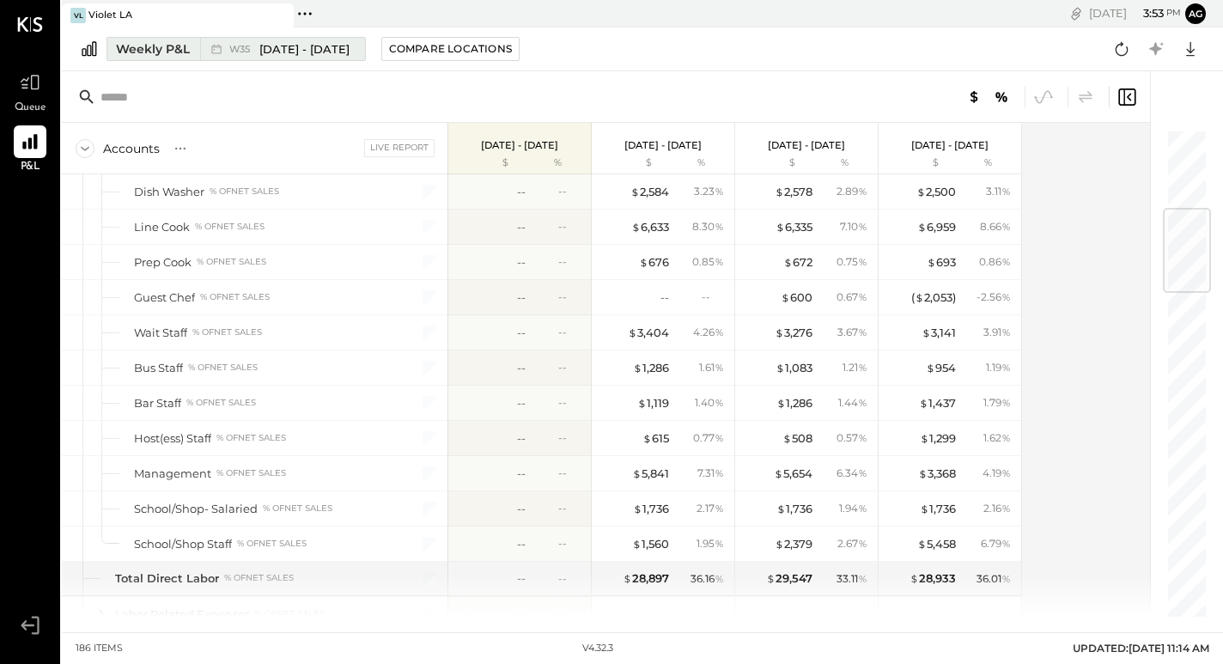
click at [282, 46] on span "[DATE] - [DATE]" at bounding box center [304, 49] width 90 height 16
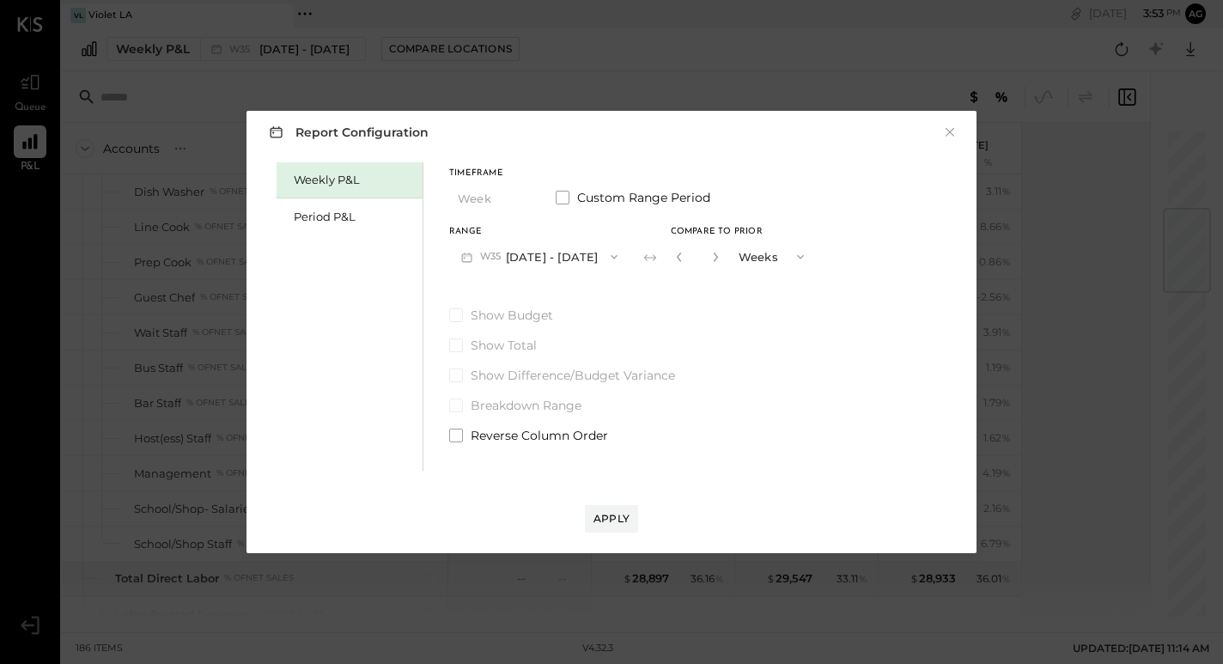
click at [673, 255] on div "*" at bounding box center [697, 257] width 53 height 32
click at [690, 257] on input "*" at bounding box center [697, 256] width 22 height 28
click at [685, 257] on icon "button" at bounding box center [679, 257] width 10 height 10
type input "*"
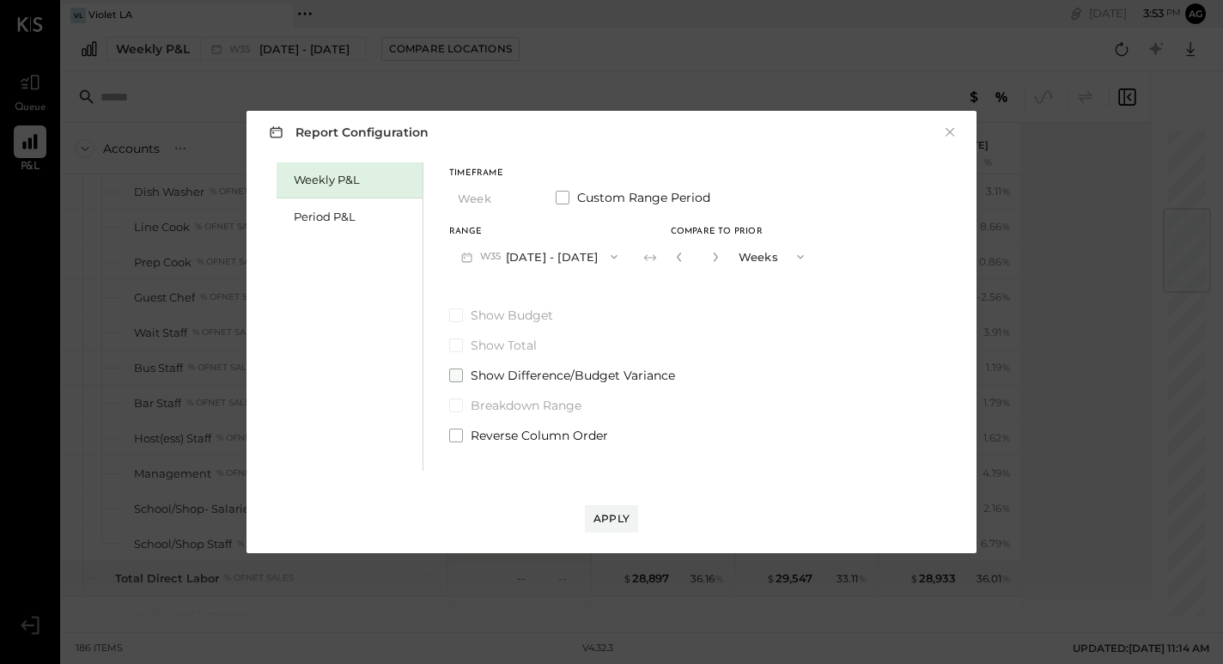
click at [456, 376] on span at bounding box center [456, 375] width 14 height 14
click at [608, 527] on button "Apply" at bounding box center [611, 518] width 53 height 27
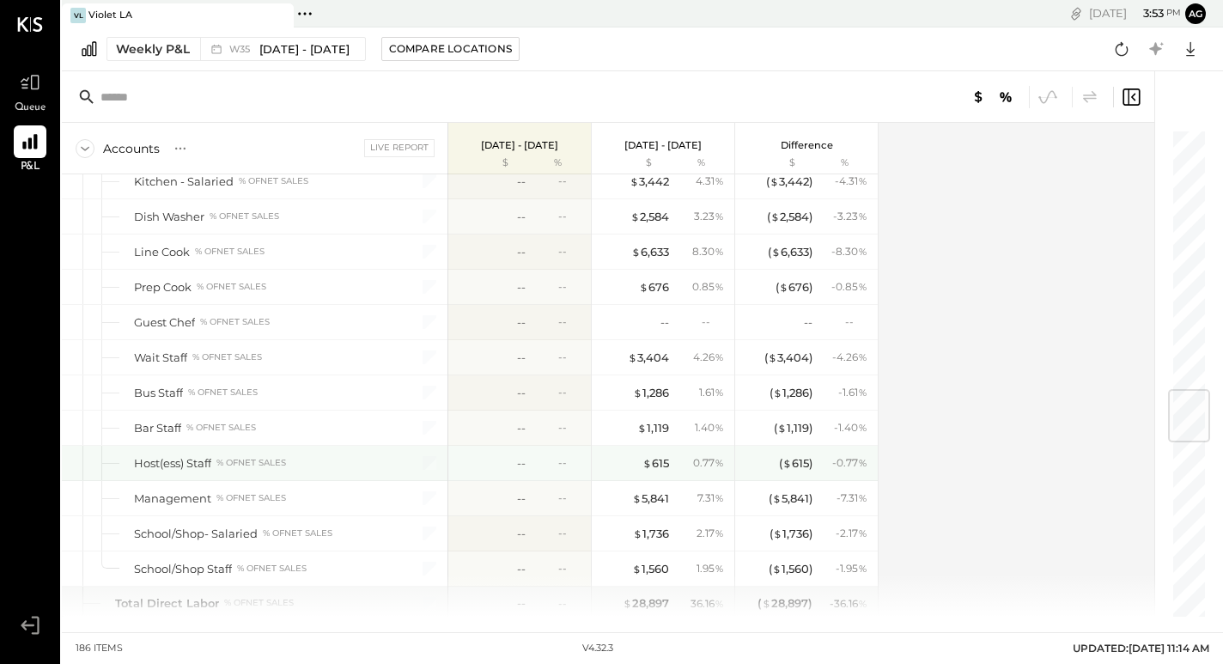
scroll to position [2195, 0]
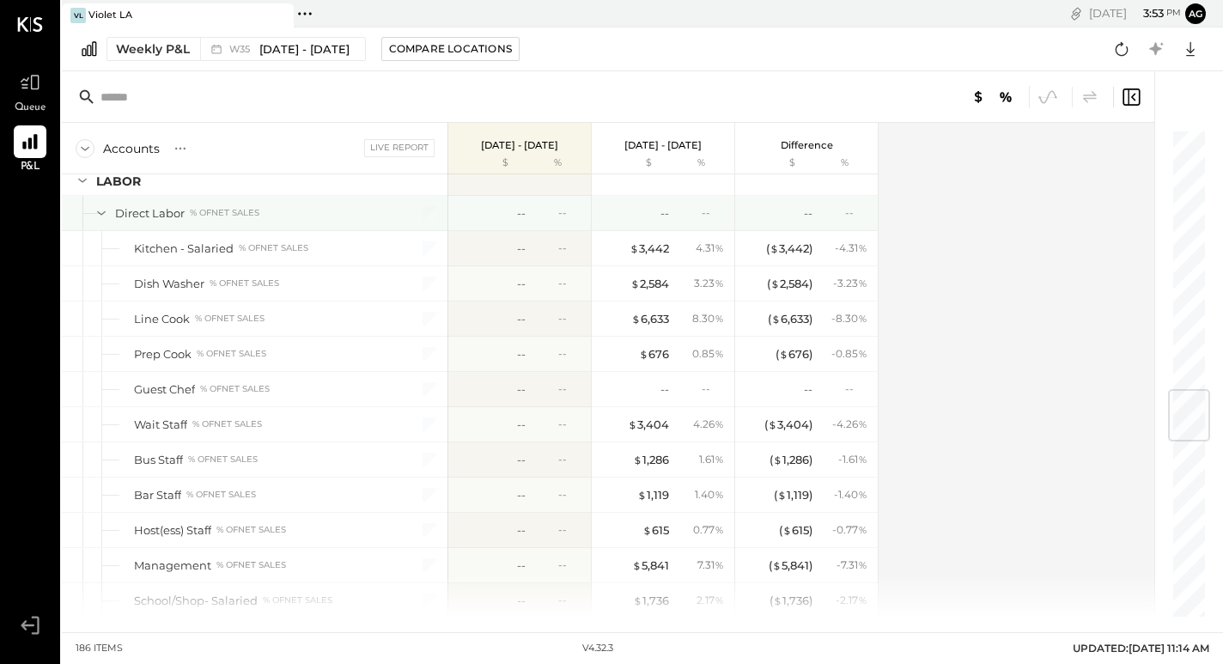
click at [136, 219] on div "Direct Labor" at bounding box center [150, 213] width 70 height 16
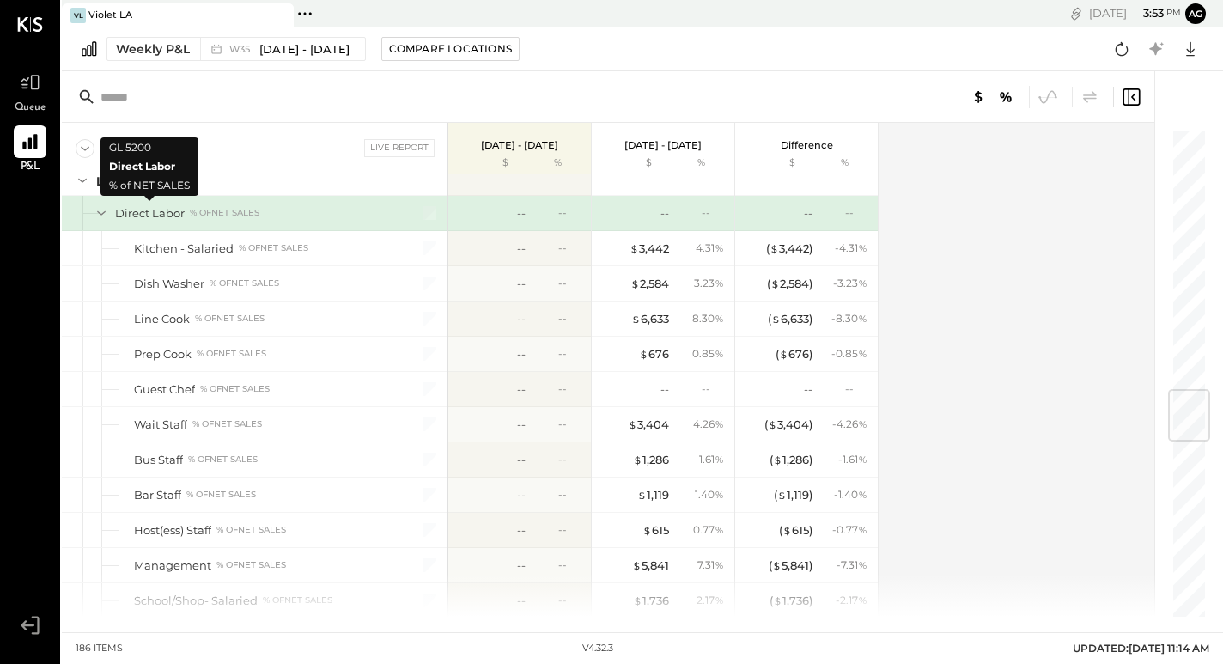
click at [136, 219] on div "Direct Labor" at bounding box center [150, 213] width 70 height 16
click at [88, 213] on div at bounding box center [84, 213] width 5 height 34
click at [102, 209] on icon at bounding box center [101, 213] width 19 height 19
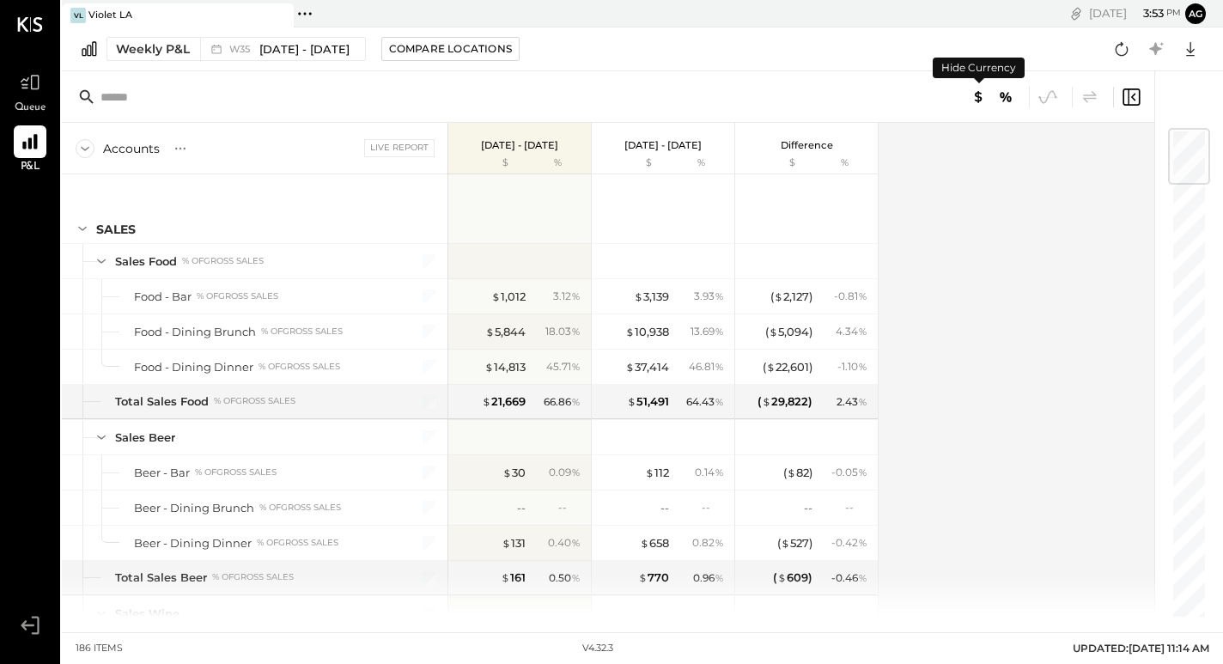
click at [1066, 106] on div at bounding box center [907, 97] width 471 height 22
click at [1005, 100] on icon at bounding box center [1006, 97] width 21 height 21
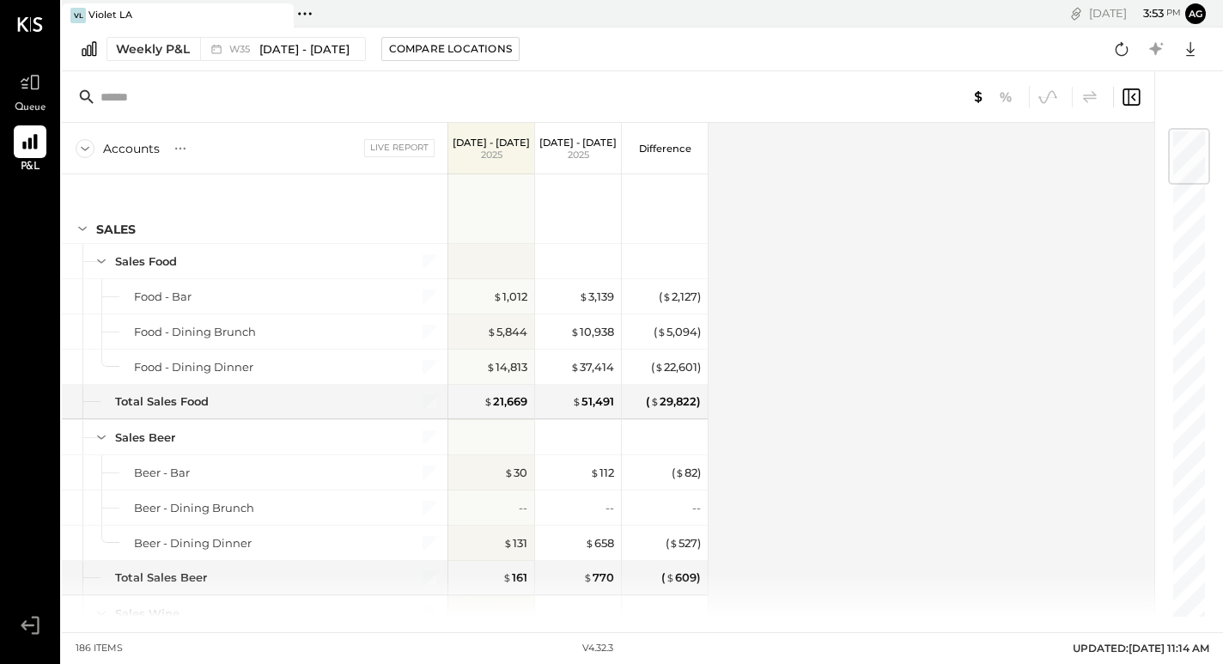
click at [982, 94] on icon at bounding box center [978, 97] width 21 height 21
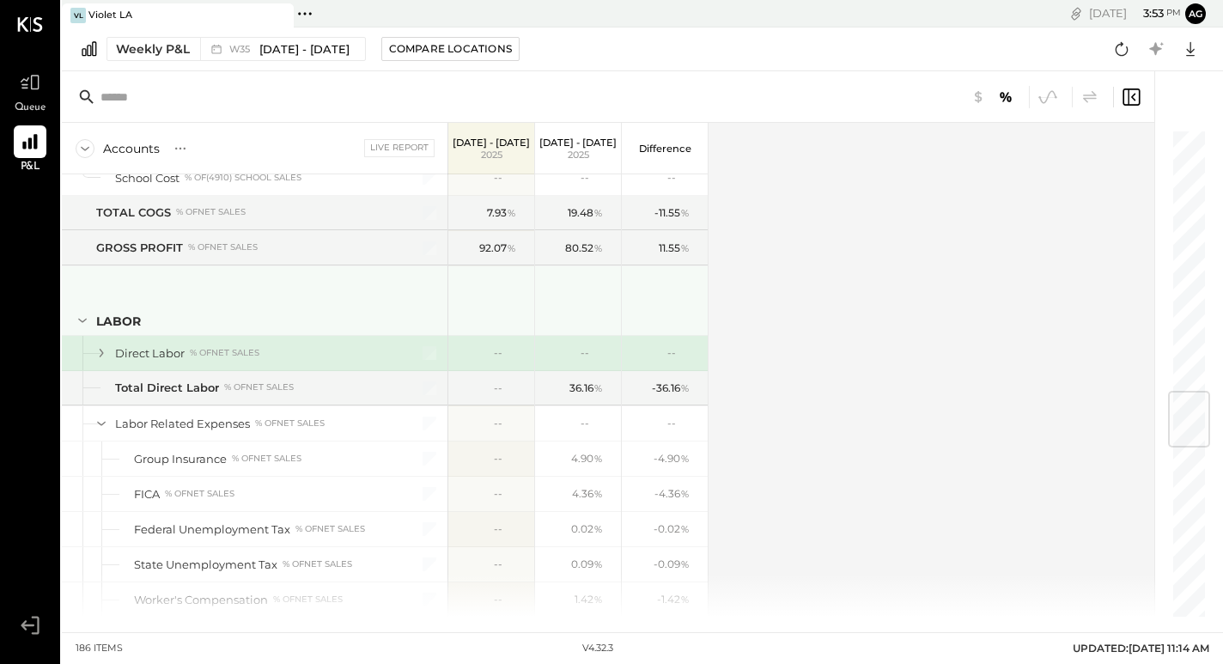
scroll to position [2055, 0]
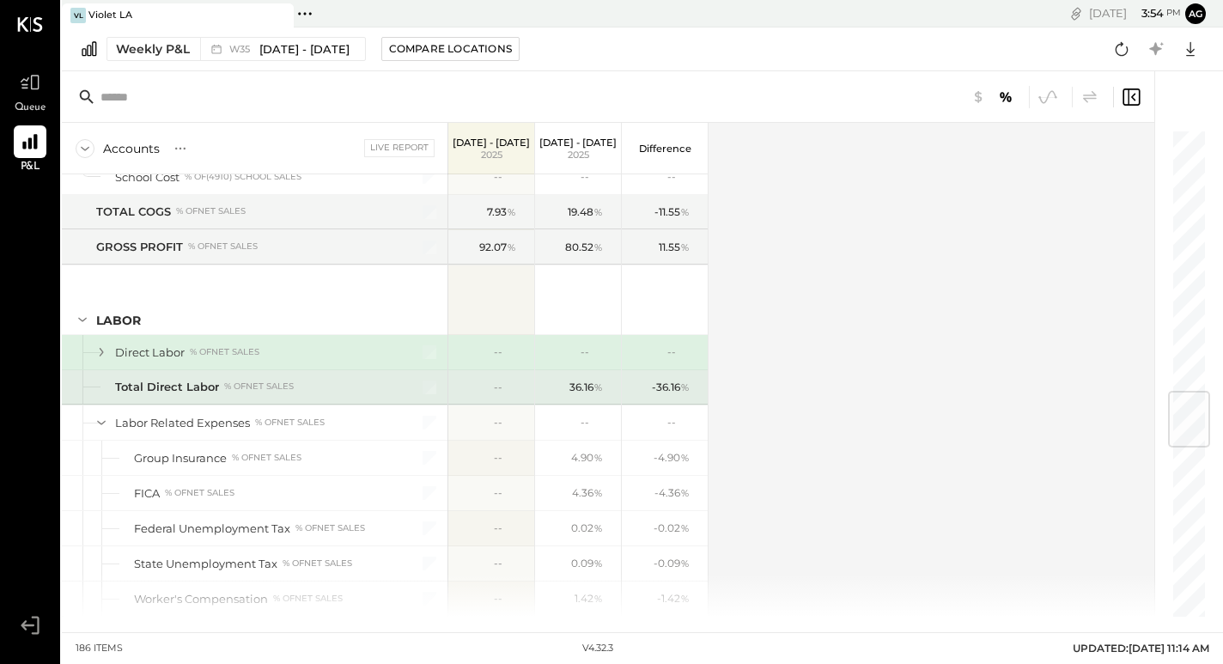
click at [166, 399] on div "Total Direct Labor % of NET SALES" at bounding box center [255, 387] width 386 height 34
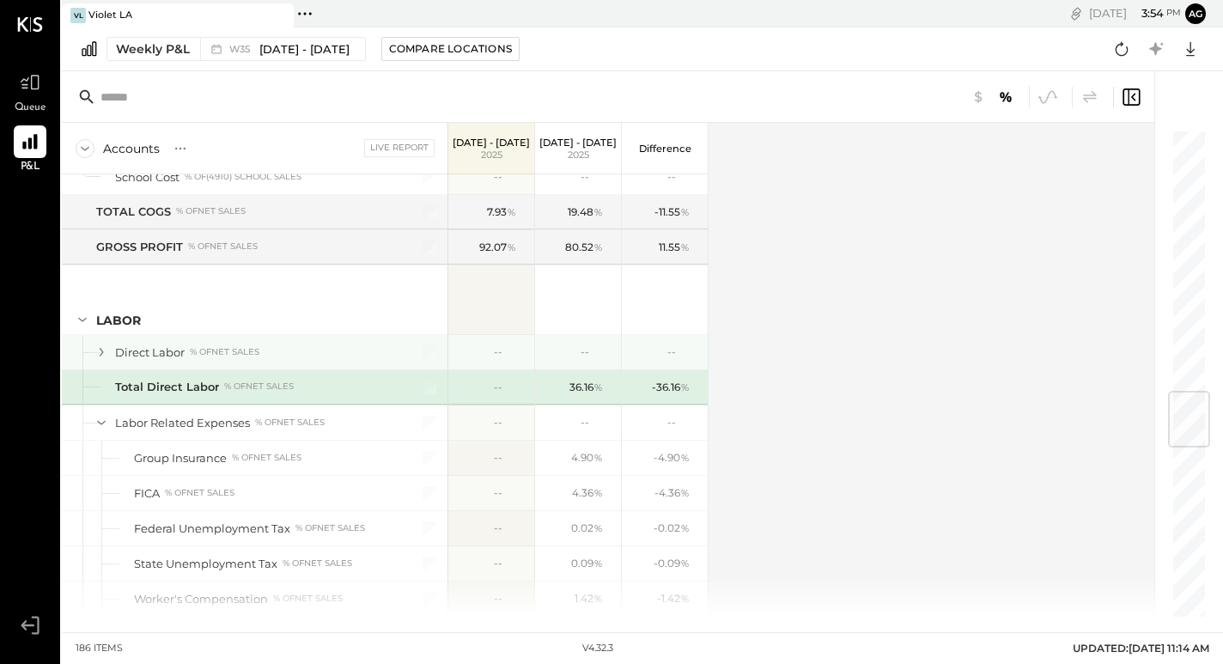
click at [109, 344] on icon at bounding box center [101, 352] width 19 height 19
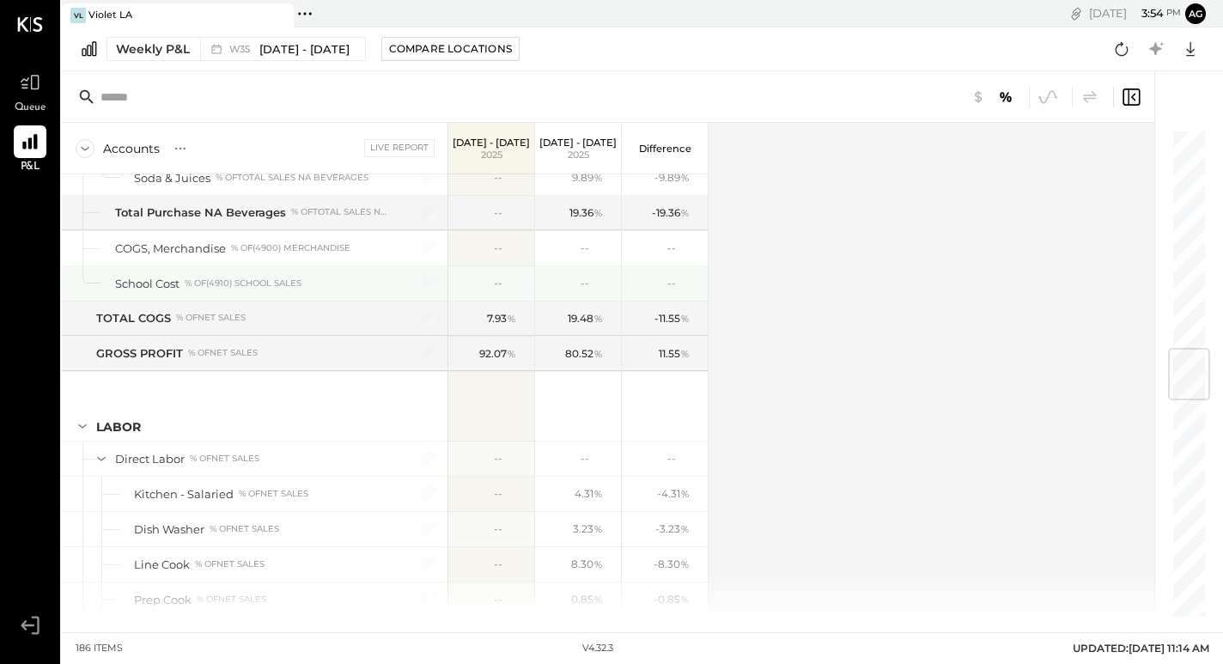
scroll to position [1830, 0]
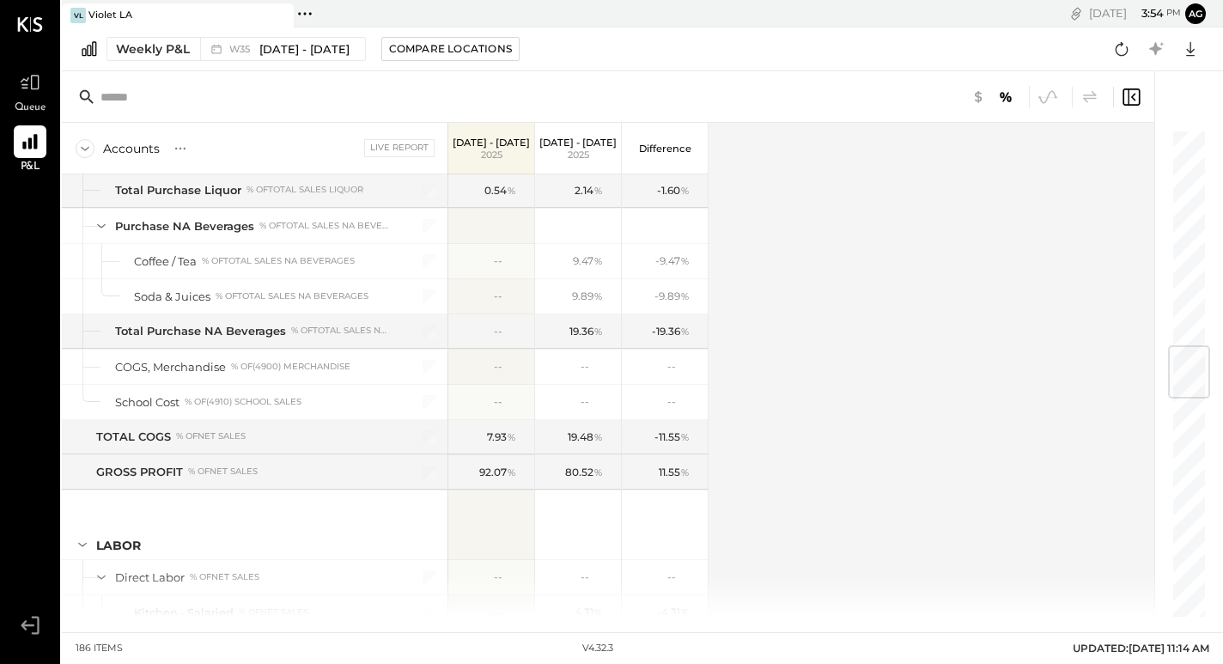
click at [977, 100] on icon at bounding box center [979, 96] width 8 height 12
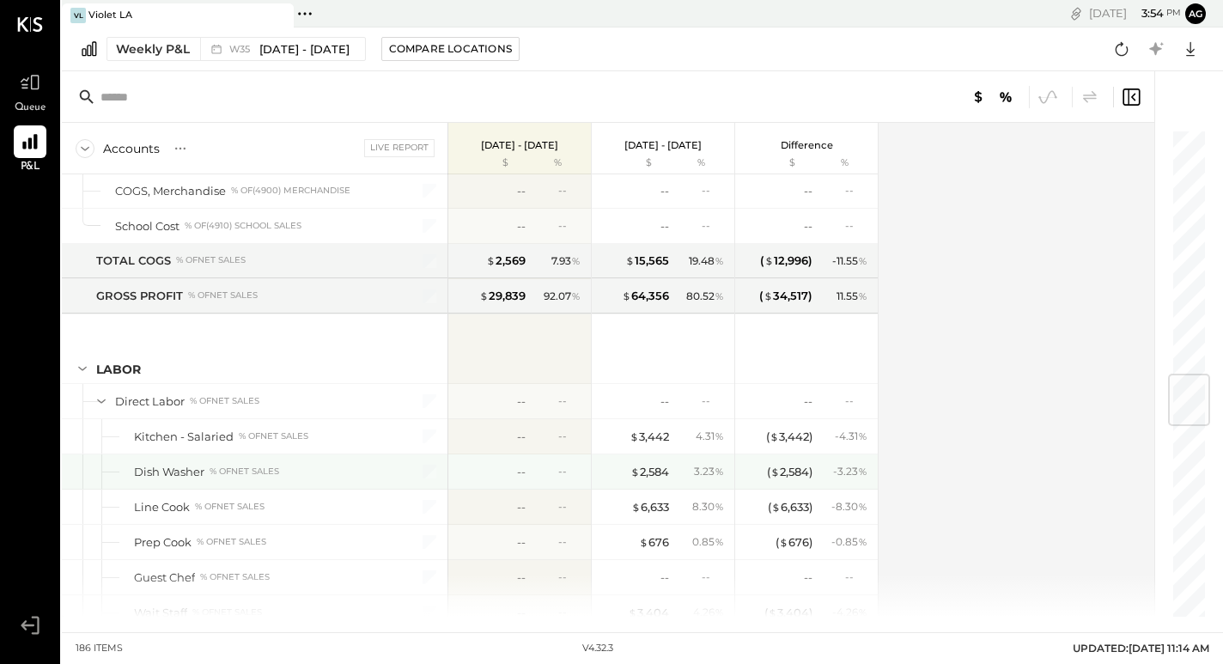
scroll to position [2068, 0]
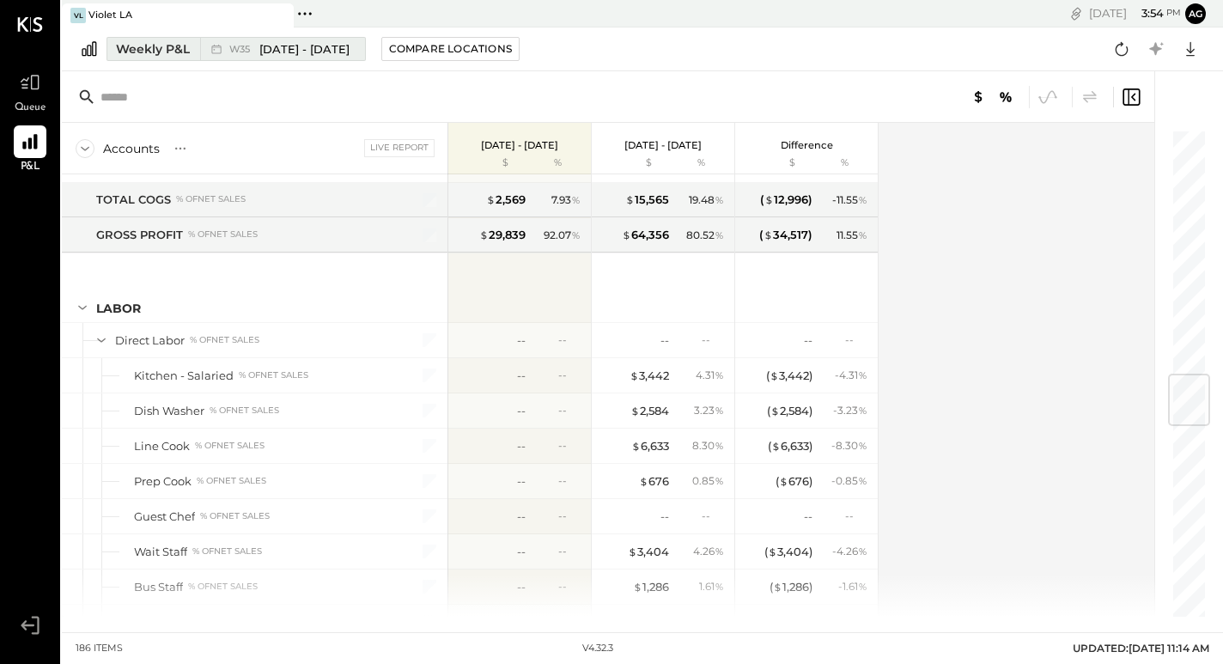
click at [324, 49] on span "[DATE] - [DATE]" at bounding box center [304, 49] width 90 height 16
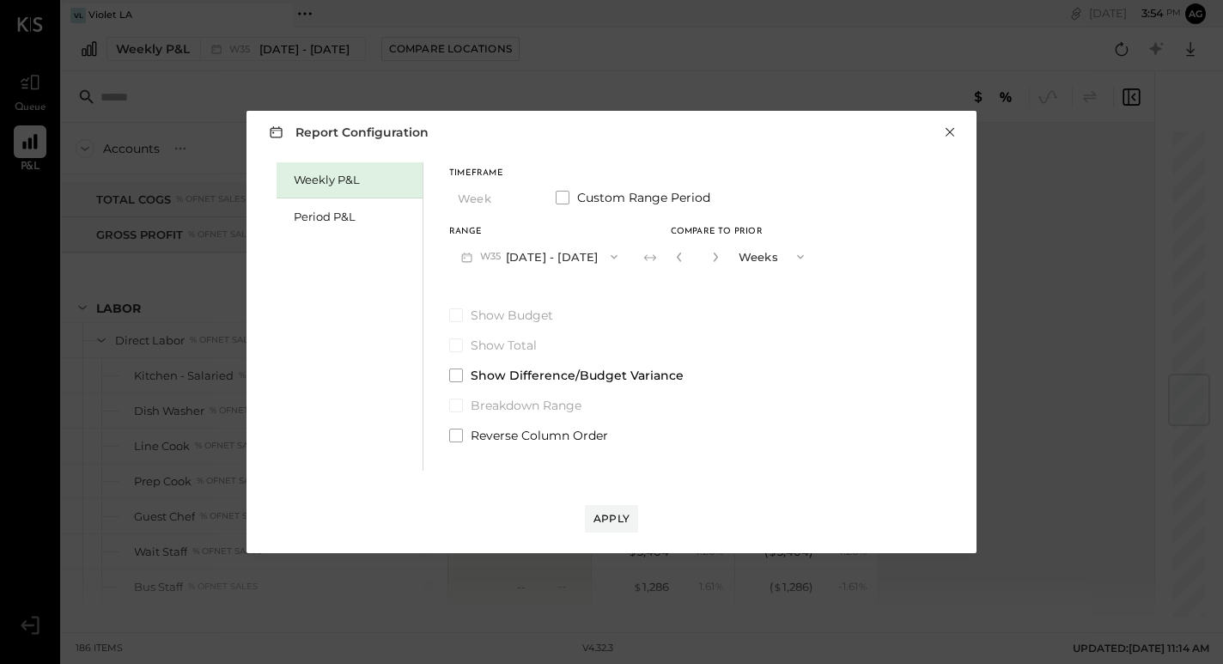
click at [949, 129] on button "×" at bounding box center [949, 132] width 15 height 17
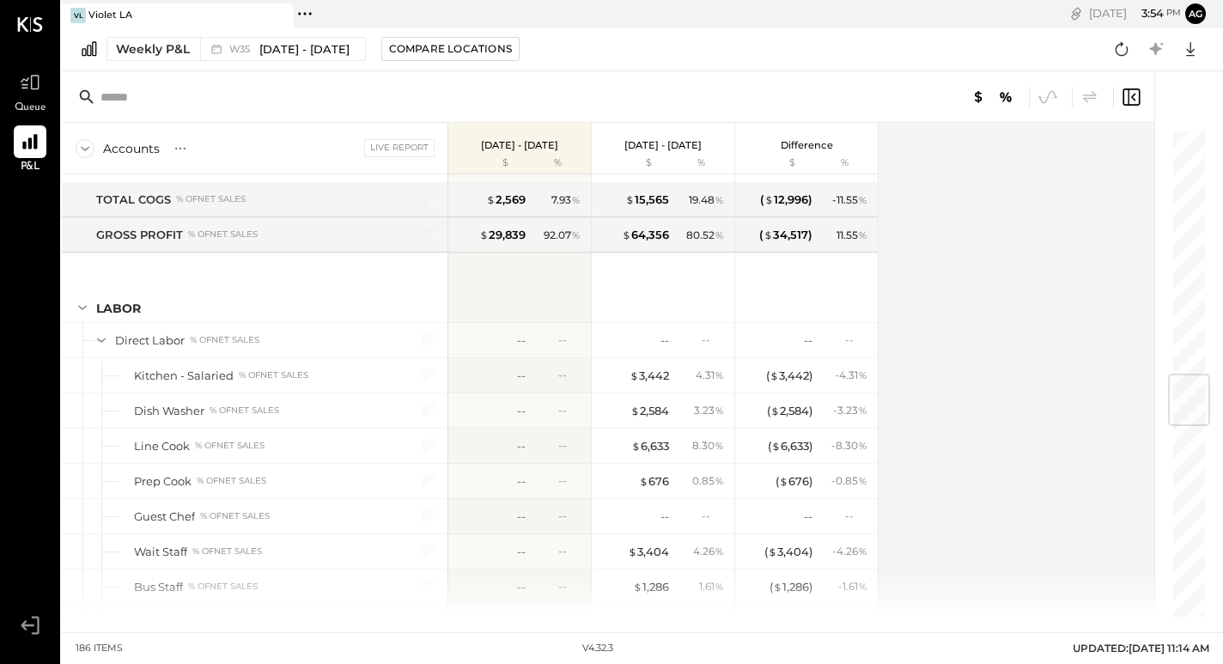
click at [1130, 105] on icon at bounding box center [1131, 97] width 21 height 21
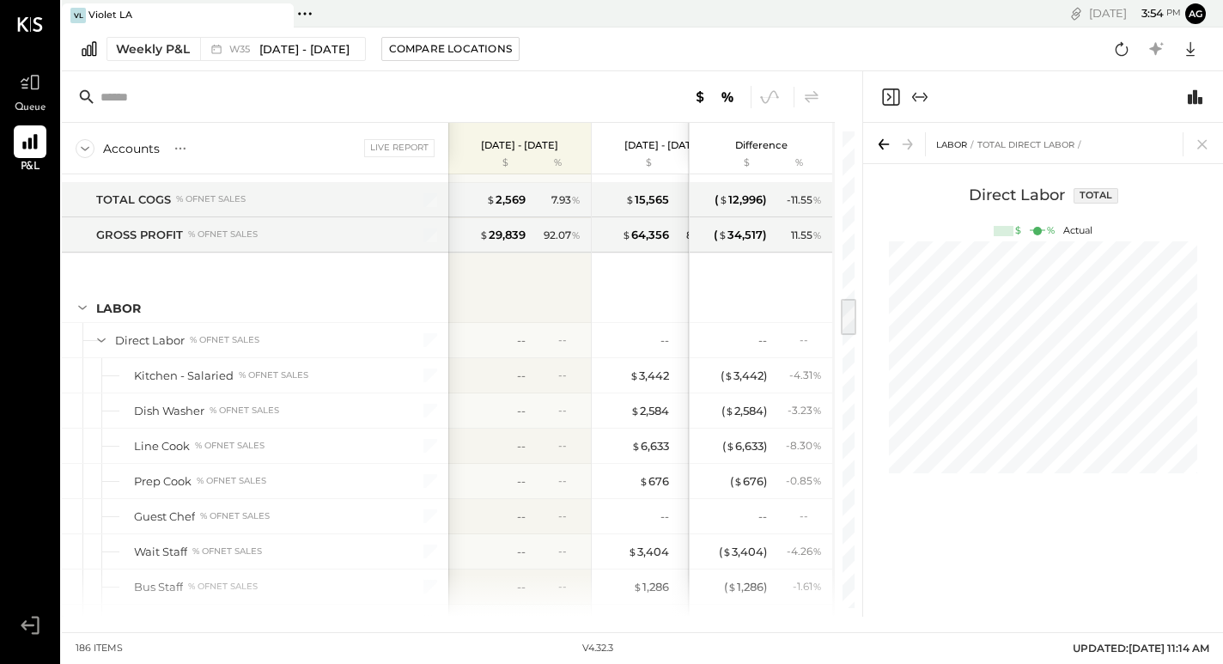
click at [904, 104] on div at bounding box center [905, 97] width 50 height 21
click at [920, 100] on icon "Expand panel (e)" at bounding box center [920, 97] width 21 height 21
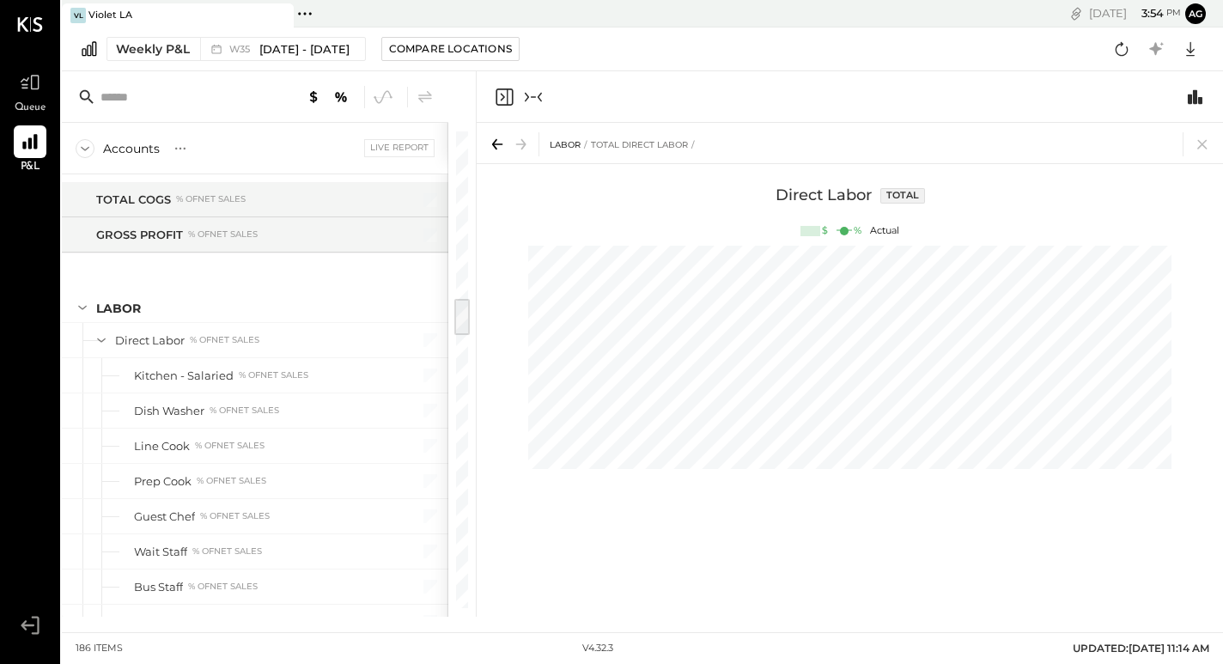
click at [510, 93] on icon "Close panel" at bounding box center [504, 97] width 21 height 21
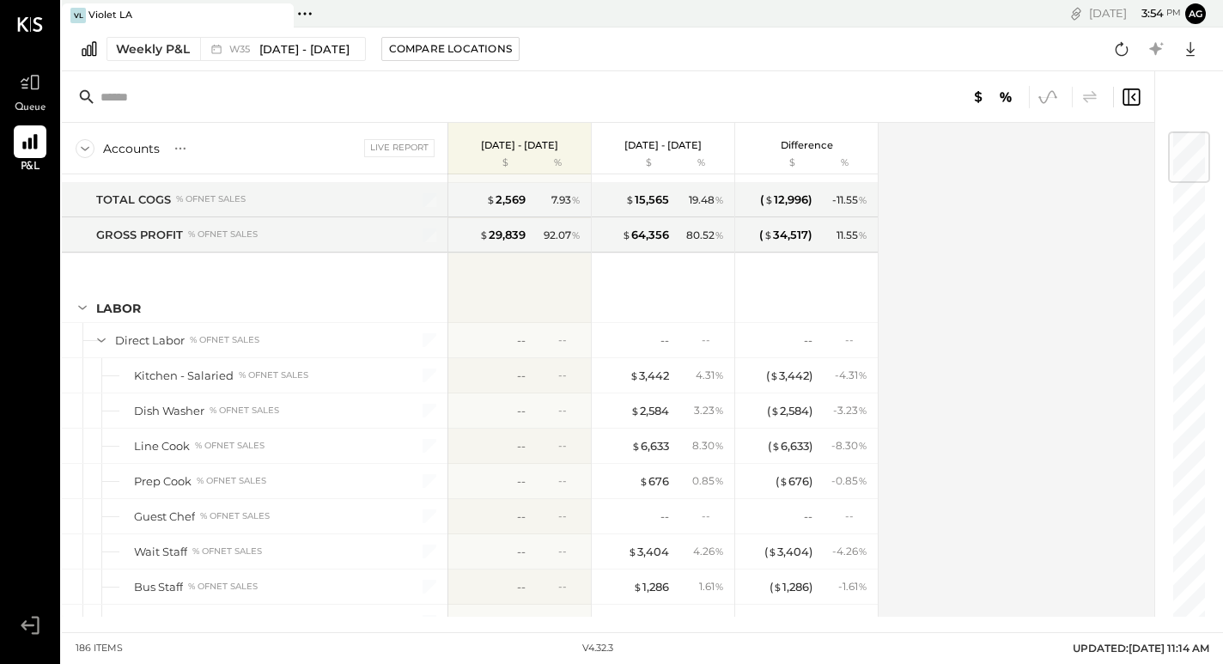
click at [1040, 100] on icon at bounding box center [1048, 97] width 22 height 22
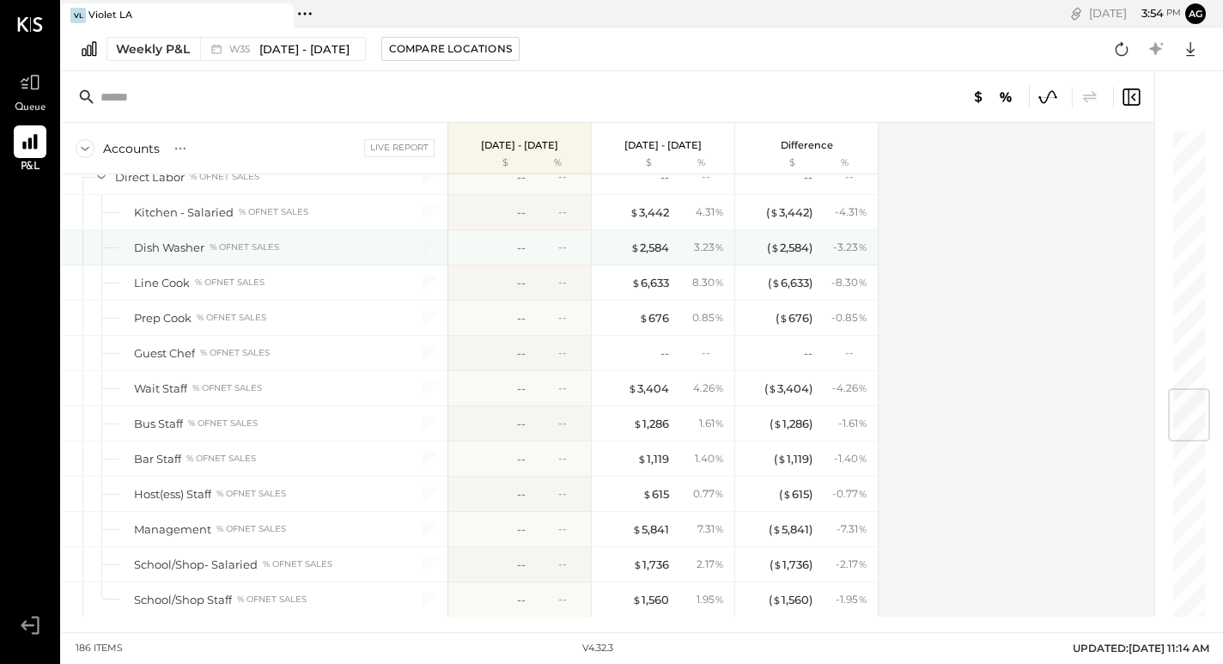
scroll to position [2186, 0]
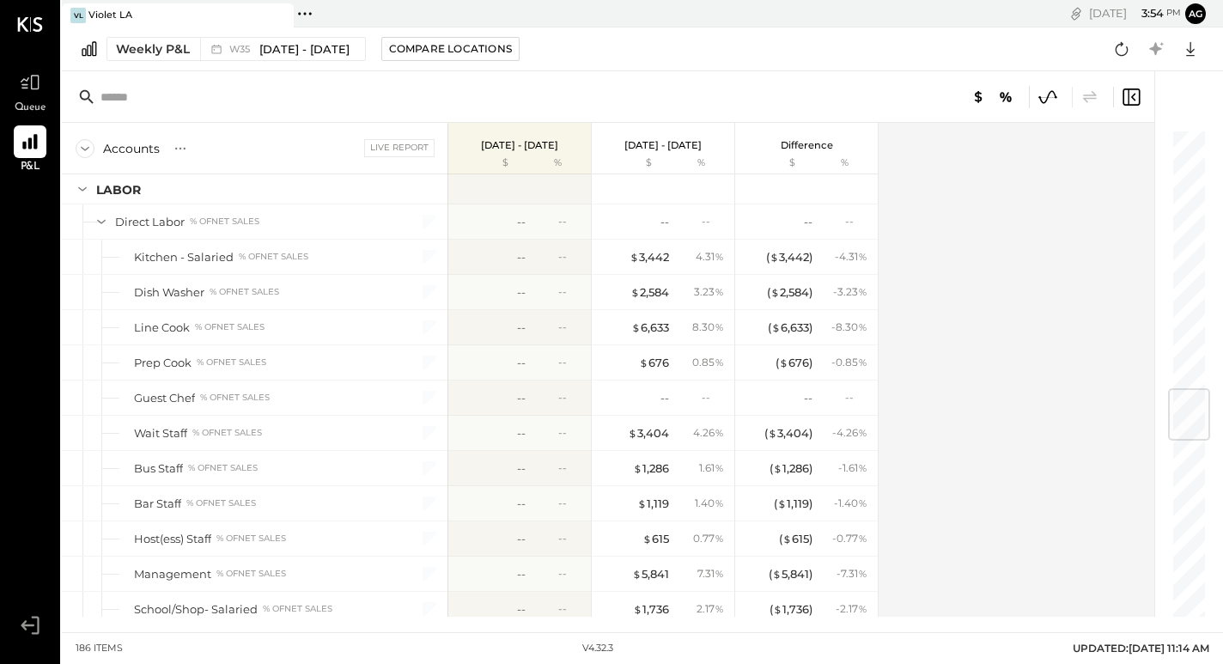
click at [109, 15] on div "Violet LA" at bounding box center [110, 16] width 44 height 14
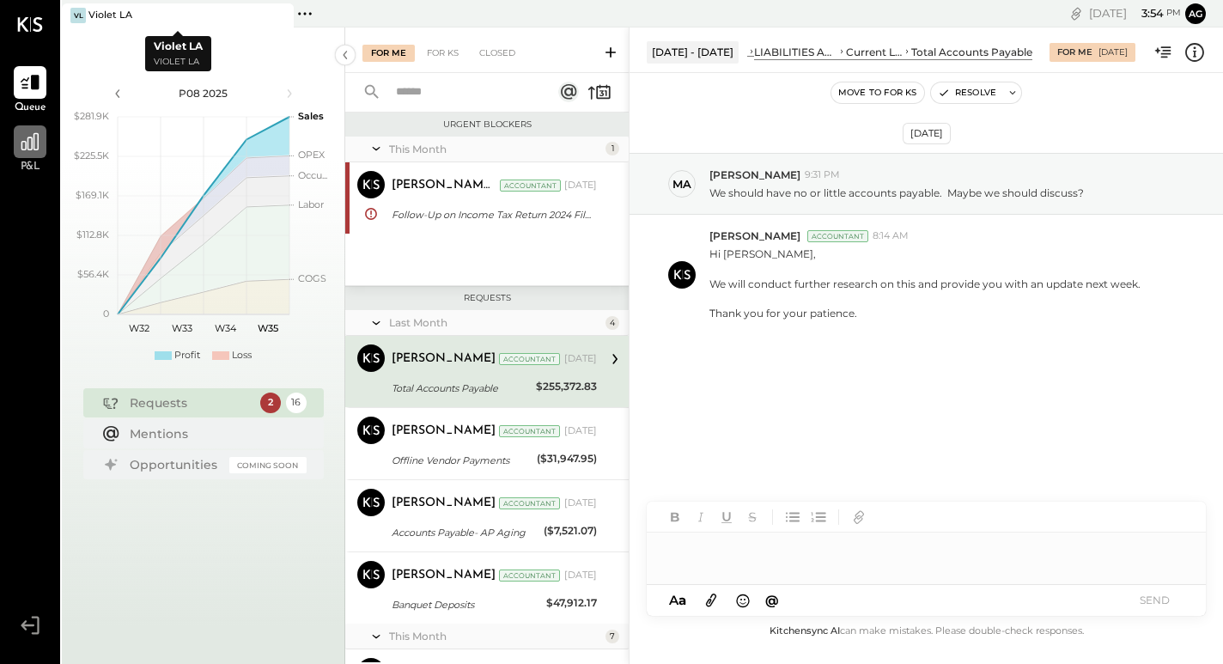
click at [30, 147] on icon at bounding box center [30, 142] width 22 height 22
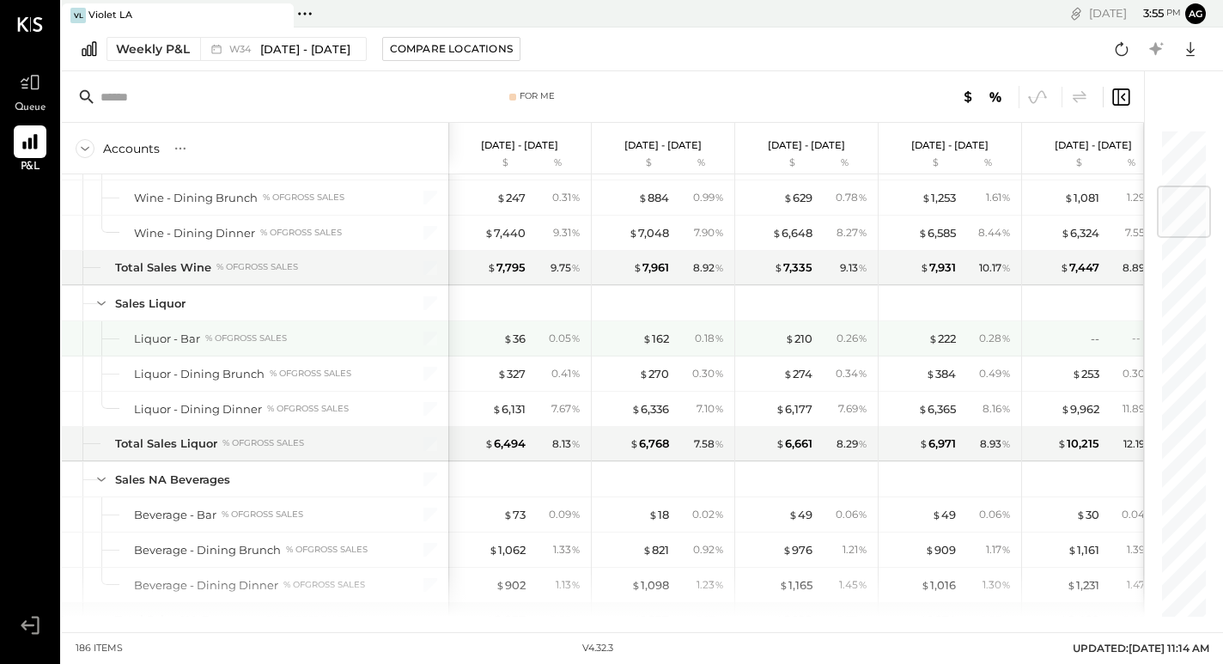
scroll to position [510, 0]
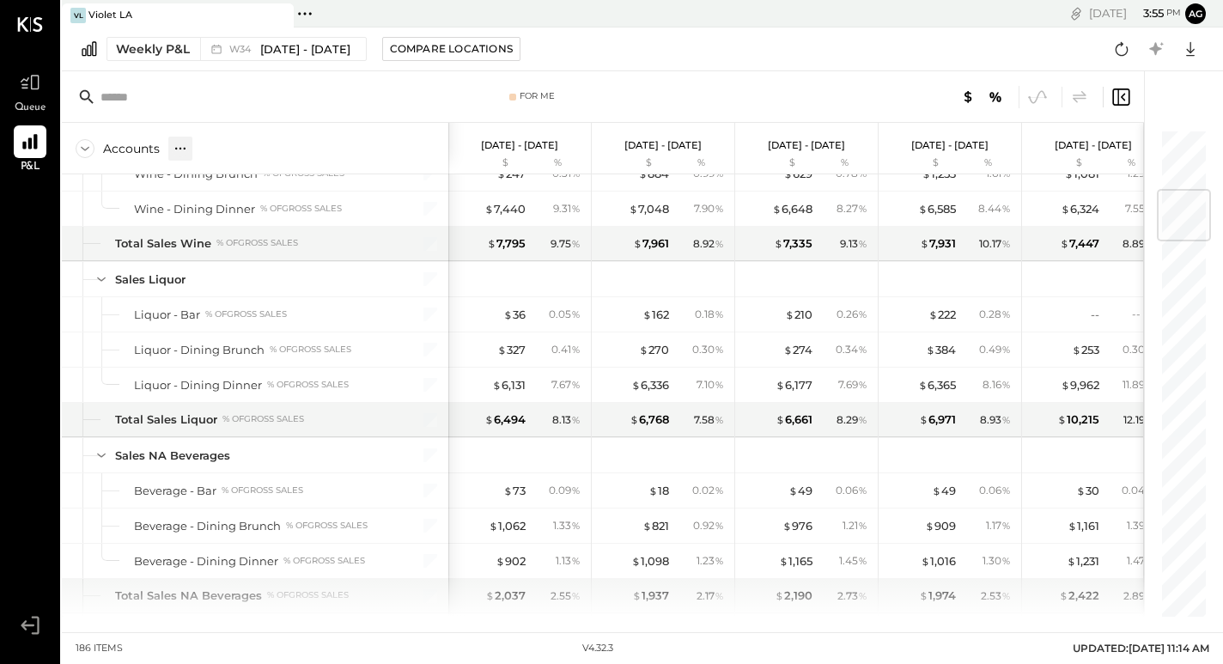
click at [176, 147] on icon at bounding box center [180, 148] width 17 height 17
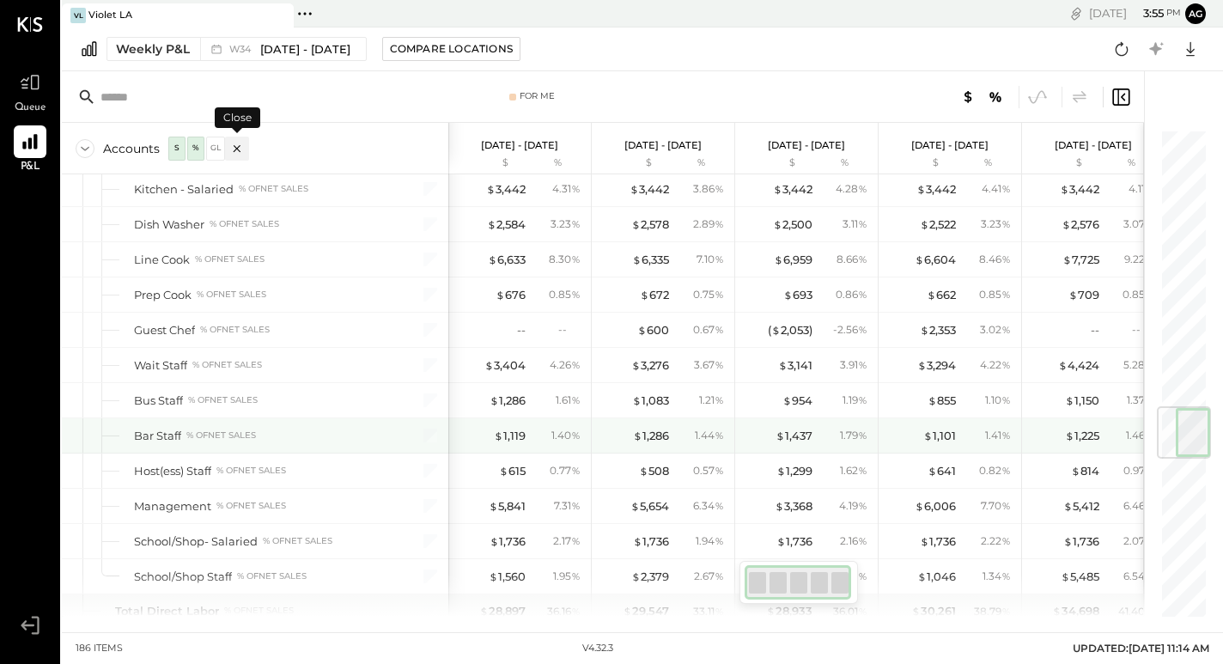
scroll to position [2347, 0]
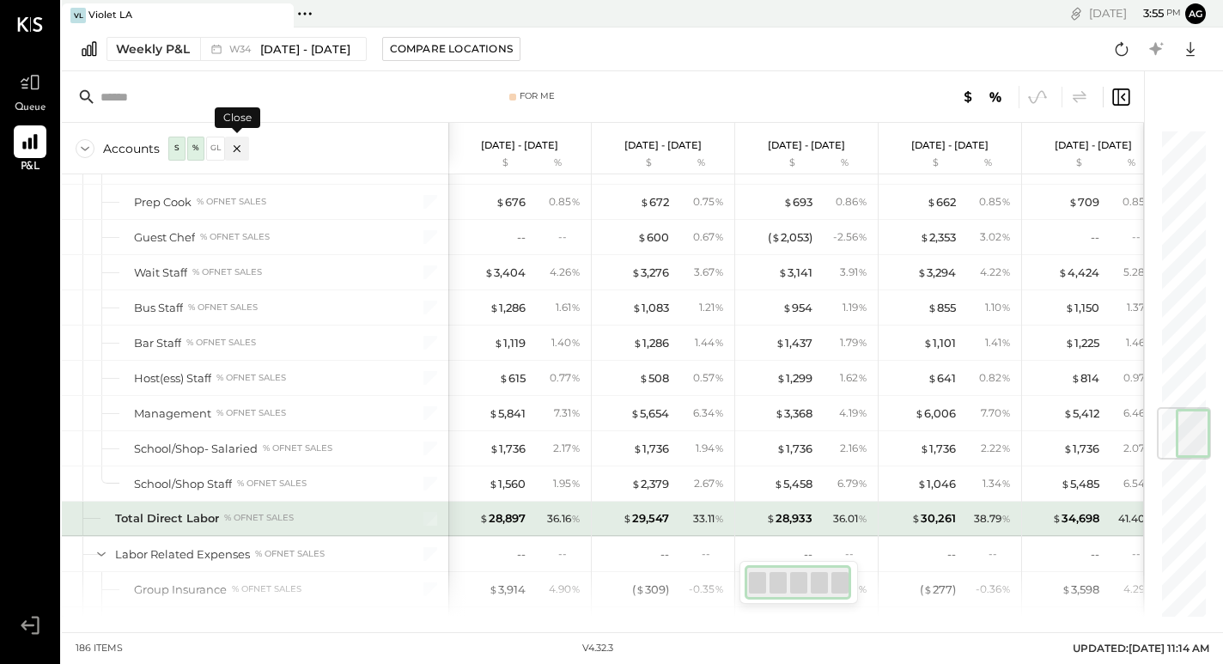
click at [198, 514] on div "Total Direct Labor" at bounding box center [167, 518] width 104 height 16
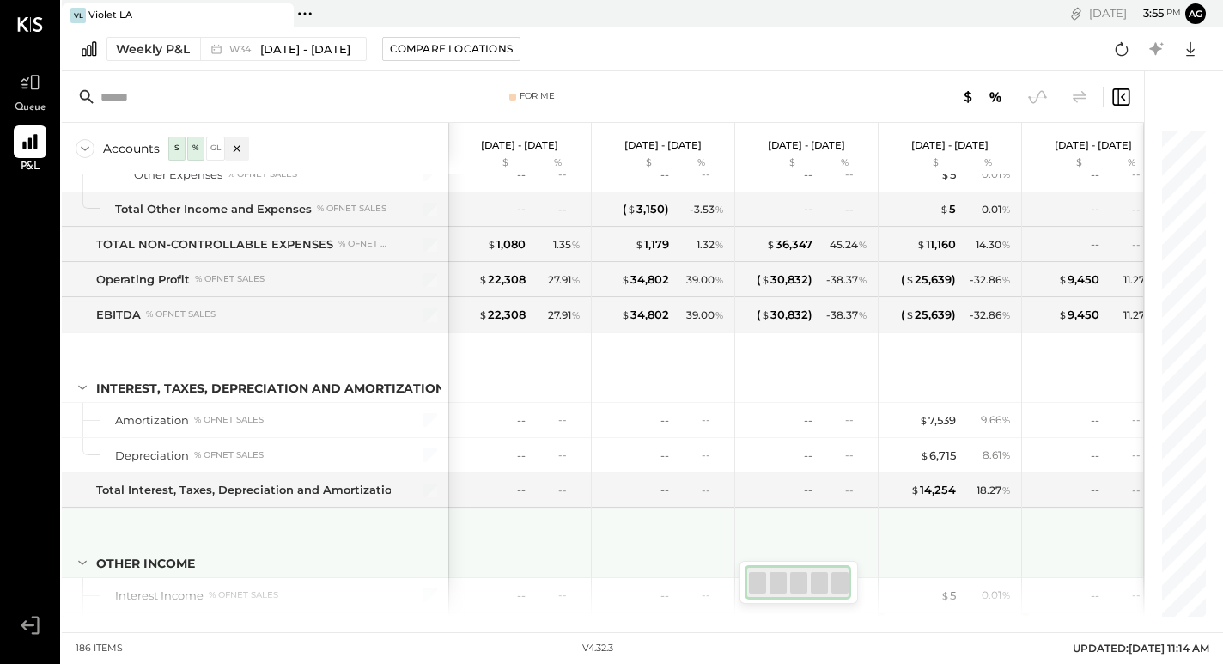
scroll to position [5440, 0]
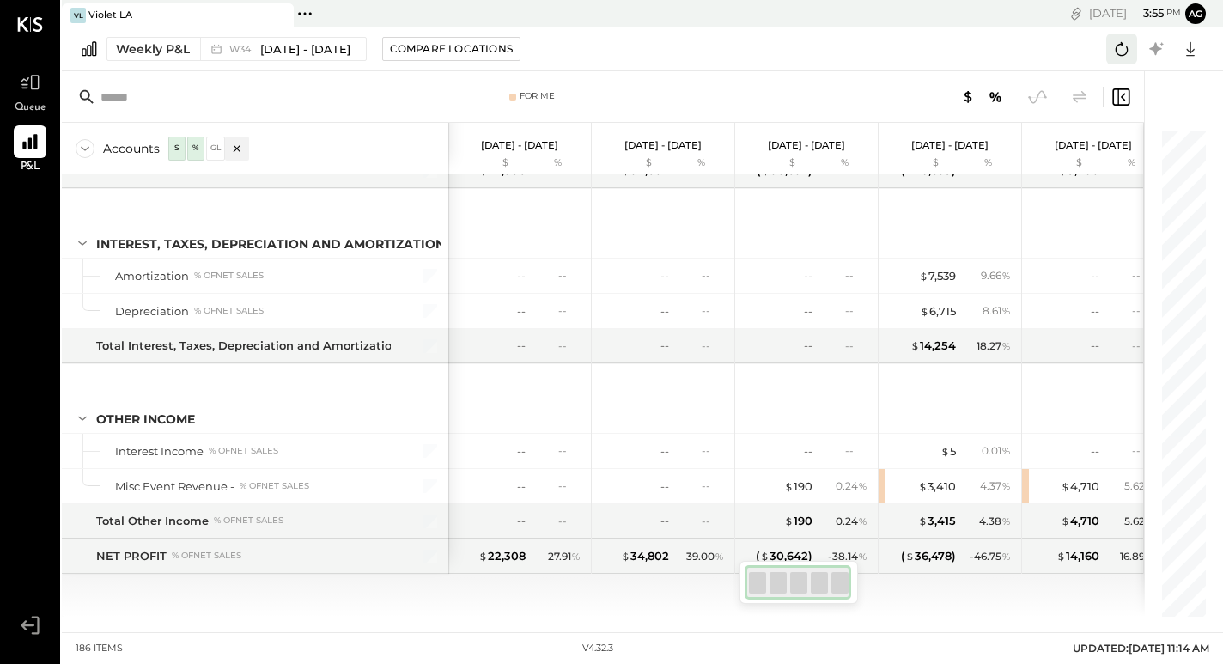
click at [1123, 42] on icon at bounding box center [1122, 49] width 22 height 22
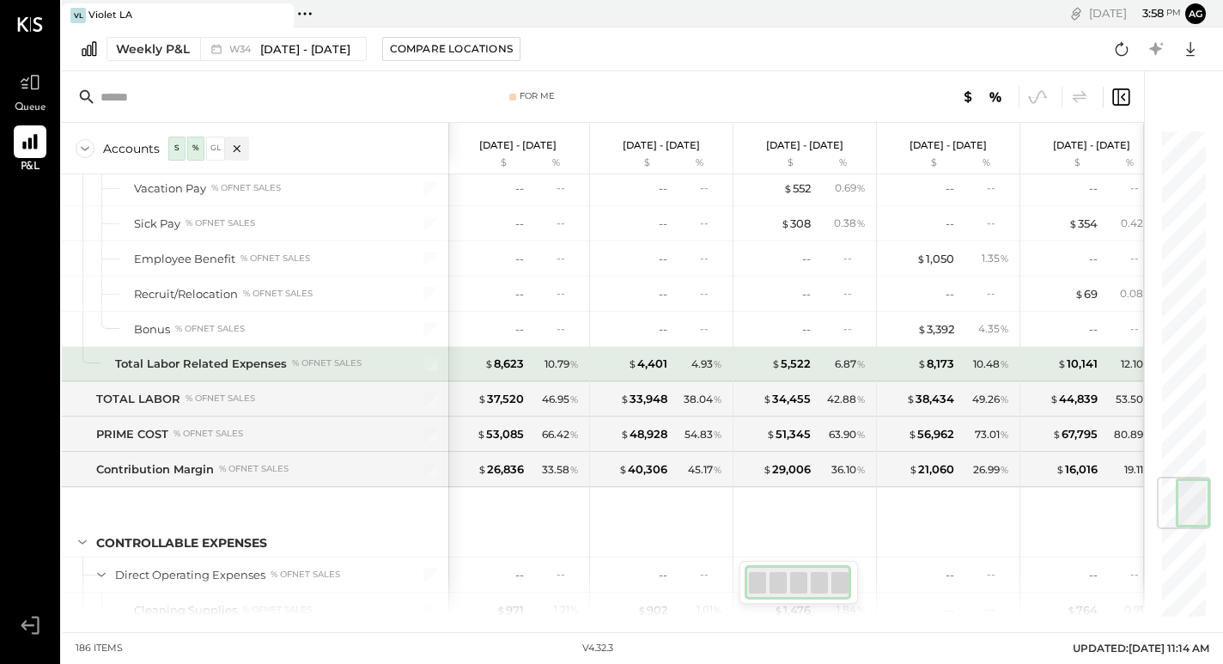
scroll to position [2931, 0]
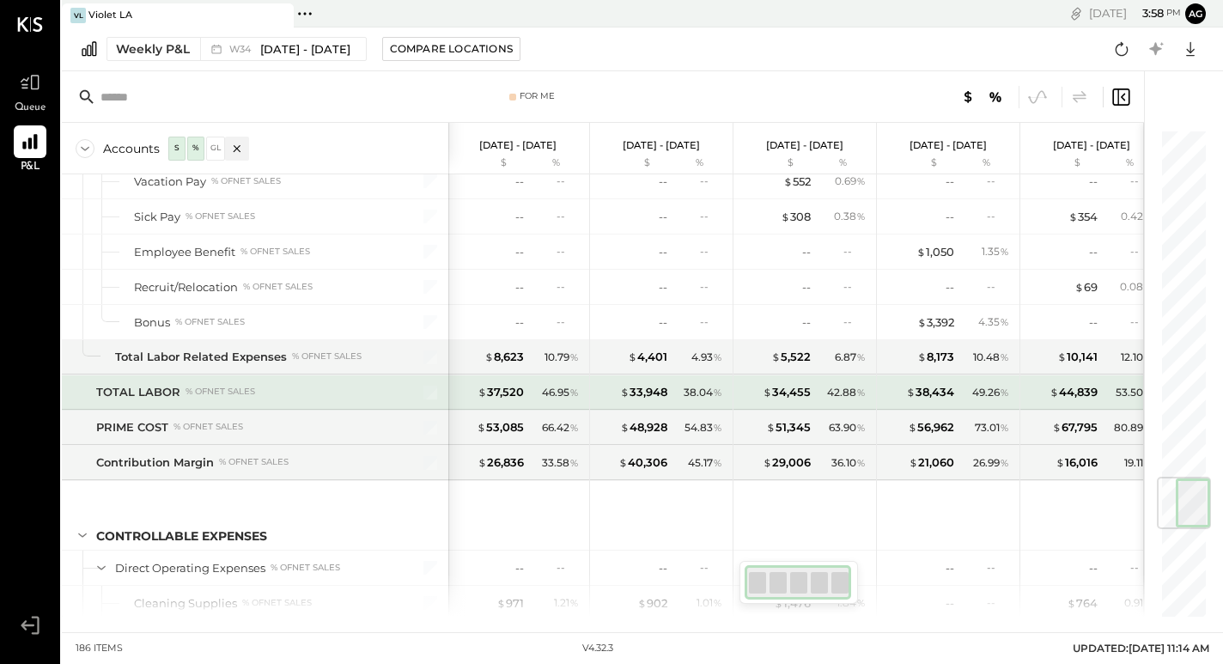
click at [124, 399] on div "TOTAL LABOR" at bounding box center [138, 392] width 84 height 16
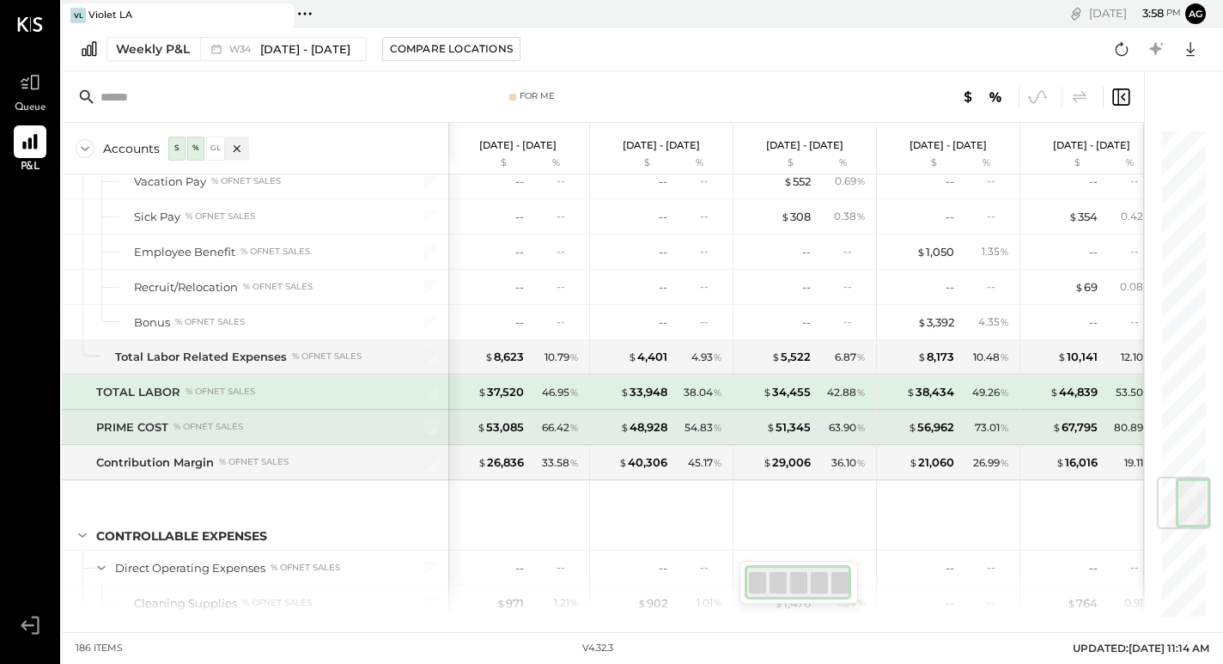
click at [131, 424] on div "PRIME COST" at bounding box center [132, 427] width 72 height 16
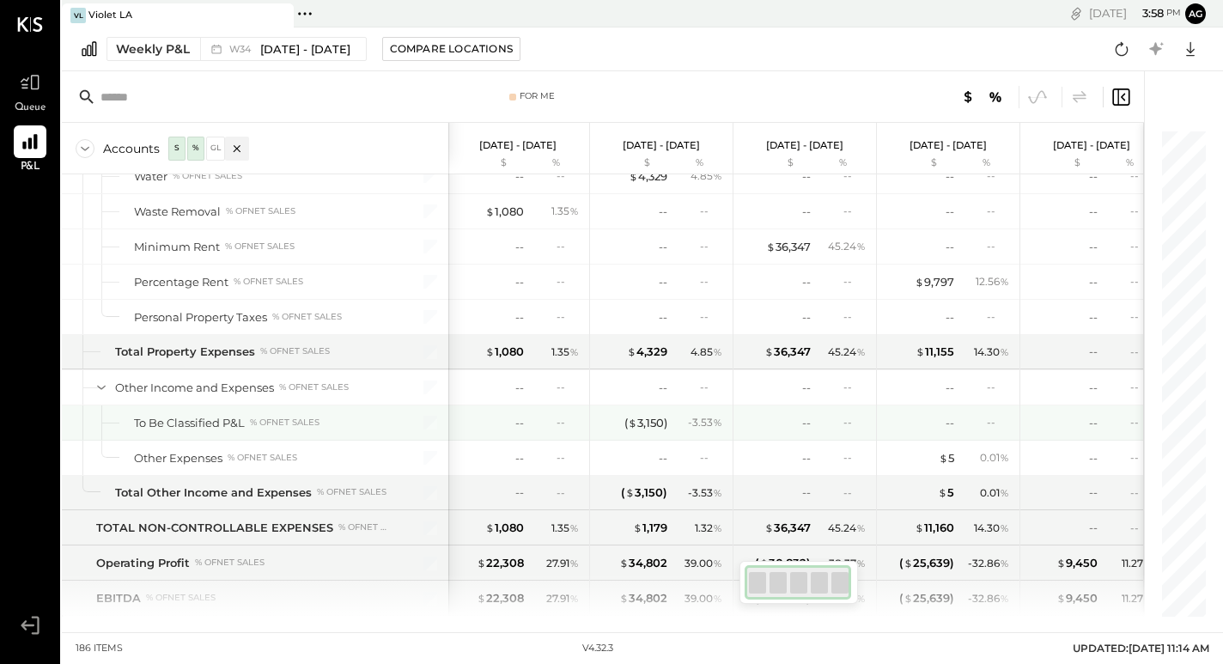
scroll to position [5057, 0]
